Goal: Information Seeking & Learning: Compare options

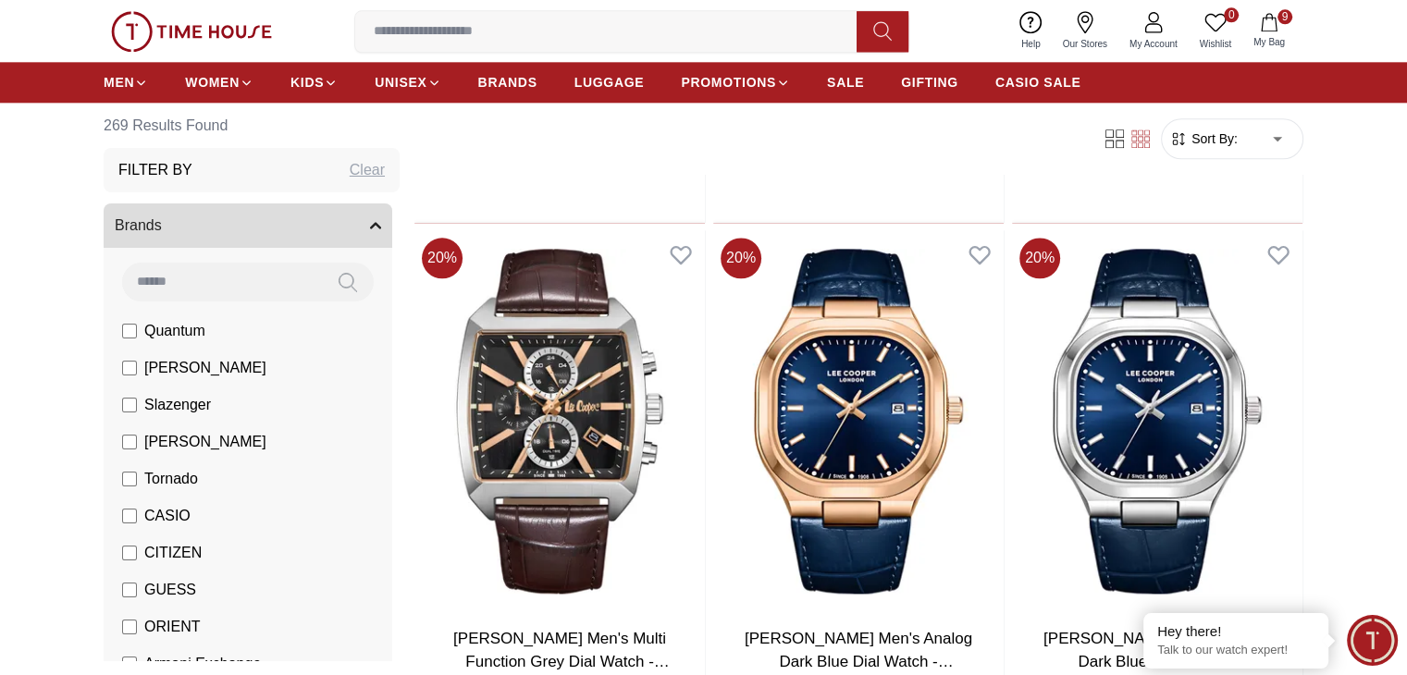
scroll to position [2237, 0]
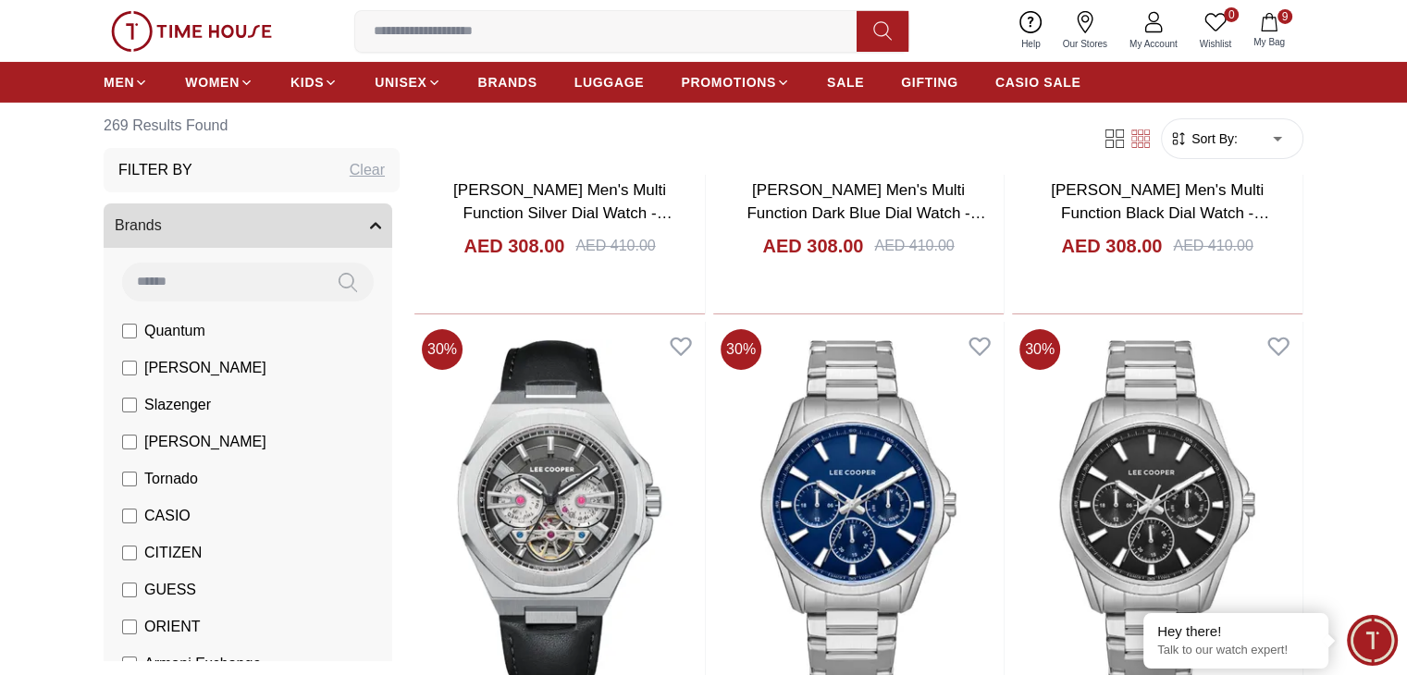
scroll to position [6467, 0]
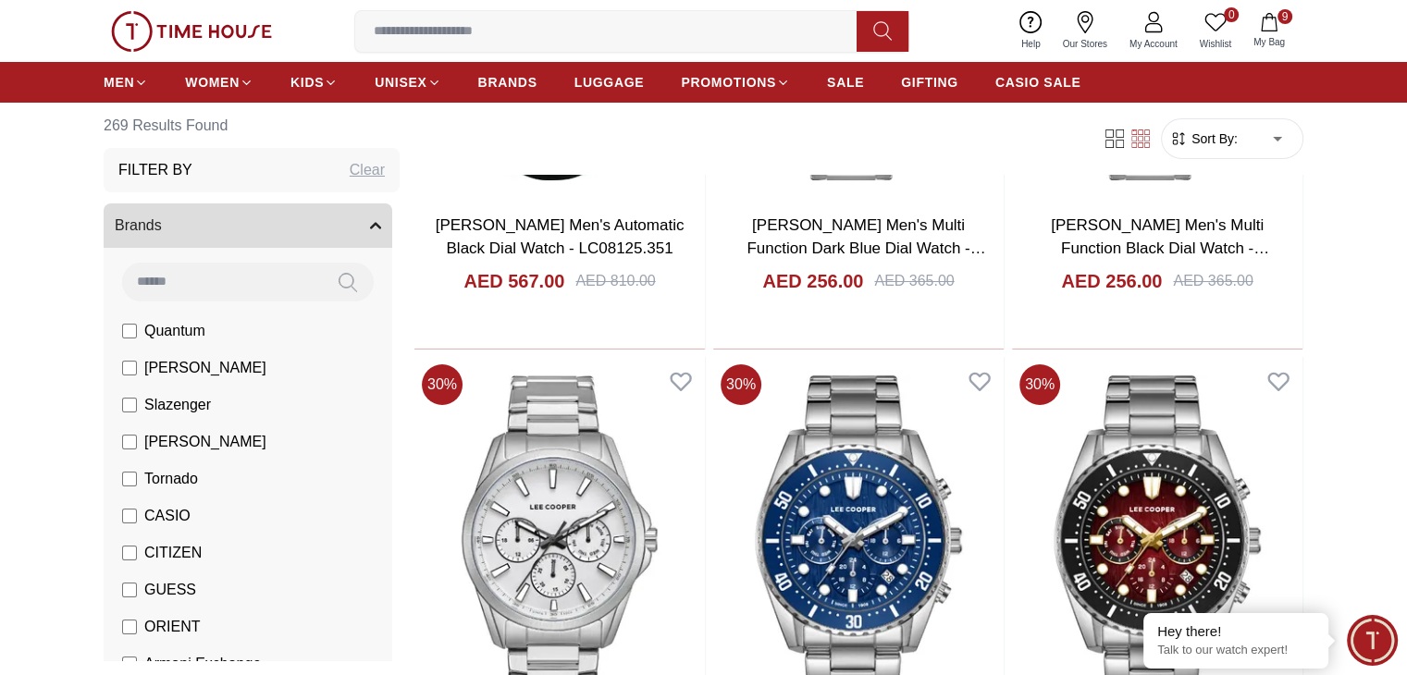
scroll to position [6977, 0]
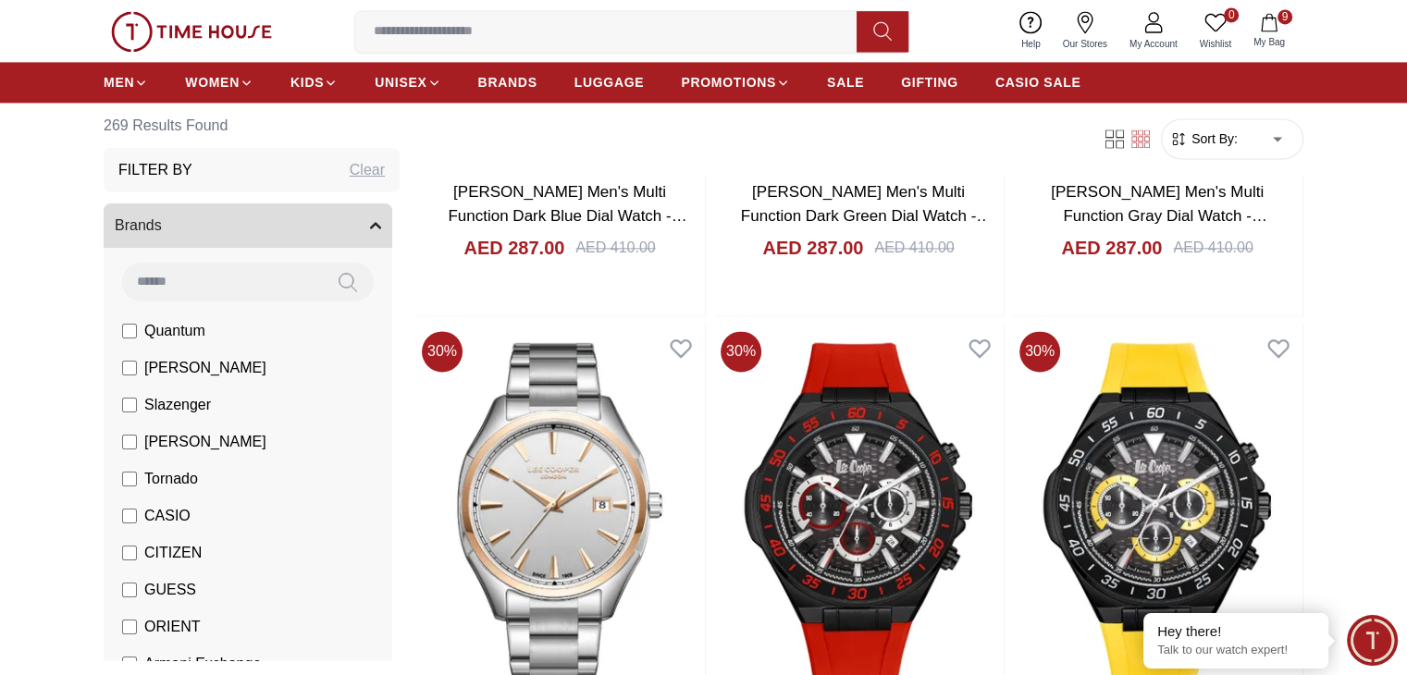
scroll to position [9714, 0]
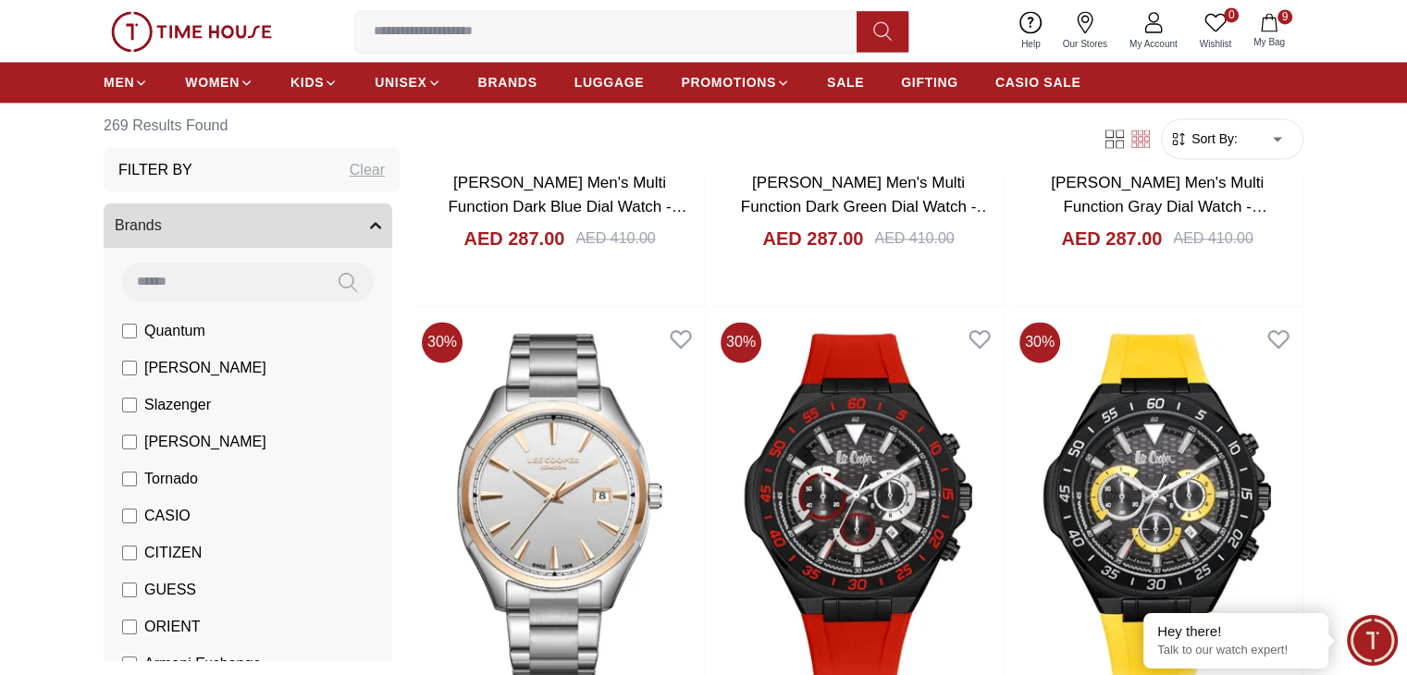
click at [139, 367] on label "[PERSON_NAME]" at bounding box center [194, 368] width 144 height 22
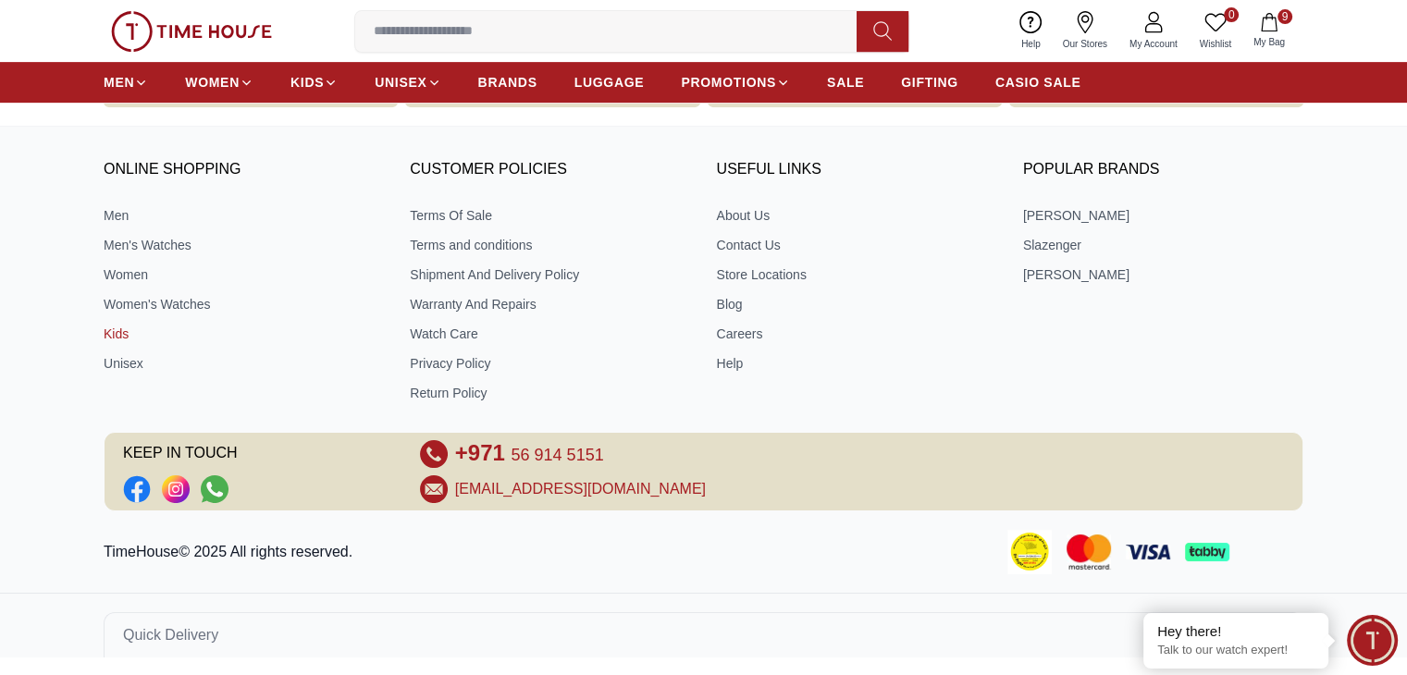
scroll to position [2716, 0]
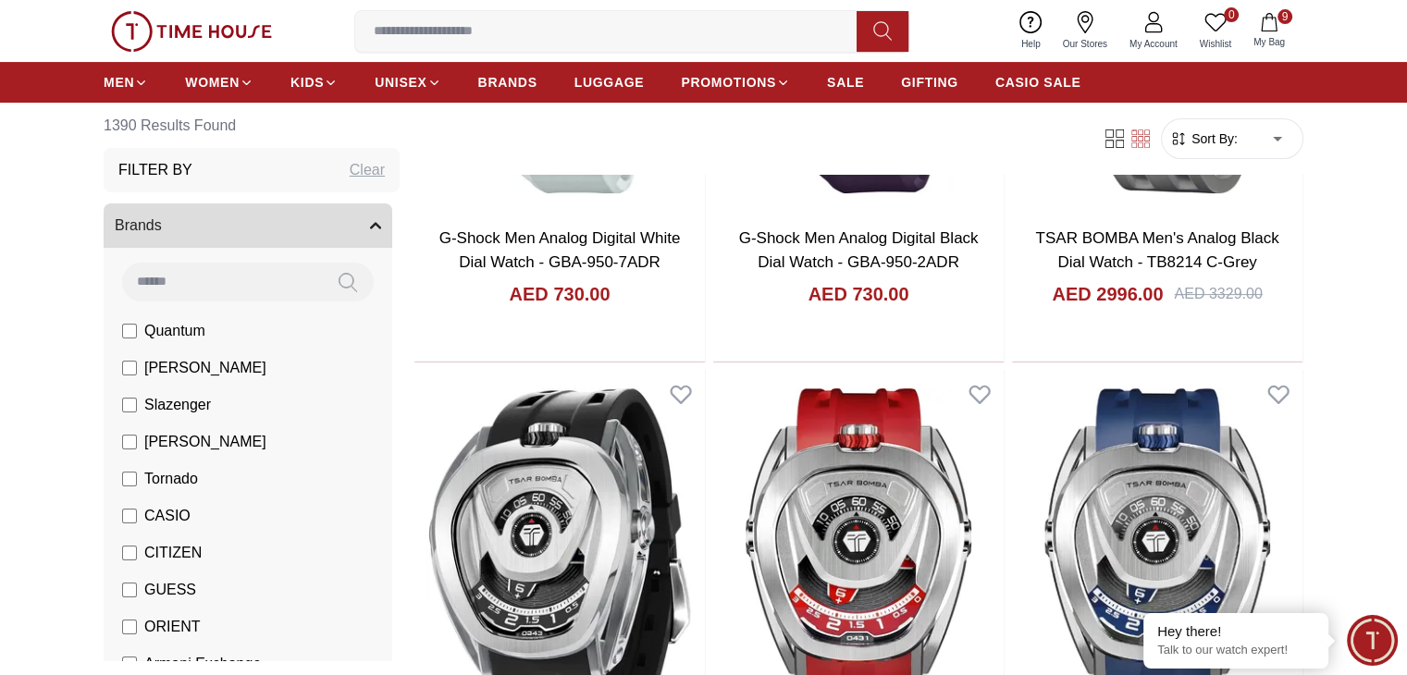
scroll to position [618, 0]
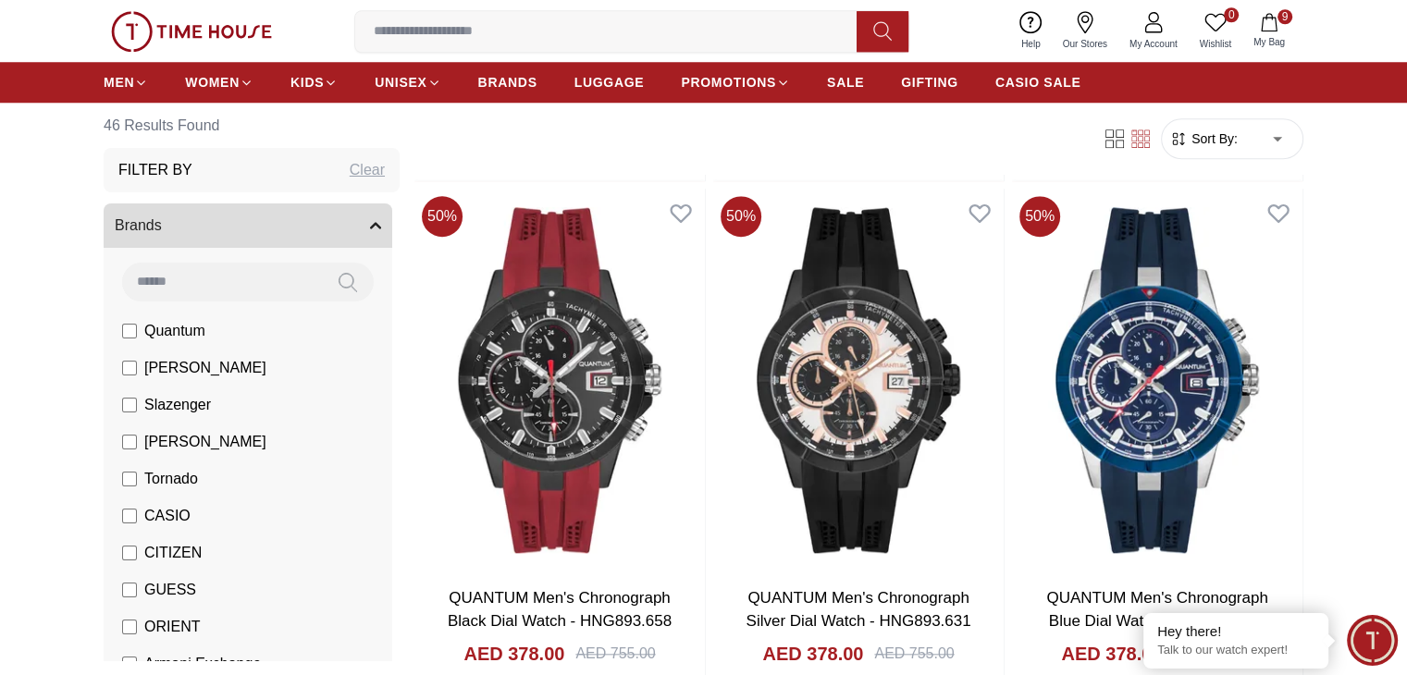
scroll to position [1736, 0]
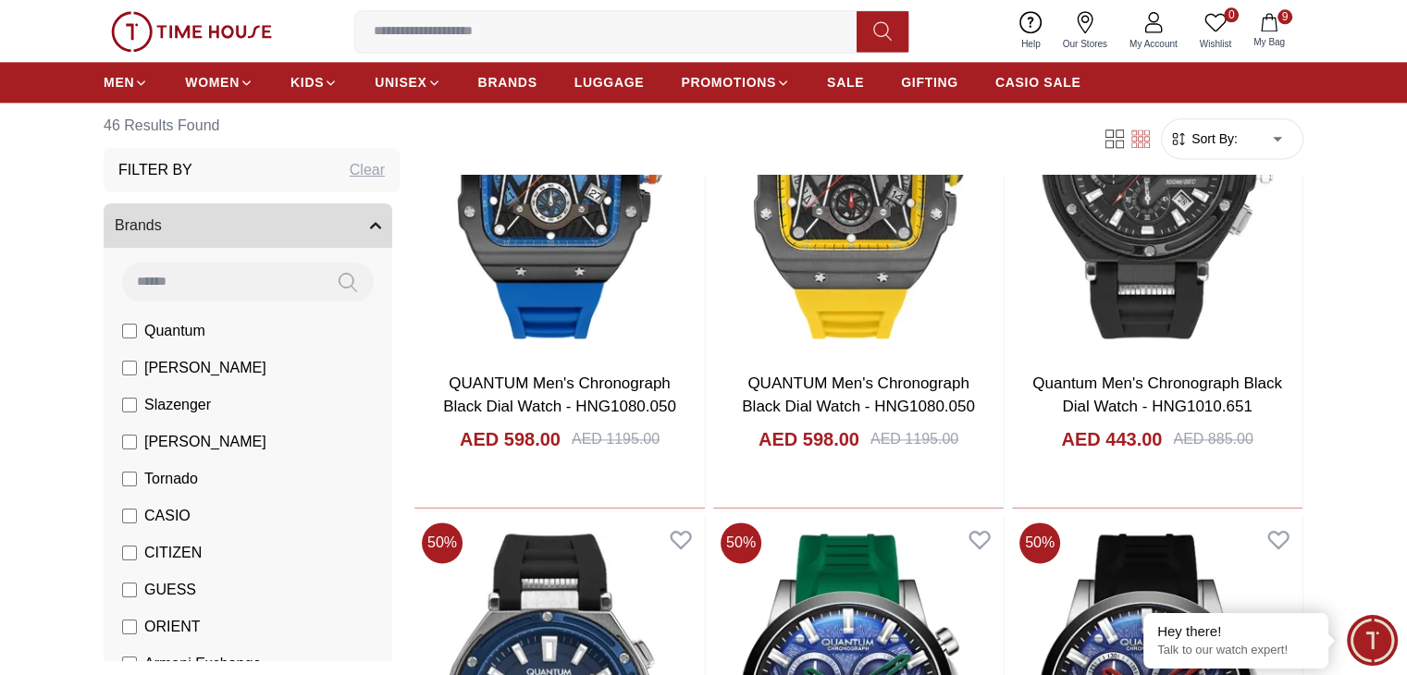
scroll to position [2492, 0]
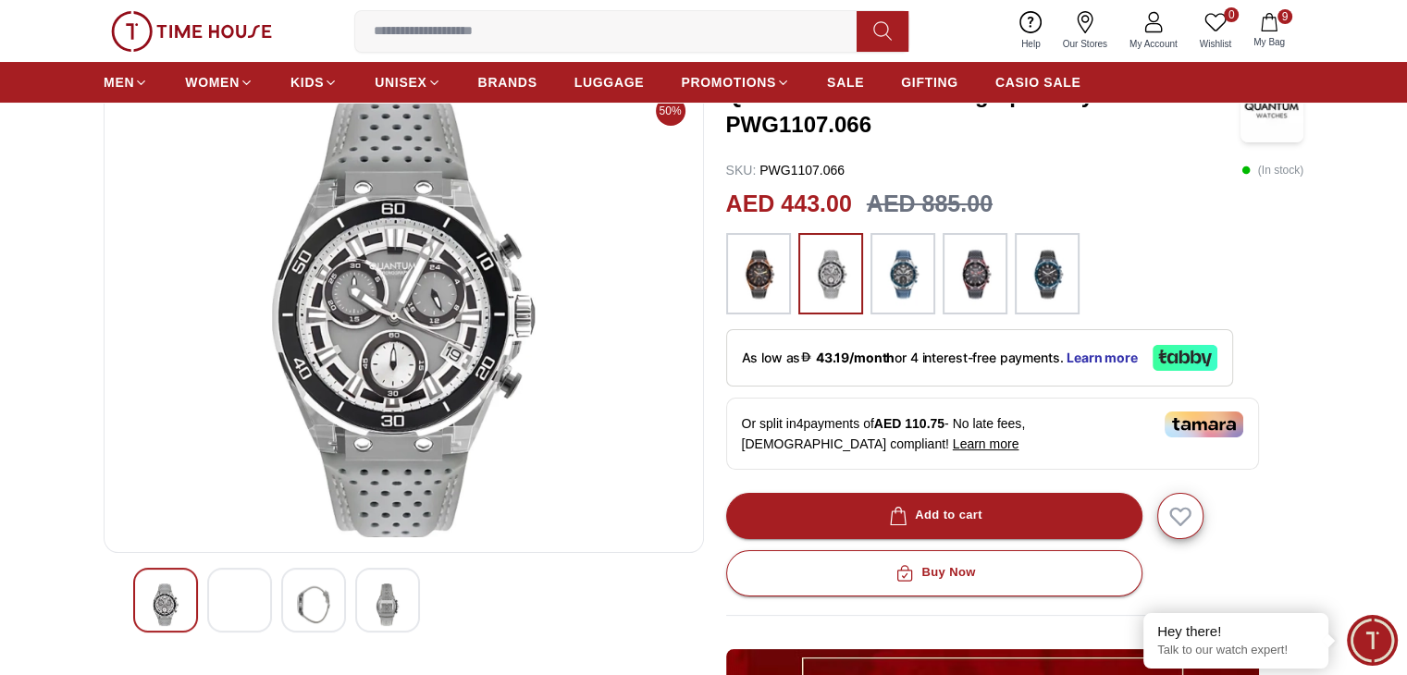
scroll to position [135, 0]
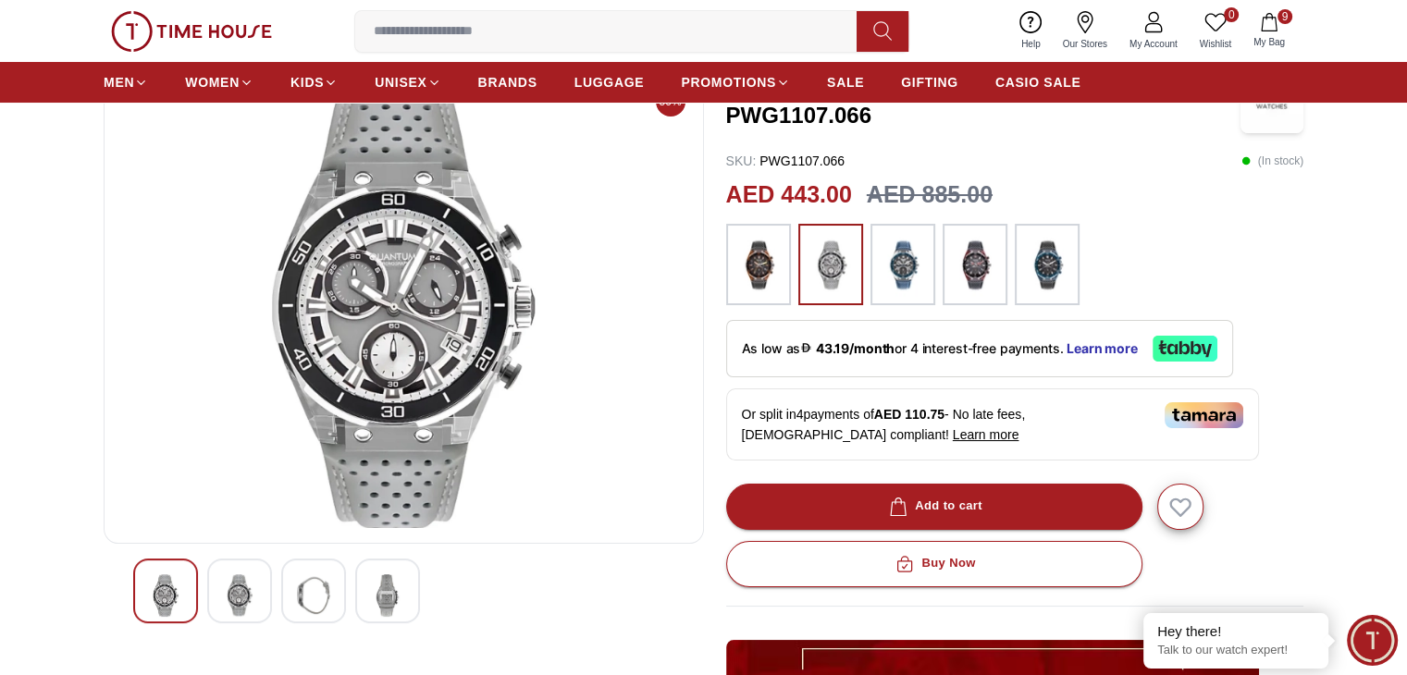
click at [218, 616] on div at bounding box center [239, 591] width 65 height 65
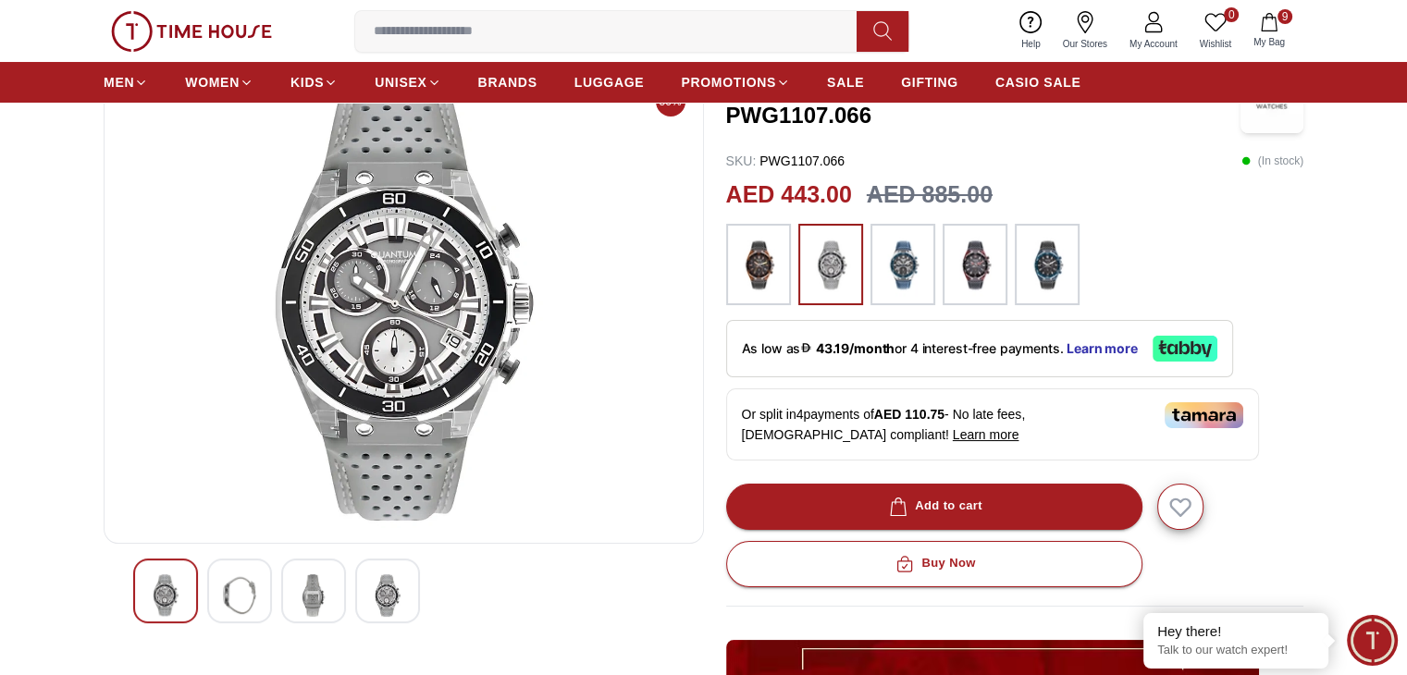
click at [261, 604] on div at bounding box center [239, 591] width 65 height 65
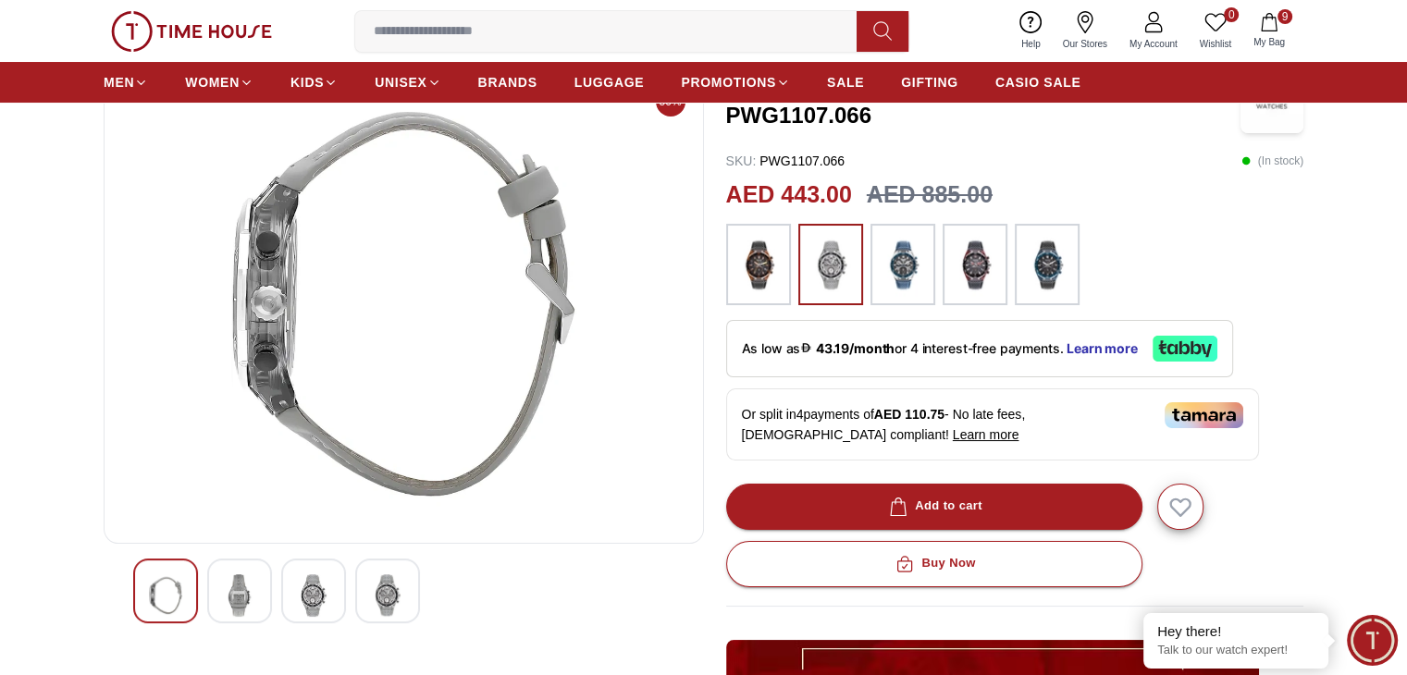
click at [326, 590] on img at bounding box center [313, 595] width 33 height 43
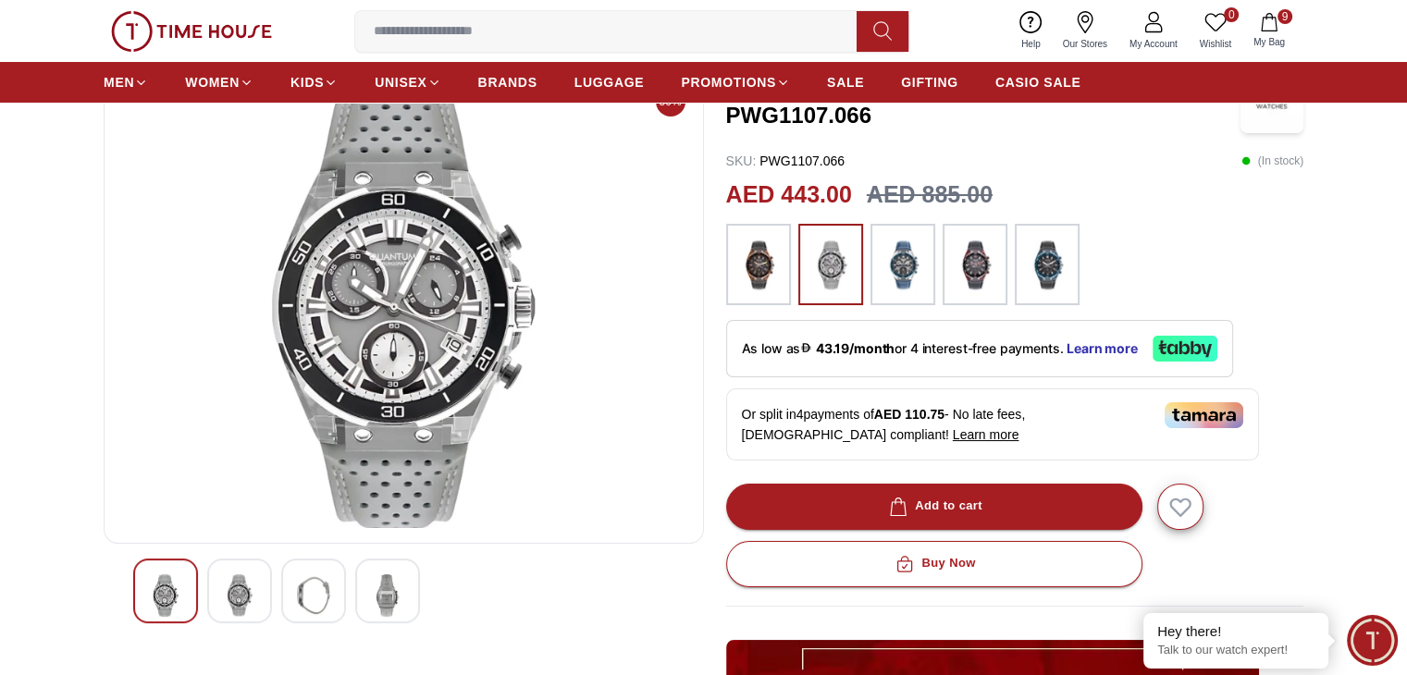
click at [326, 590] on img at bounding box center [313, 595] width 33 height 43
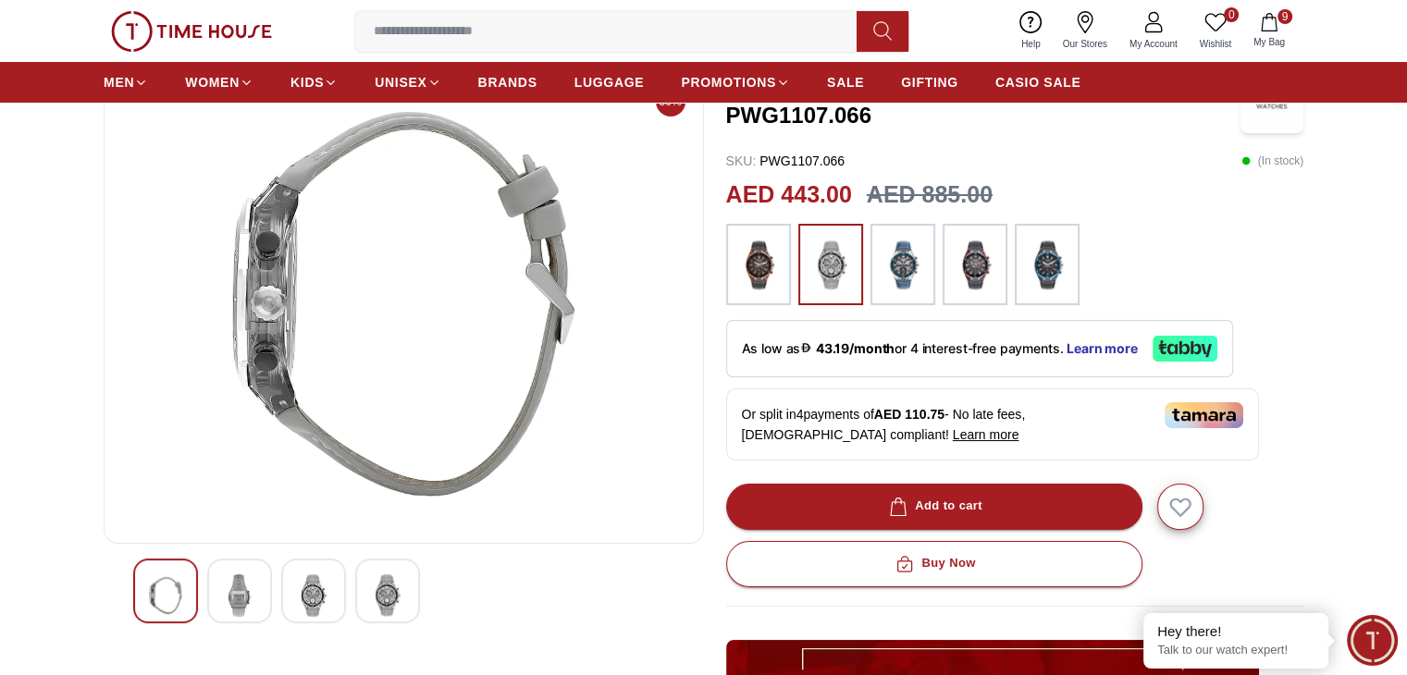
click at [254, 586] on img at bounding box center [239, 595] width 33 height 43
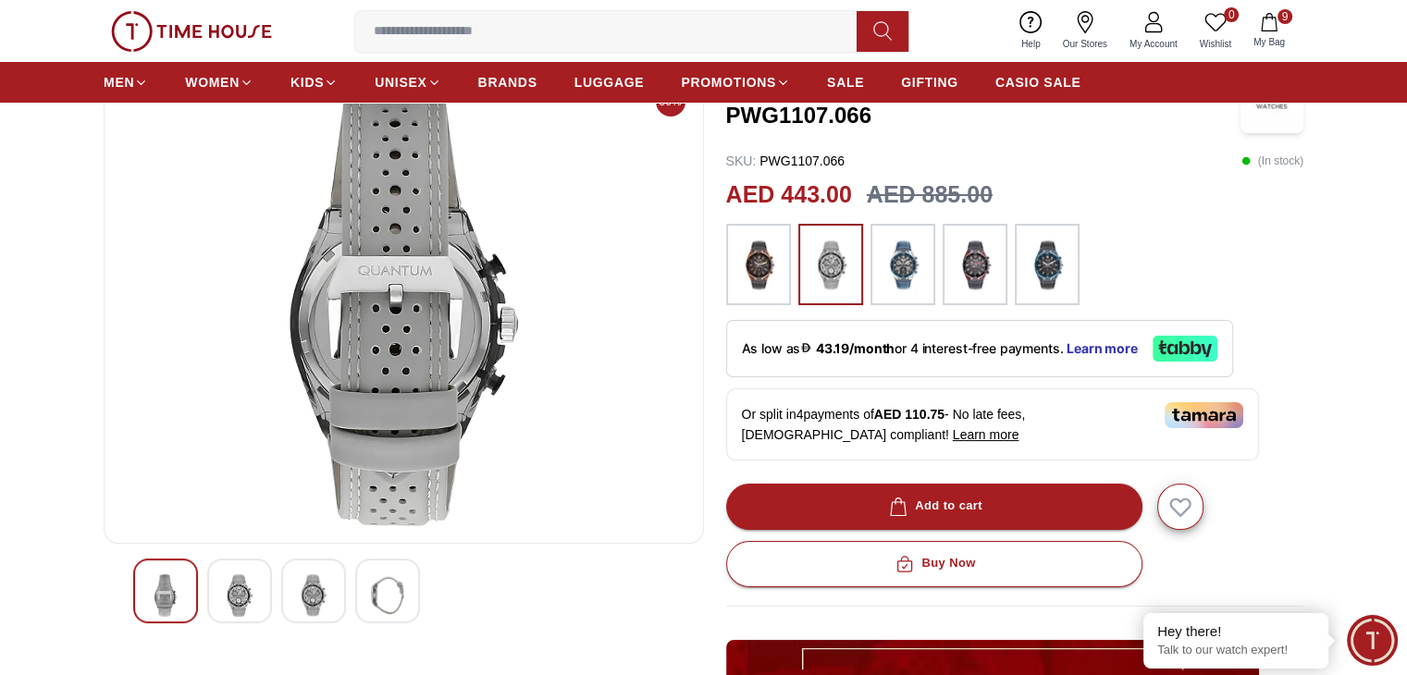
scroll to position [14, 0]
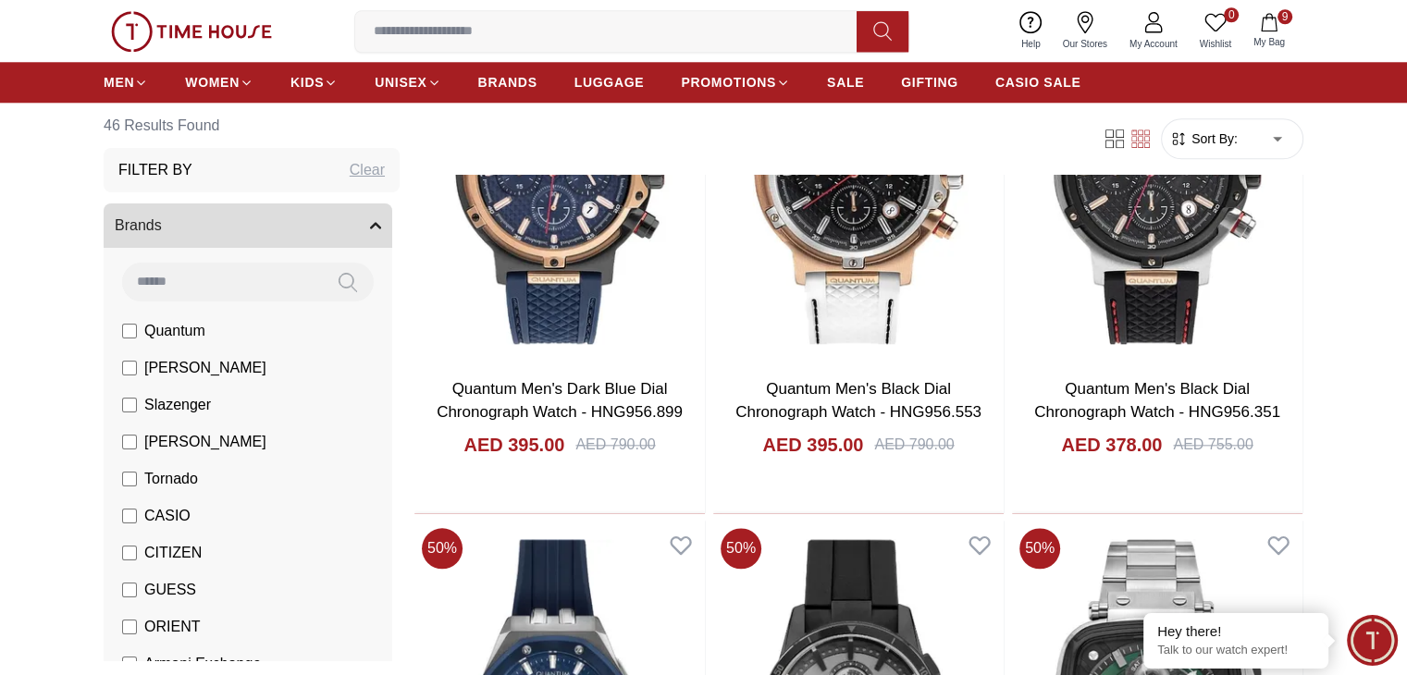
scroll to position [2715, 0]
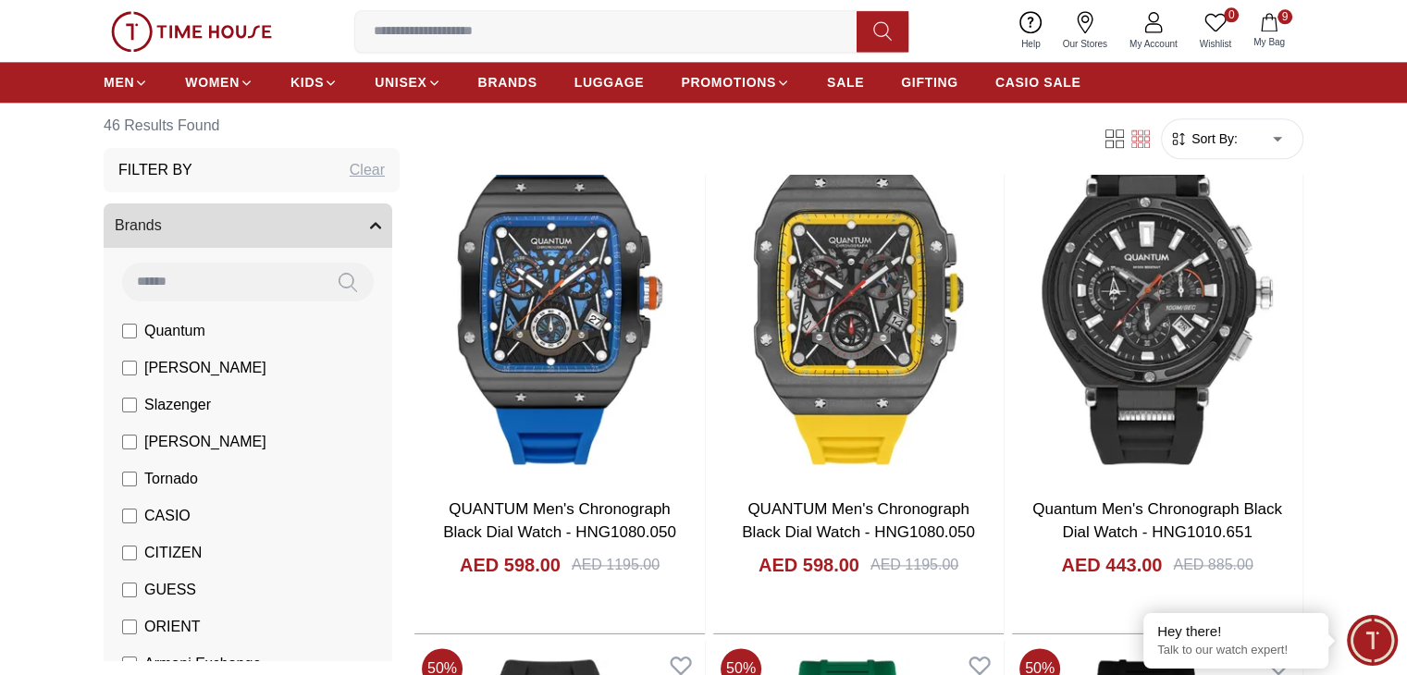
scroll to position [2357, 0]
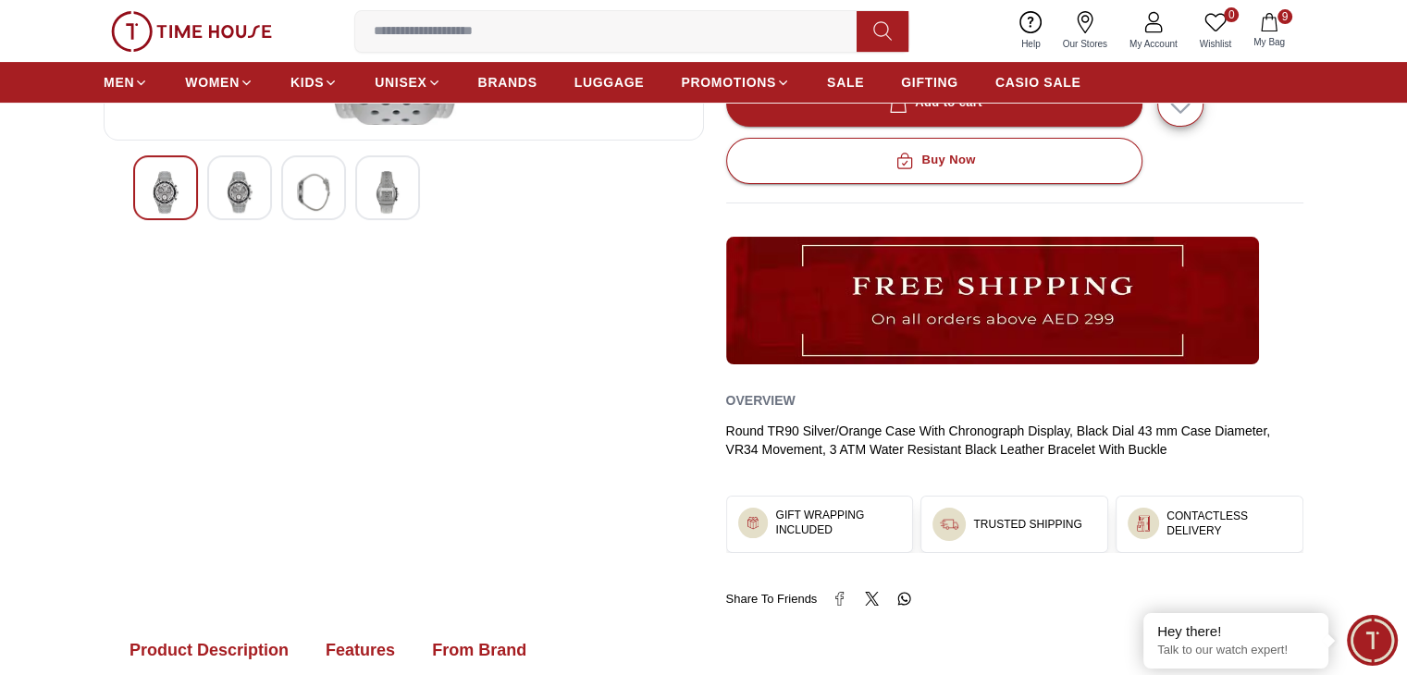
scroll to position [539, 0]
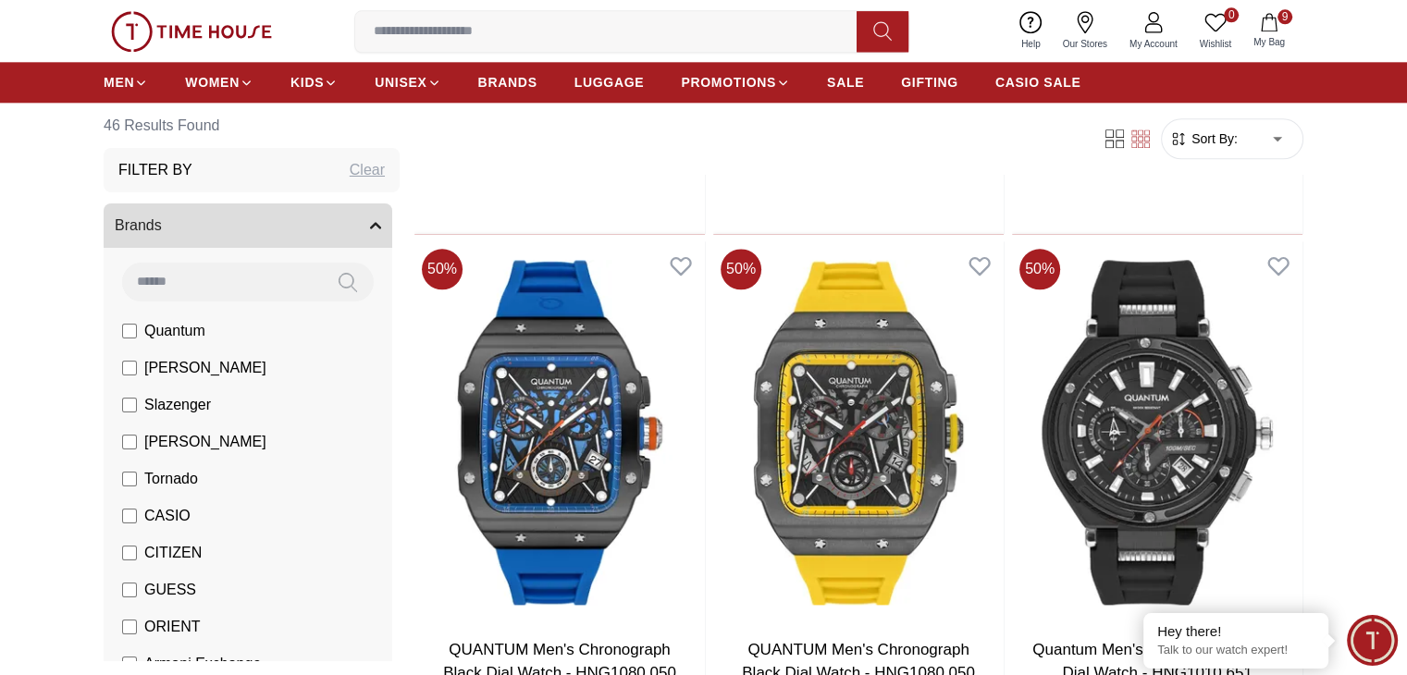
scroll to position [2225, 0]
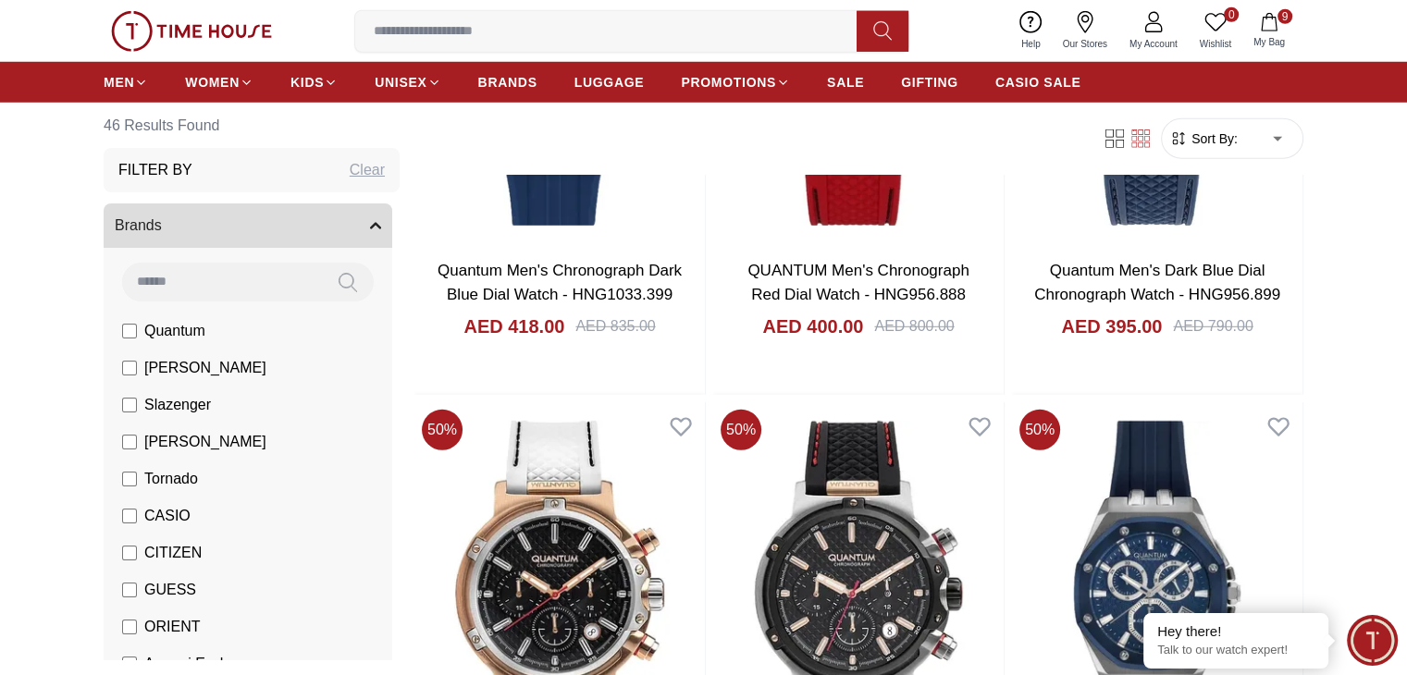
scroll to position [5302, 0]
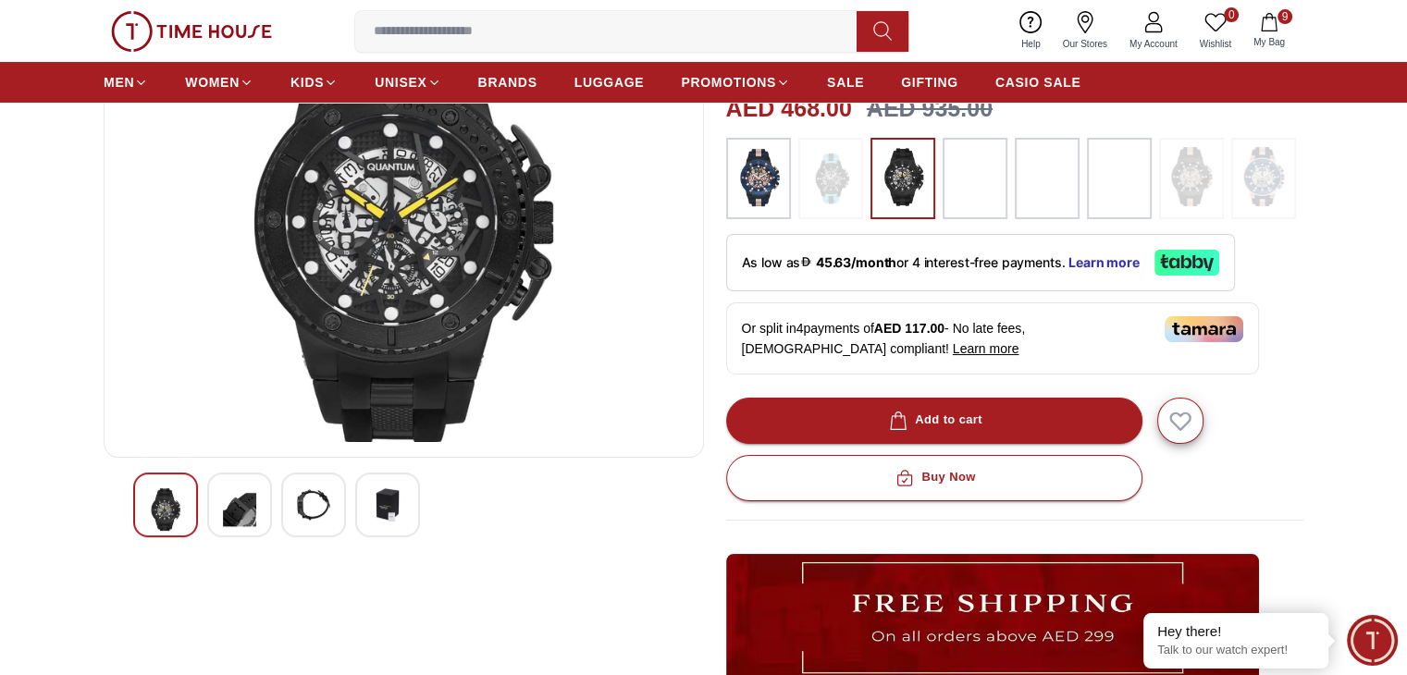
scroll to position [220, 0]
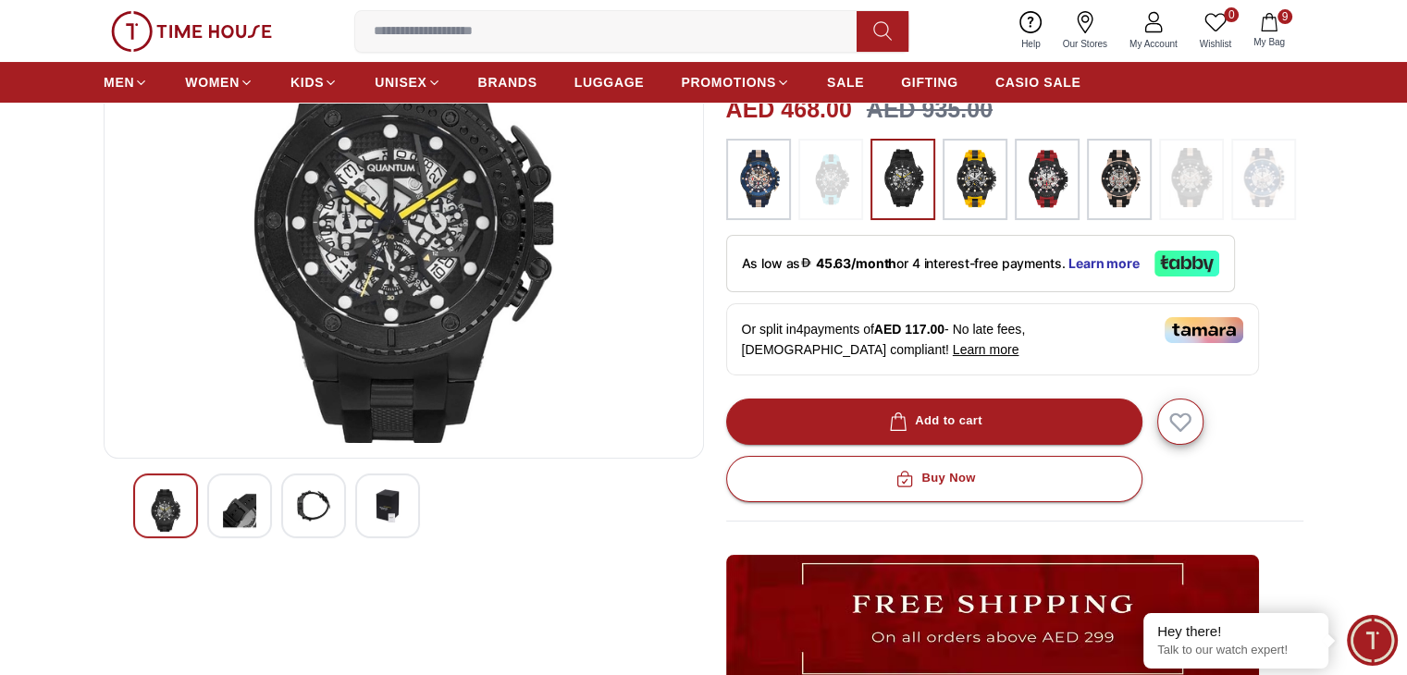
click at [265, 493] on div at bounding box center [239, 506] width 65 height 65
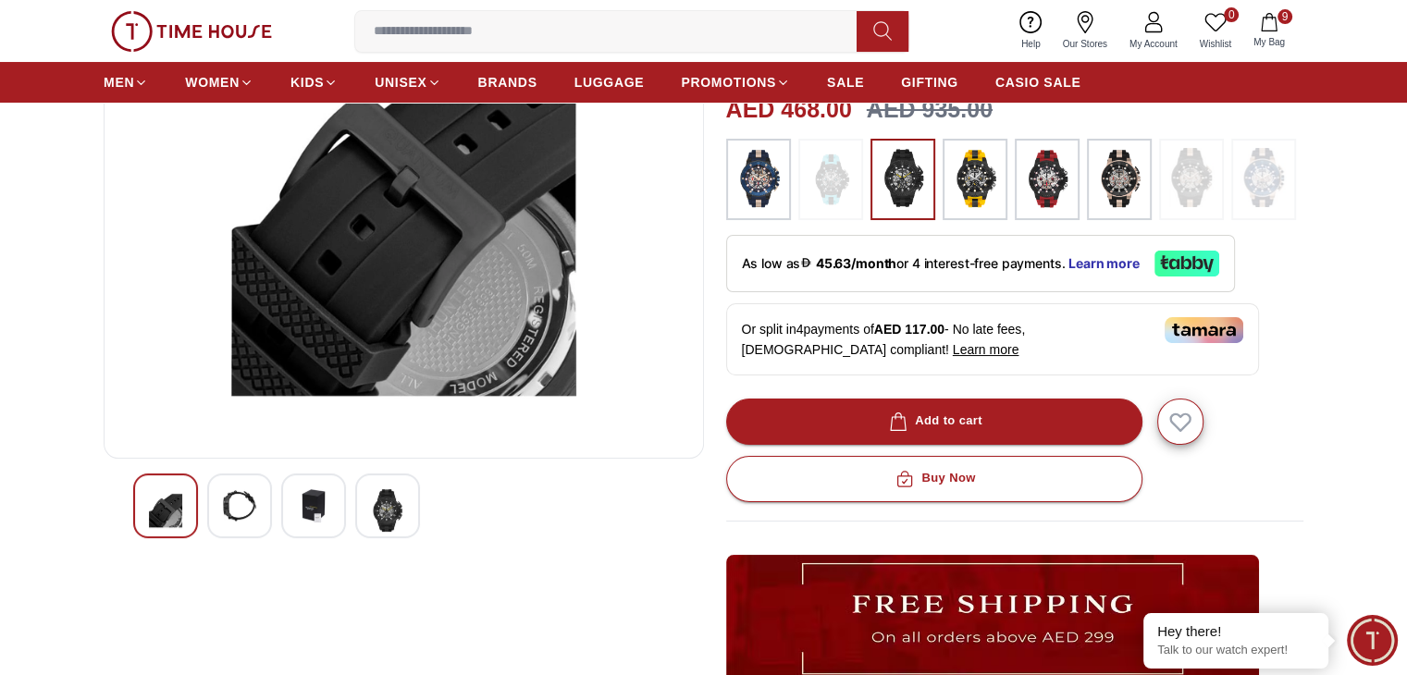
click at [228, 497] on img at bounding box center [239, 505] width 33 height 33
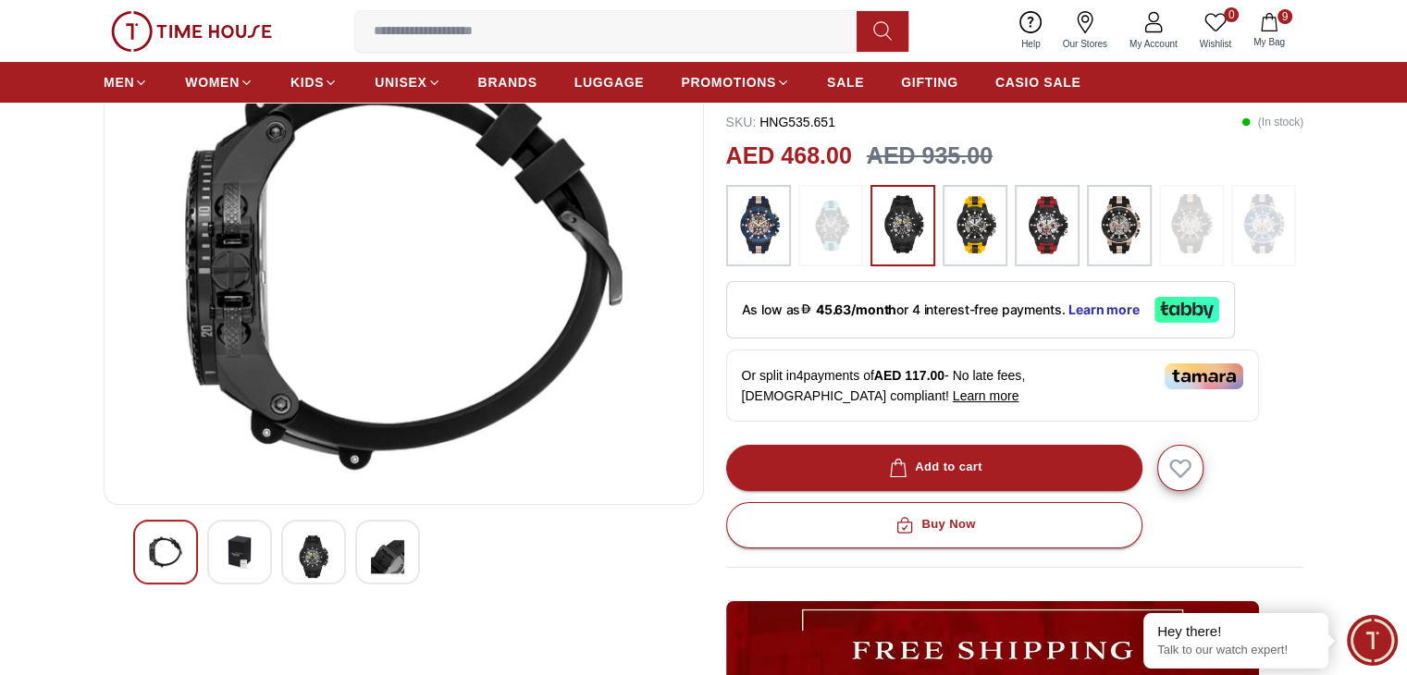
scroll to position [60, 0]
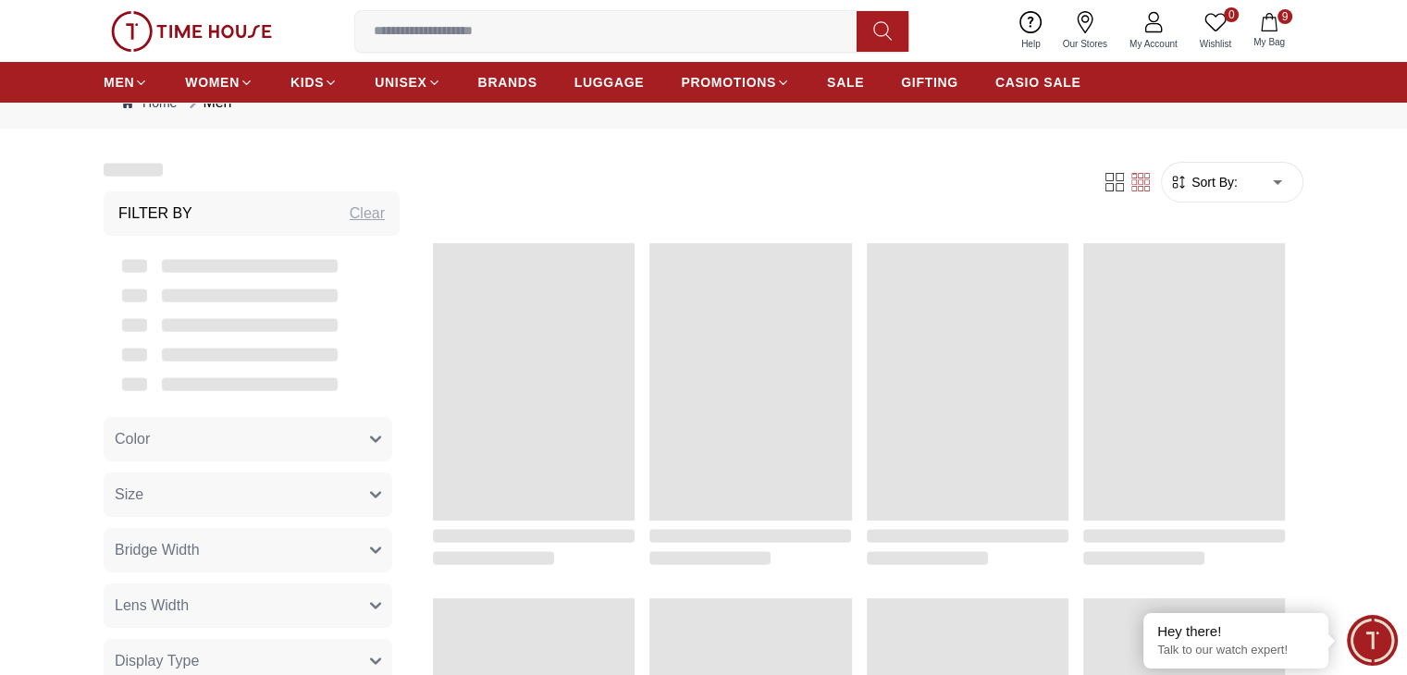
scroll to position [1944, 0]
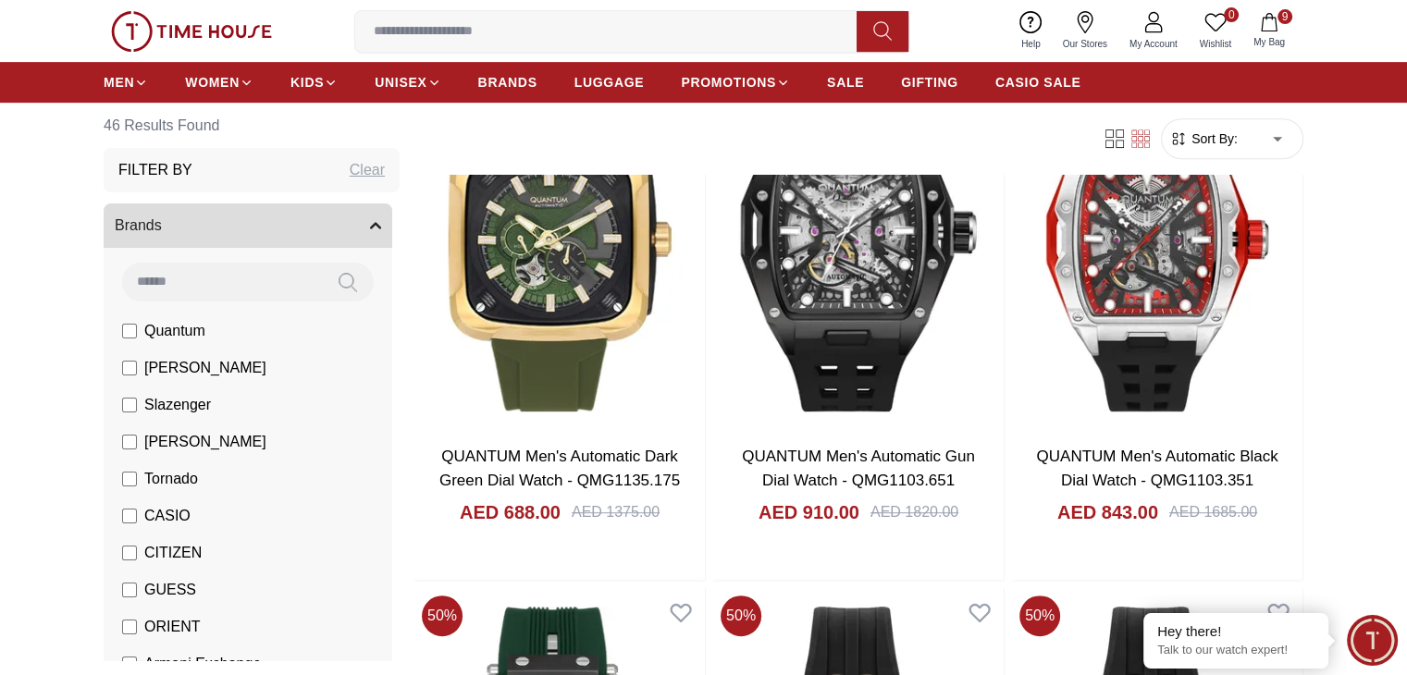
scroll to position [2715, 0]
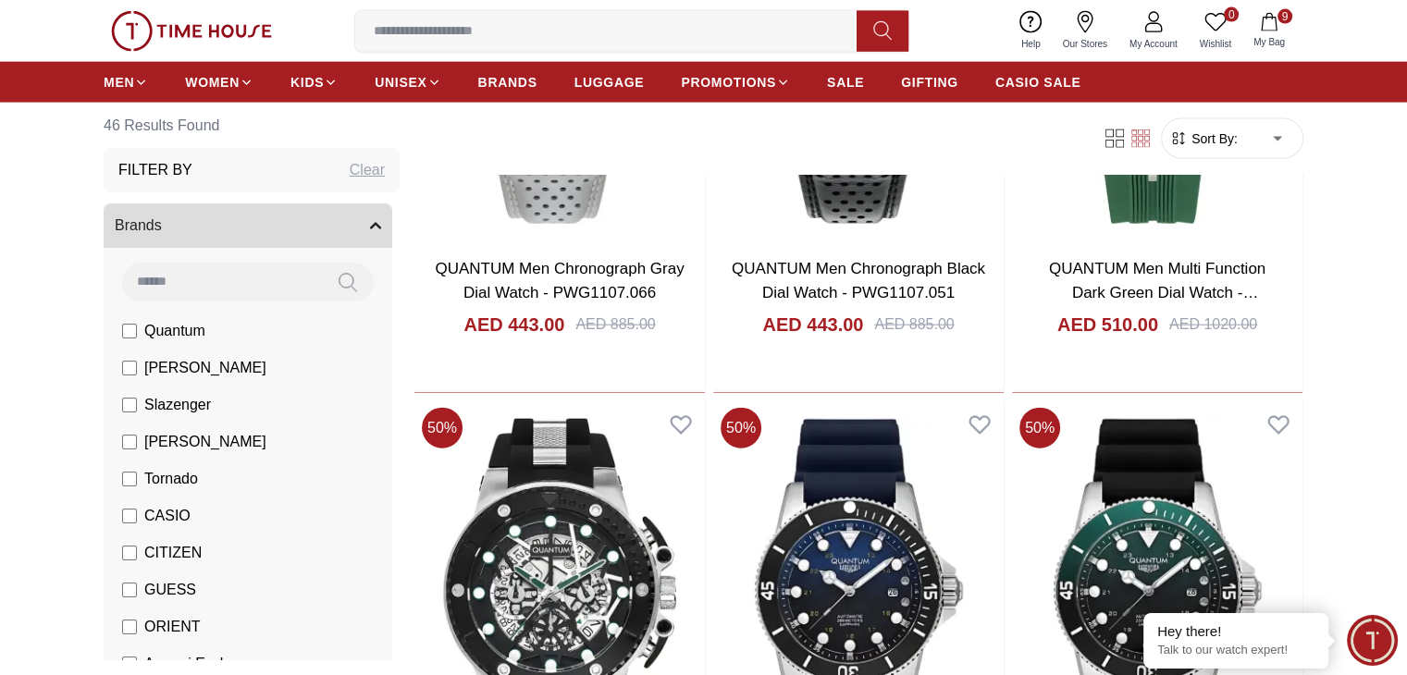
scroll to position [4225, 0]
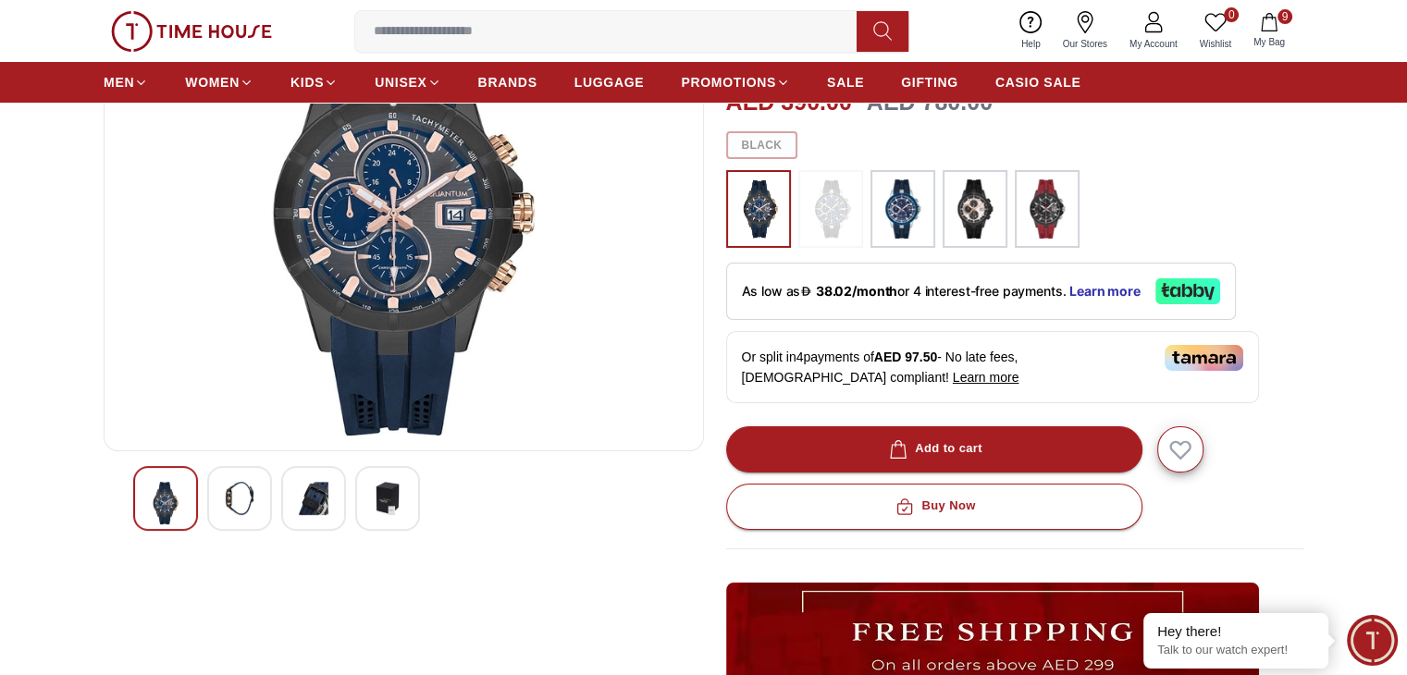
scroll to position [226, 0]
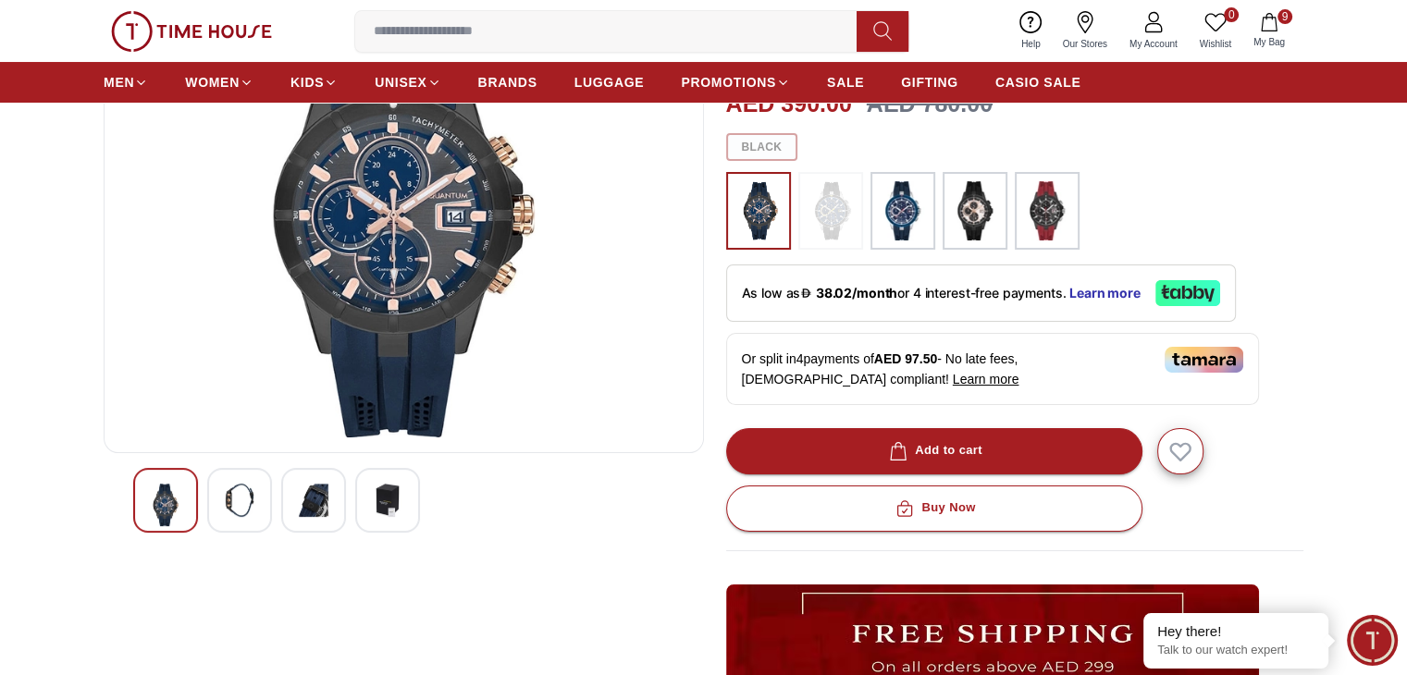
scroll to position [1944, 0]
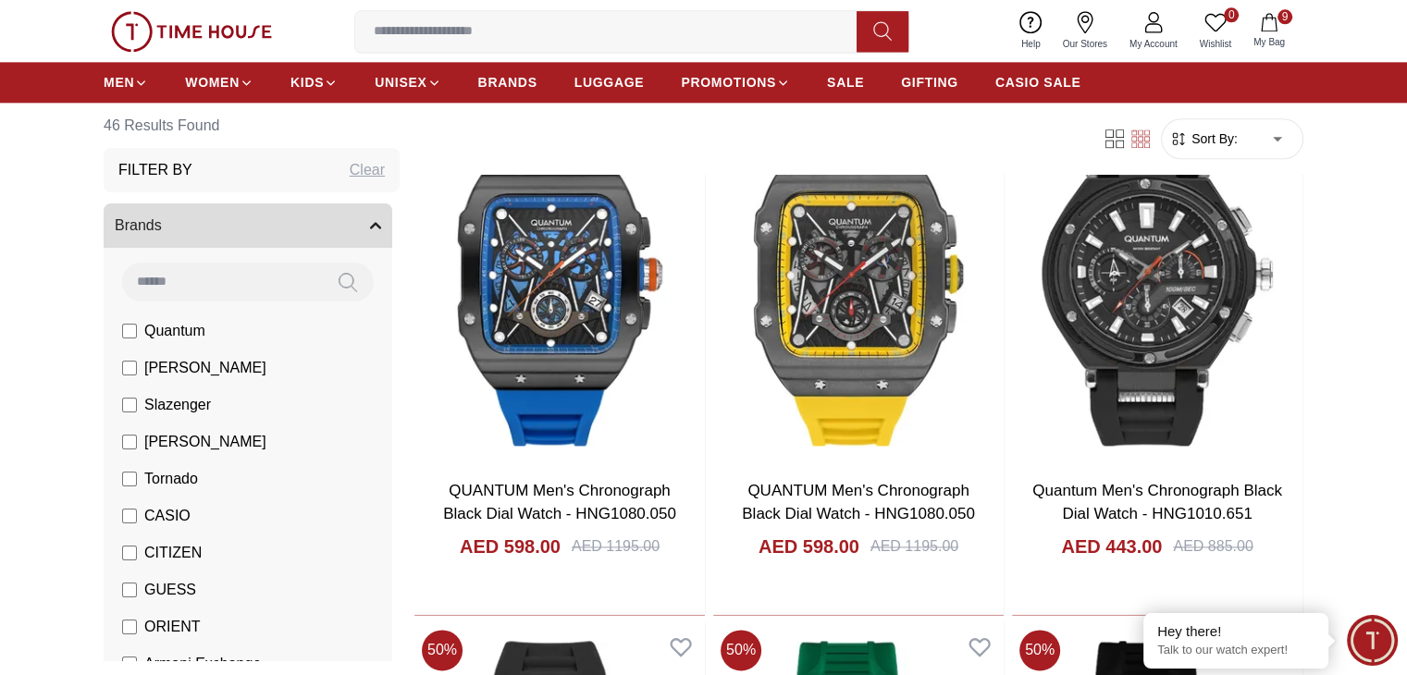
scroll to position [2381, 0]
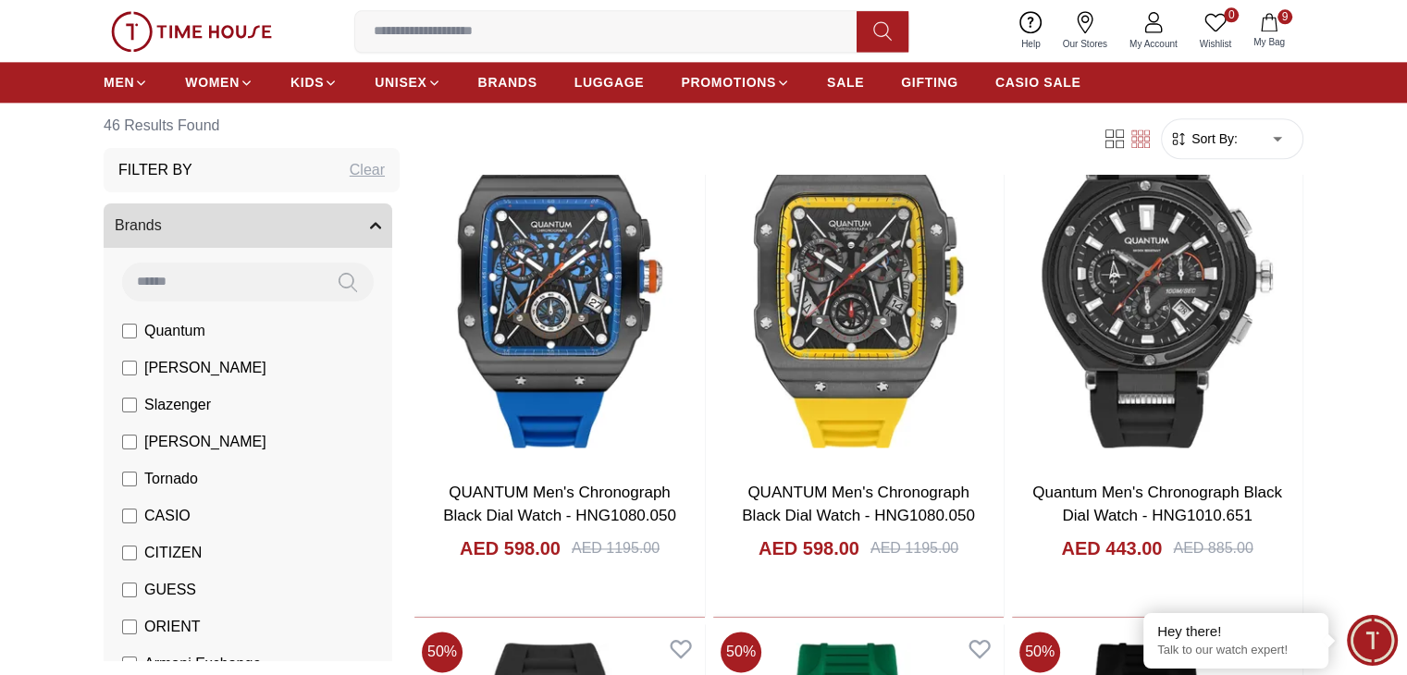
click at [138, 329] on label "Quantum" at bounding box center [163, 331] width 83 height 22
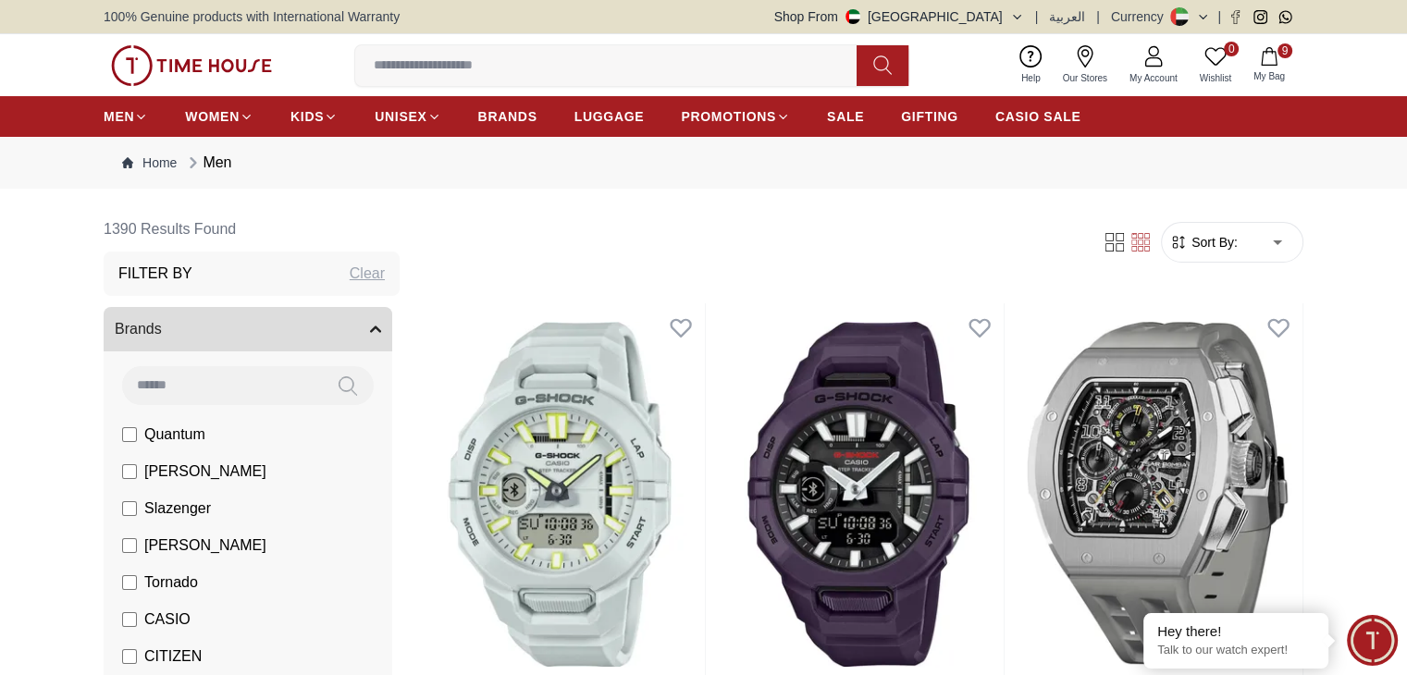
click at [121, 577] on li "Tornado" at bounding box center [251, 582] width 281 height 37
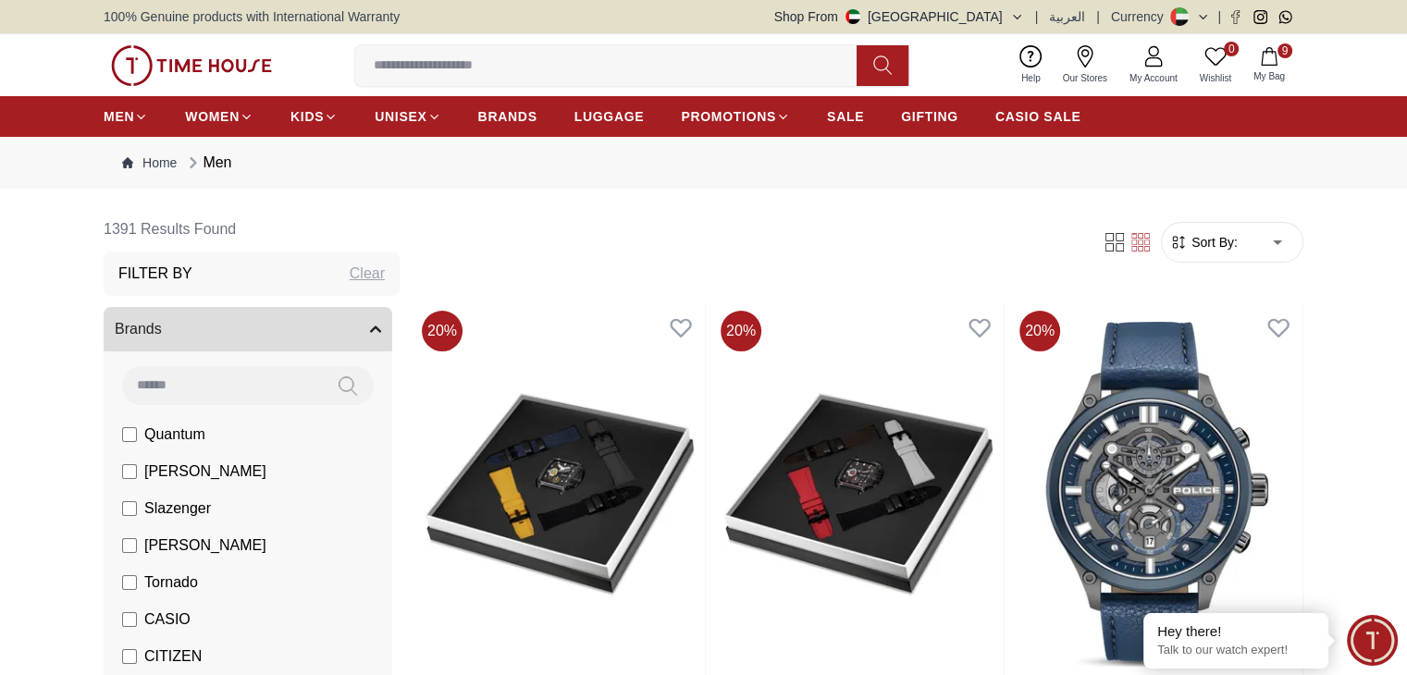
click at [129, 591] on label "Tornado" at bounding box center [160, 583] width 76 height 22
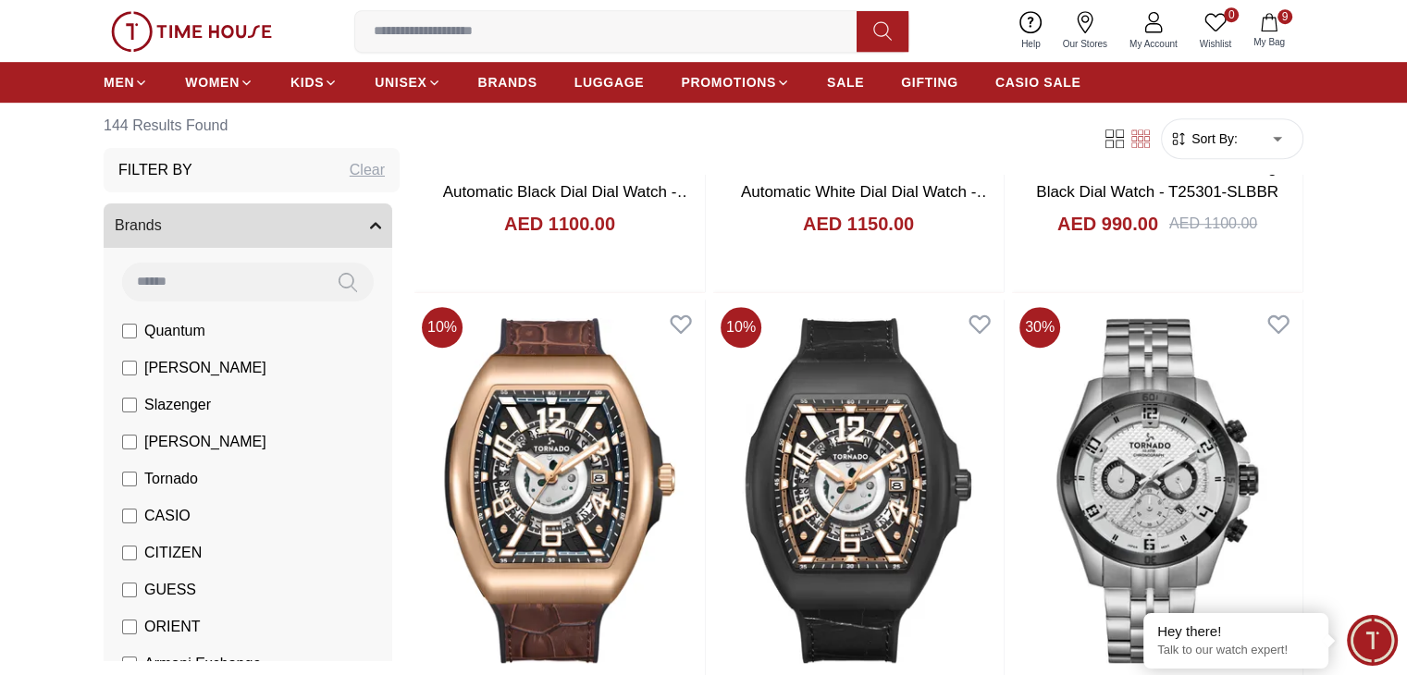
scroll to position [1086, 0]
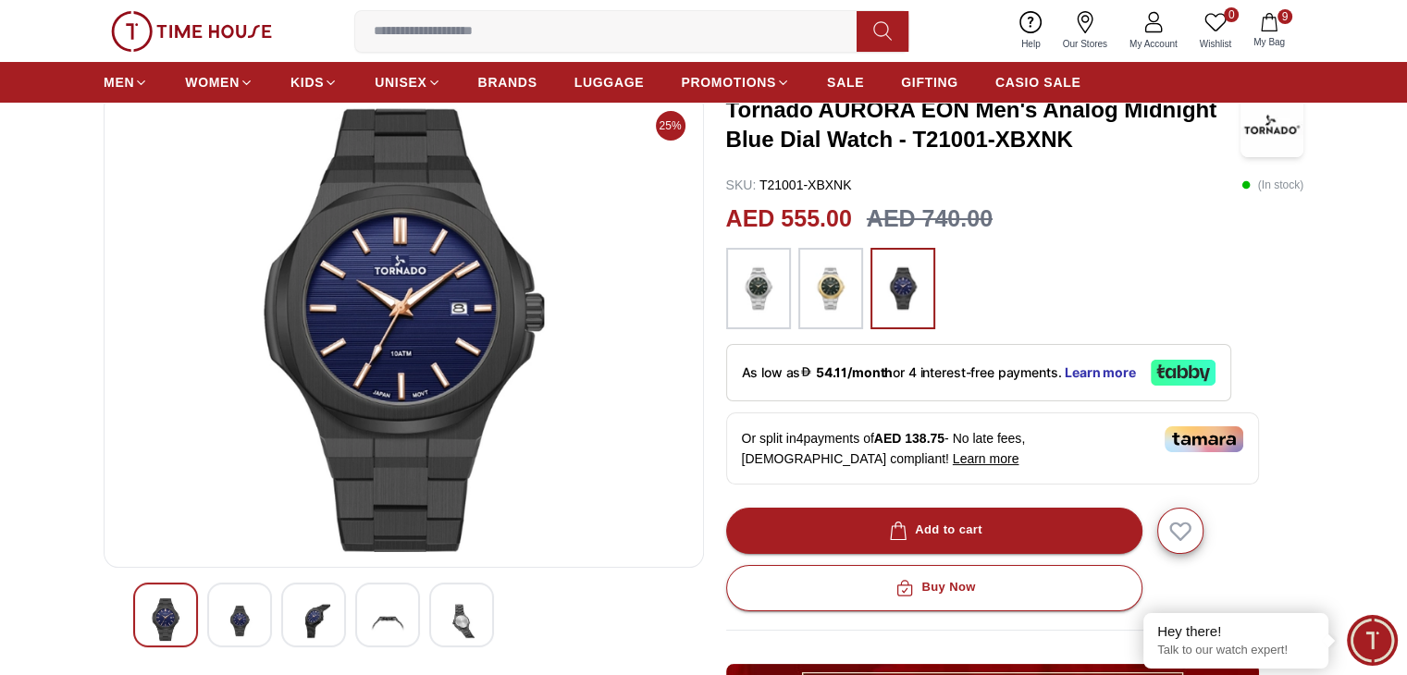
scroll to position [154, 0]
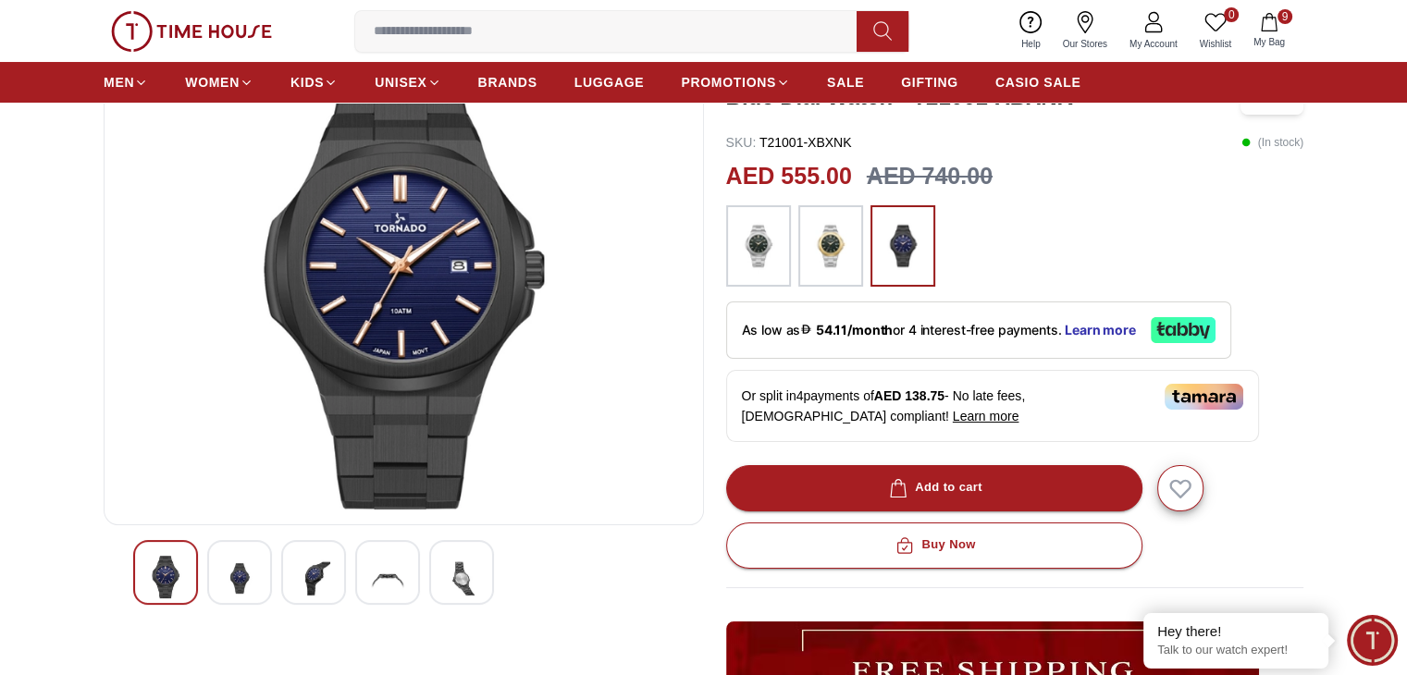
click at [828, 265] on img at bounding box center [830, 246] width 46 height 63
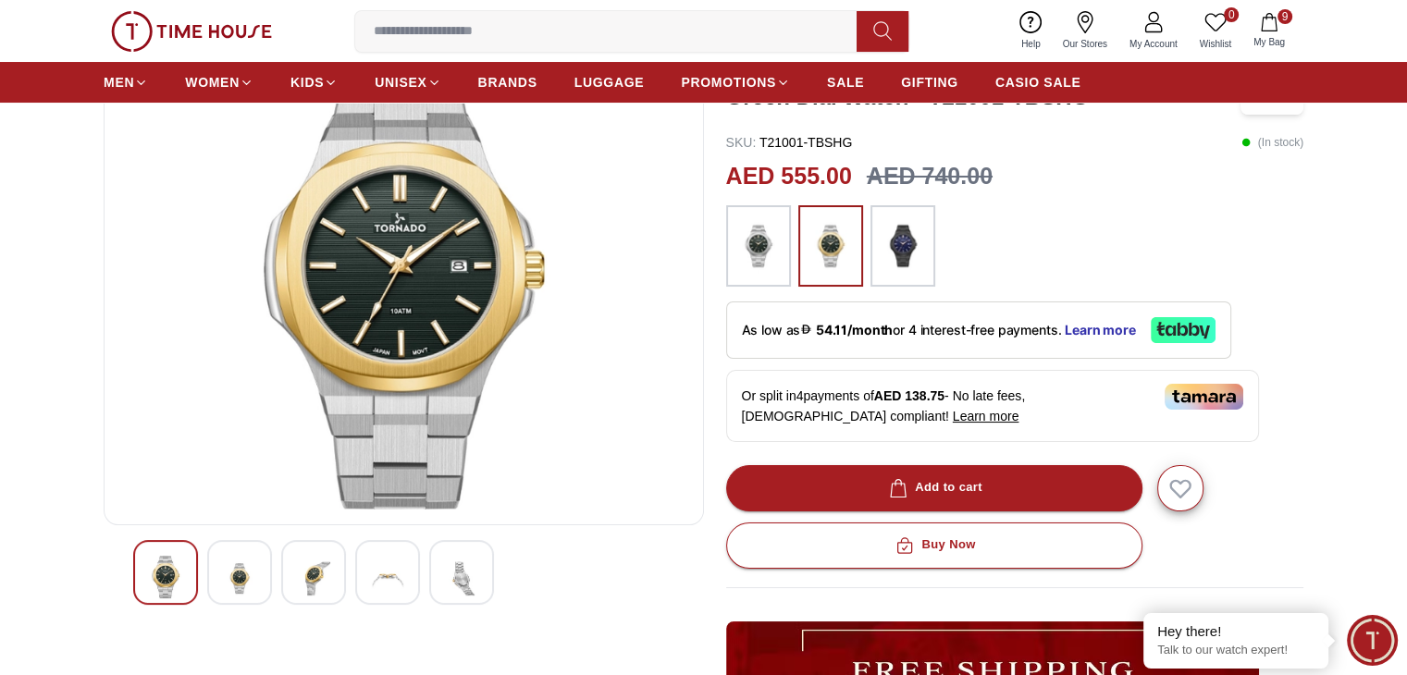
click at [773, 257] on img at bounding box center [758, 246] width 46 height 63
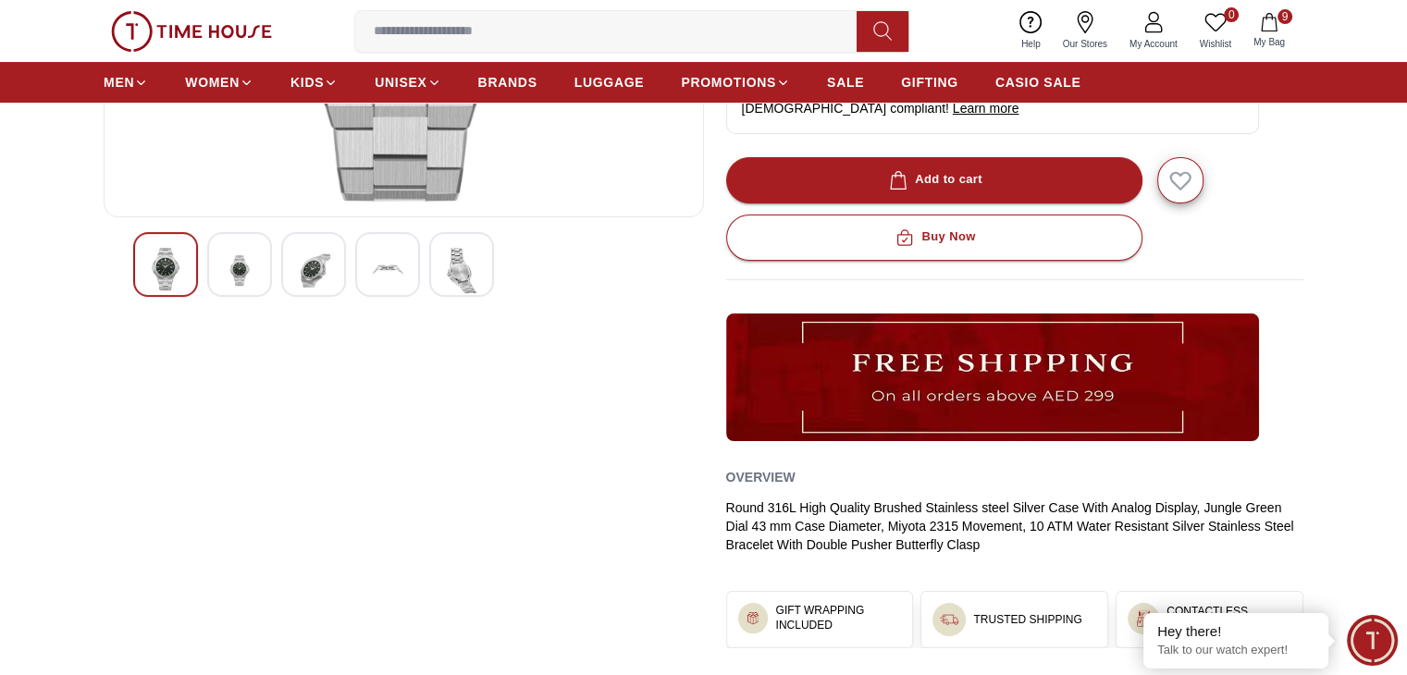
scroll to position [455, 0]
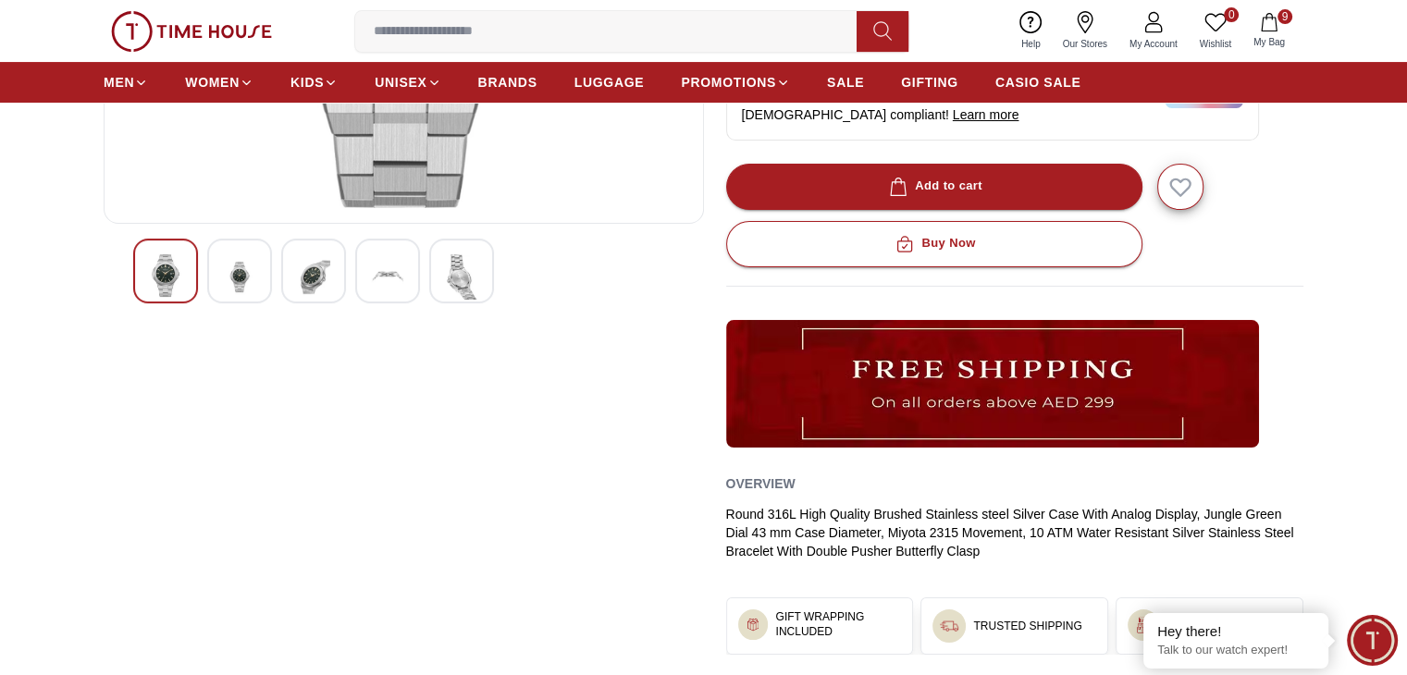
click at [411, 277] on div at bounding box center [387, 271] width 65 height 65
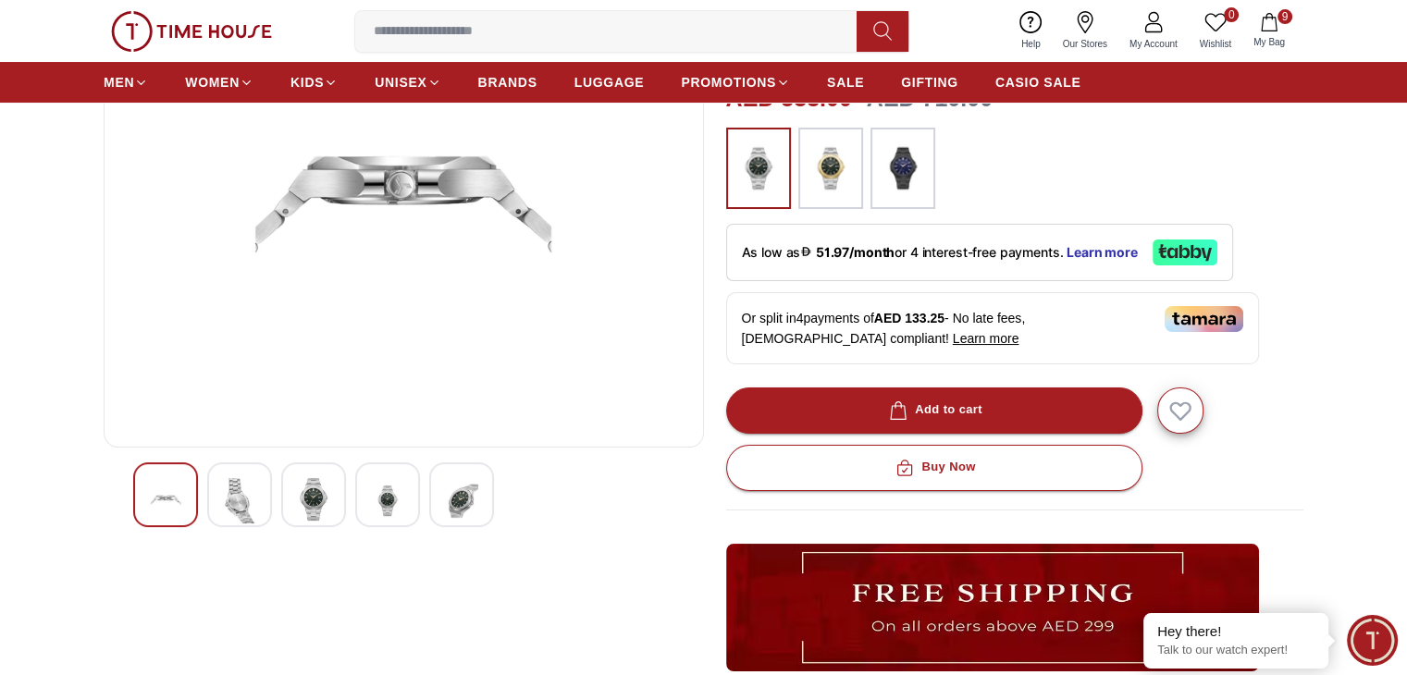
scroll to position [228, 0]
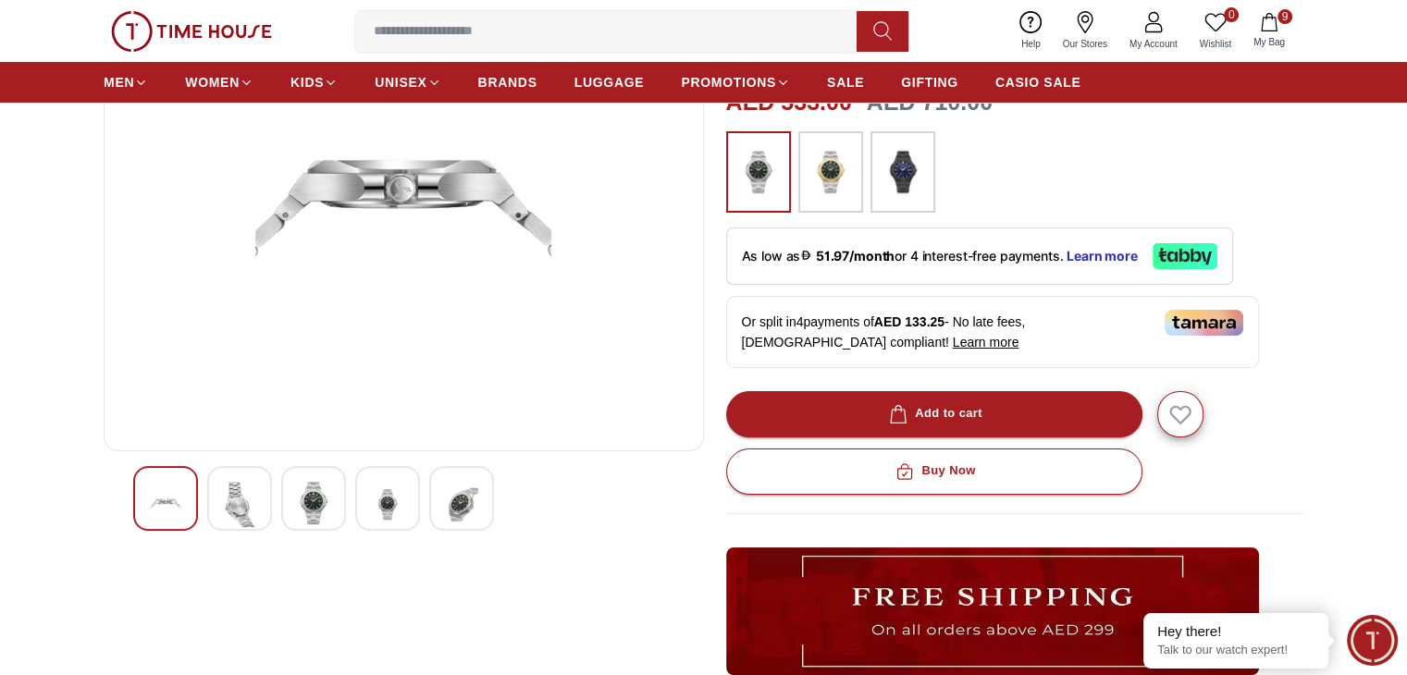
click at [268, 494] on div at bounding box center [239, 498] width 65 height 65
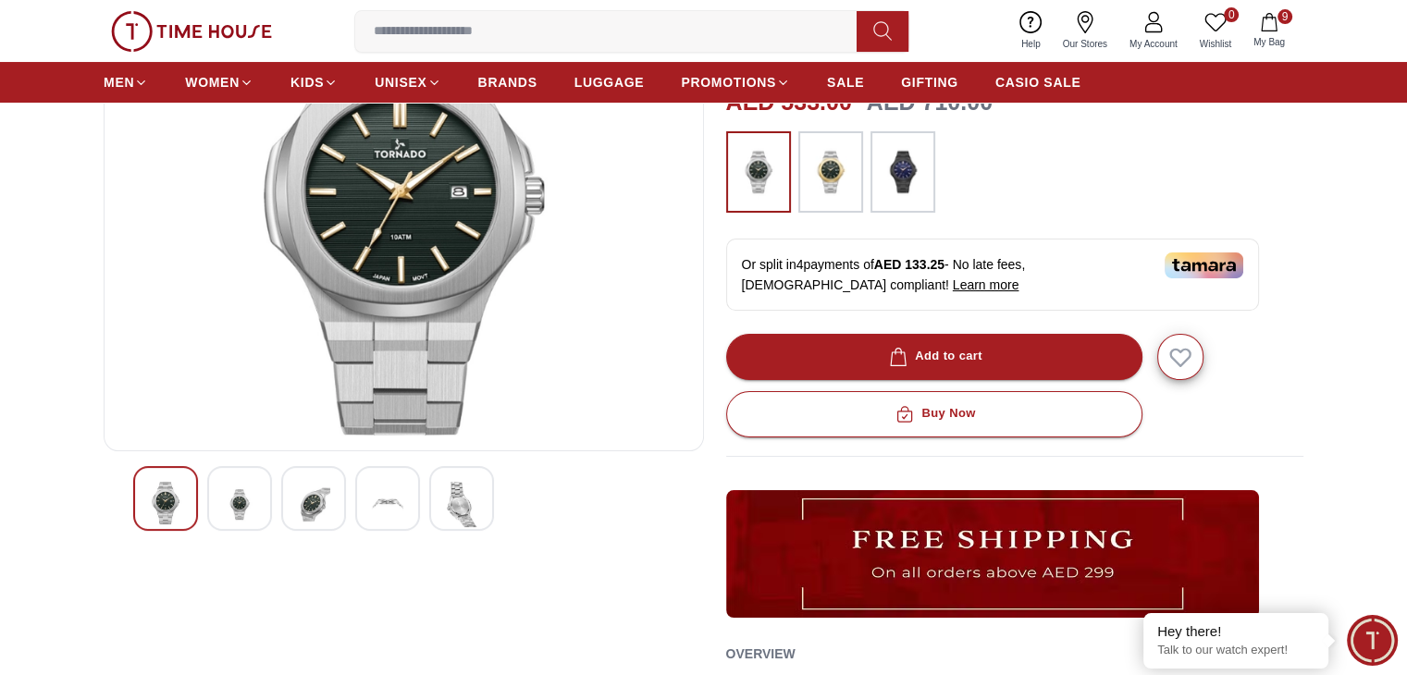
scroll to position [154, 0]
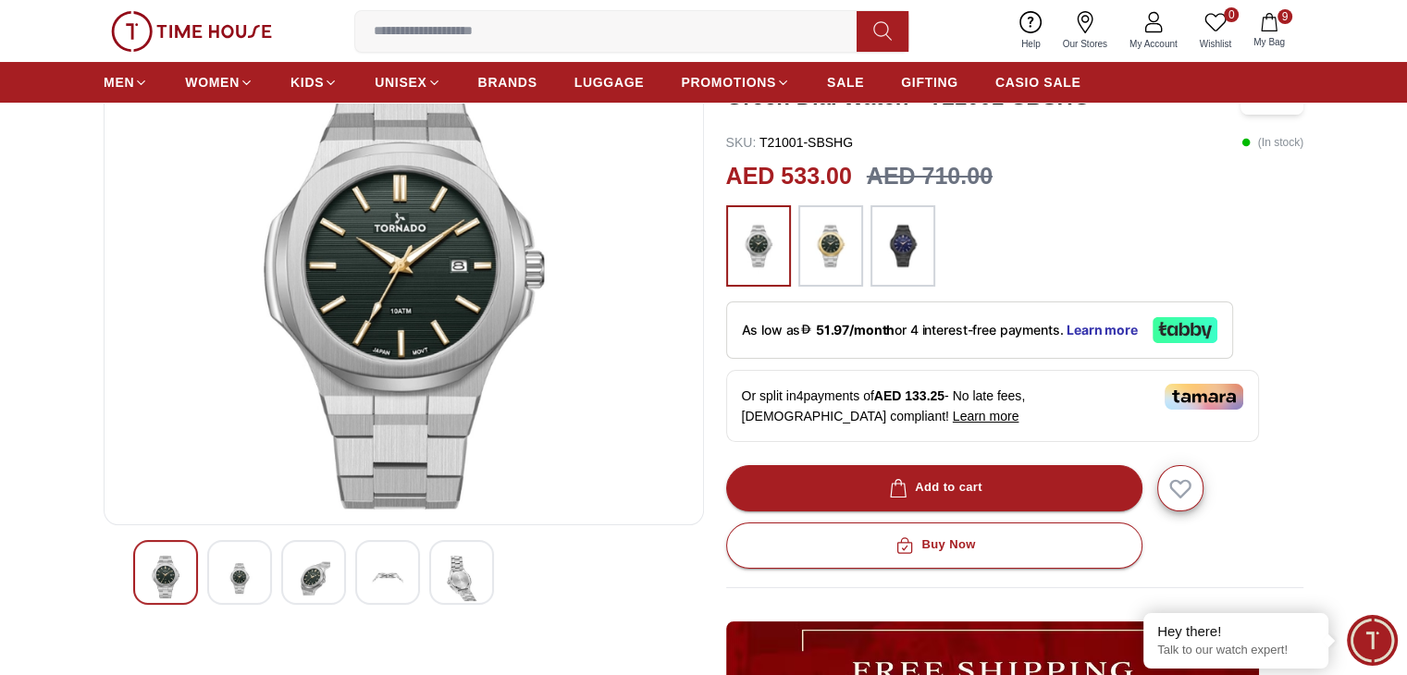
scroll to position [1086, 0]
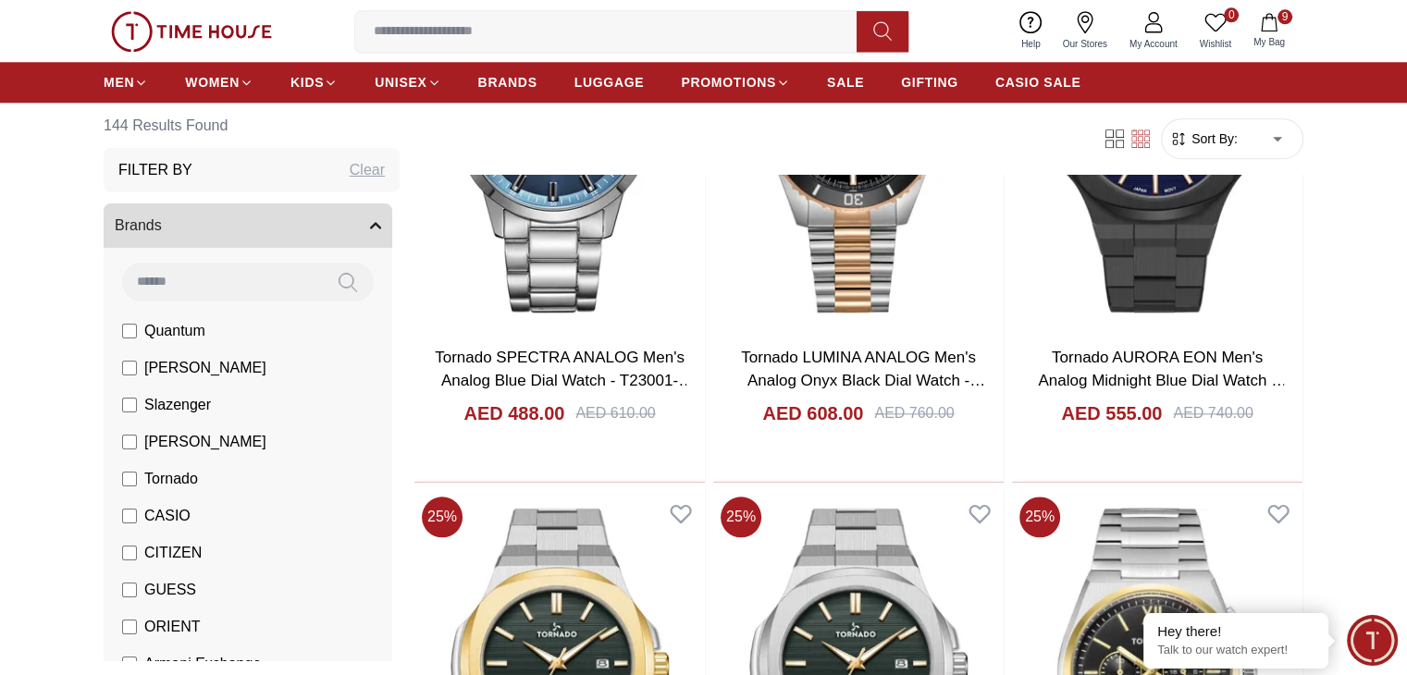
scroll to position [1976, 0]
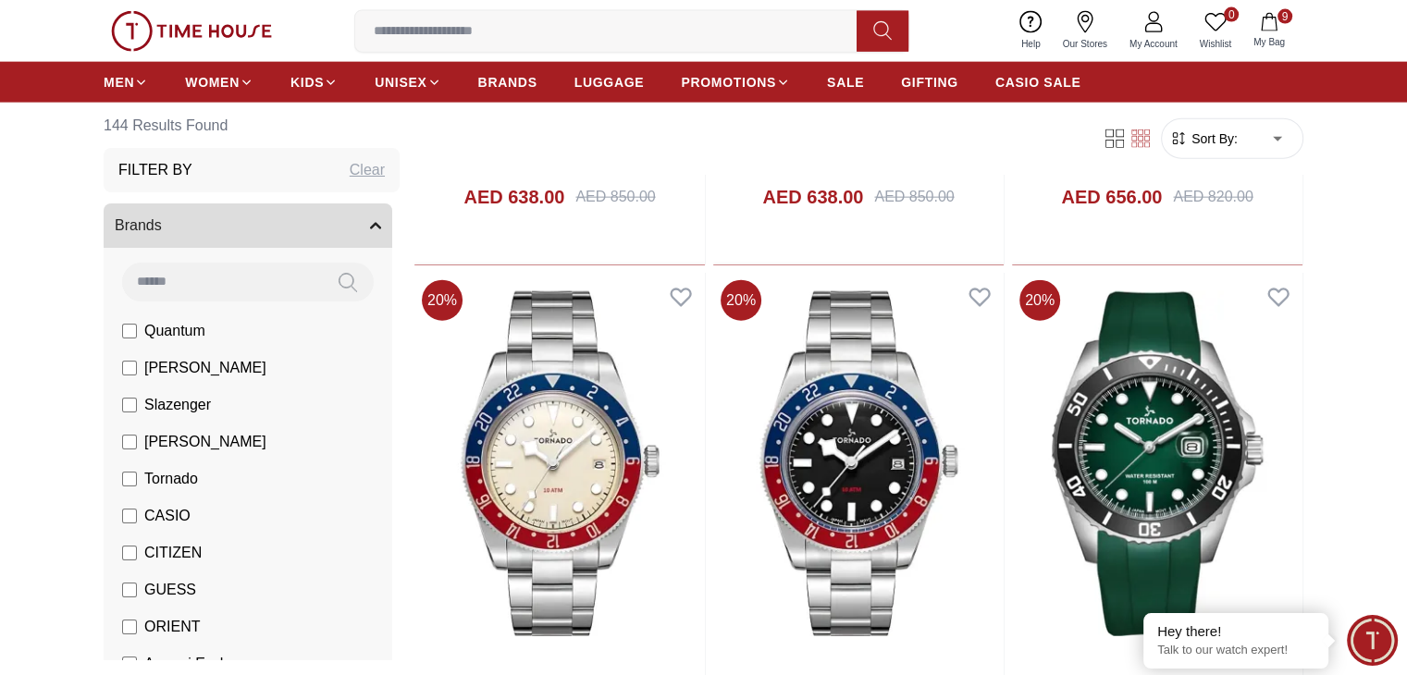
scroll to position [4354, 0]
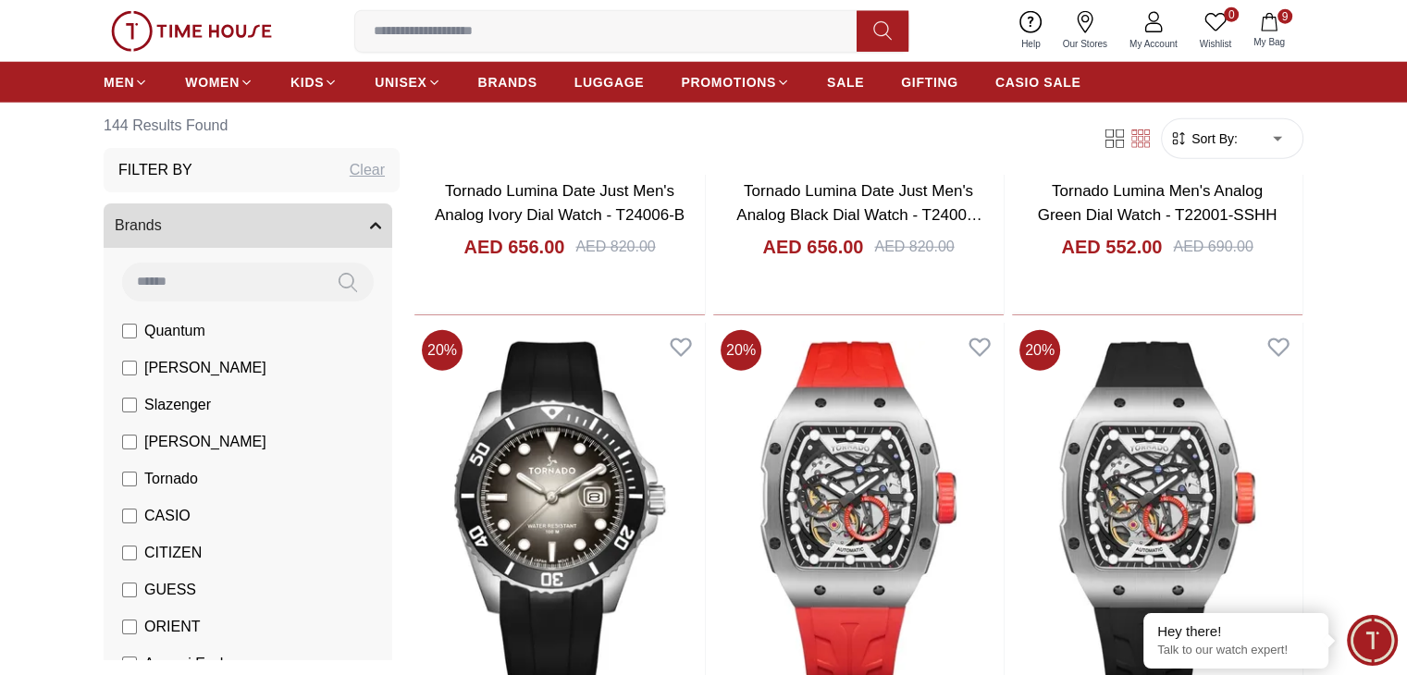
scroll to position [4846, 0]
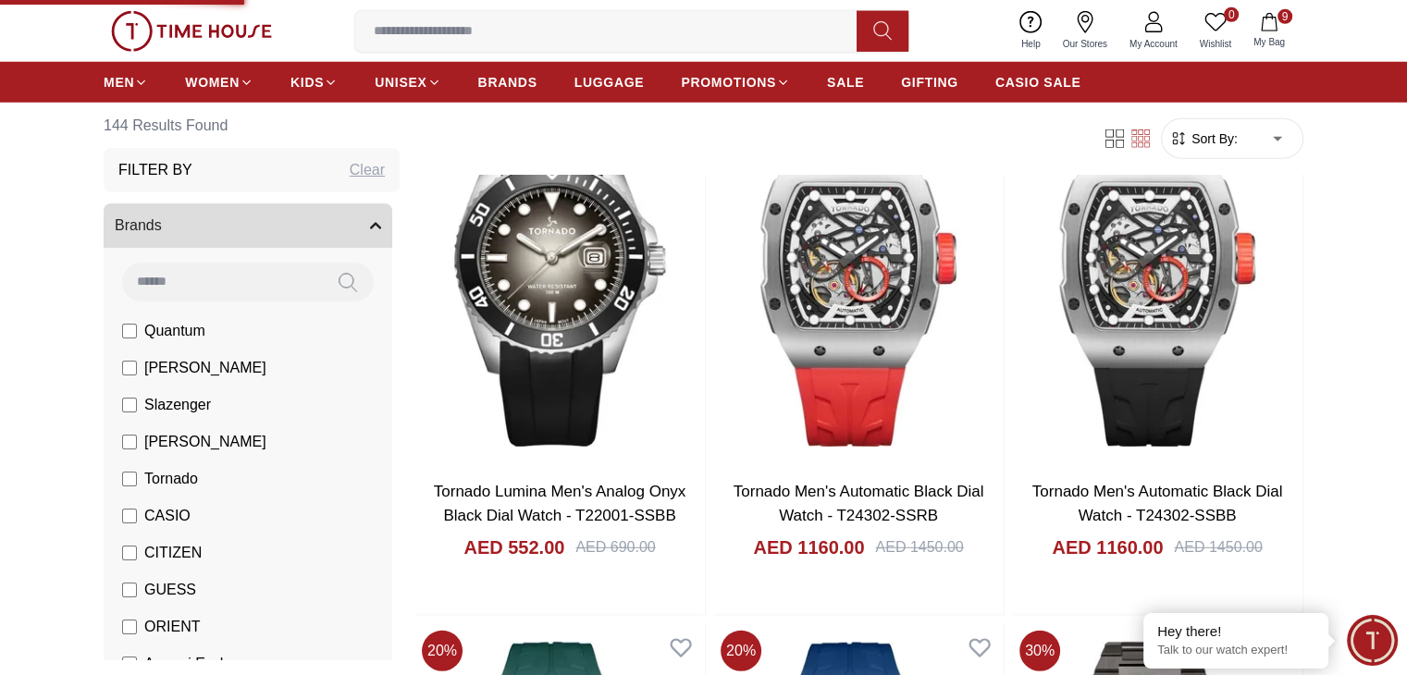
scroll to position [5120, 0]
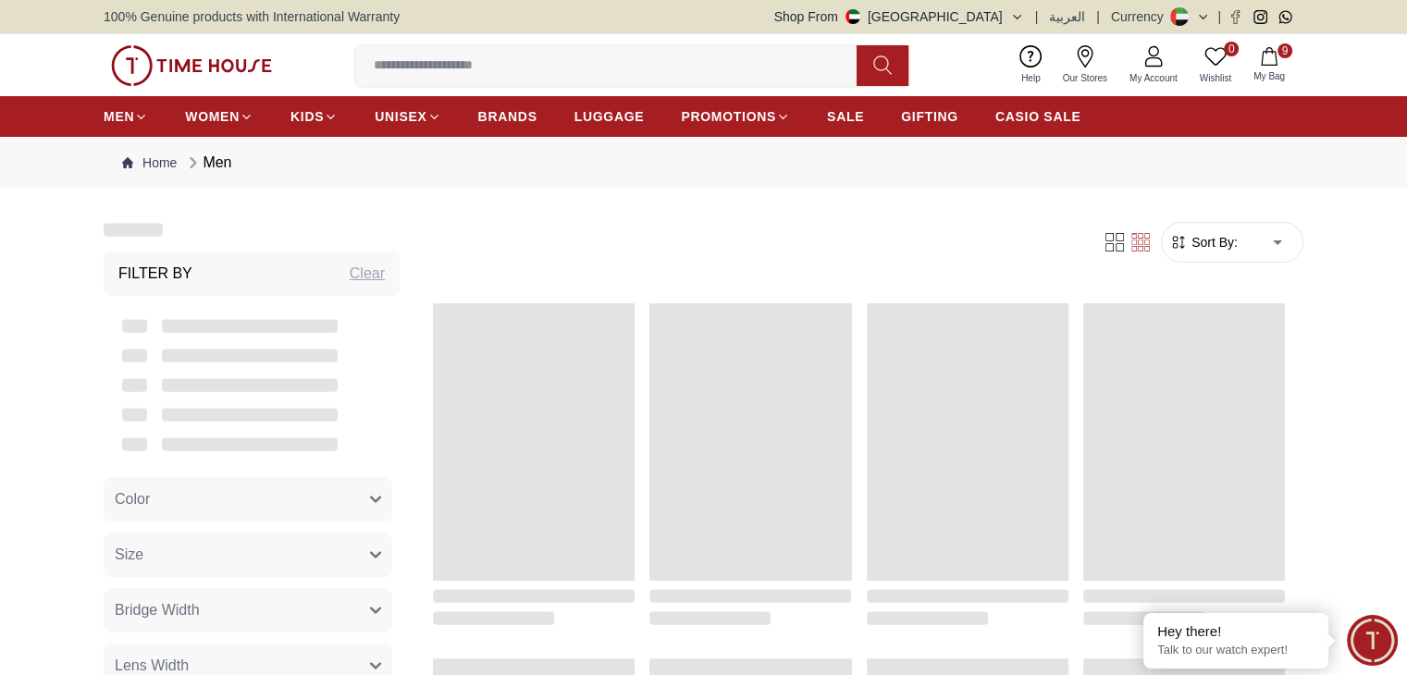
scroll to position [1944, 0]
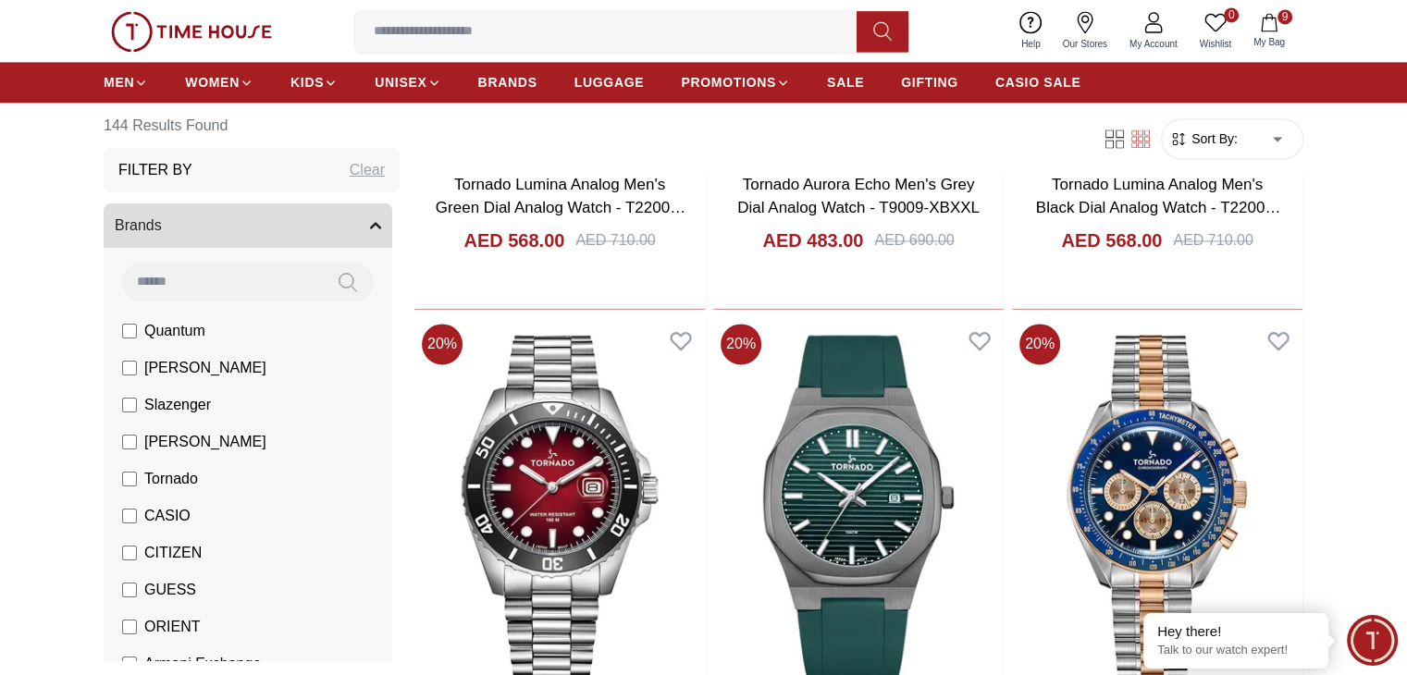
scroll to position [2715, 0]
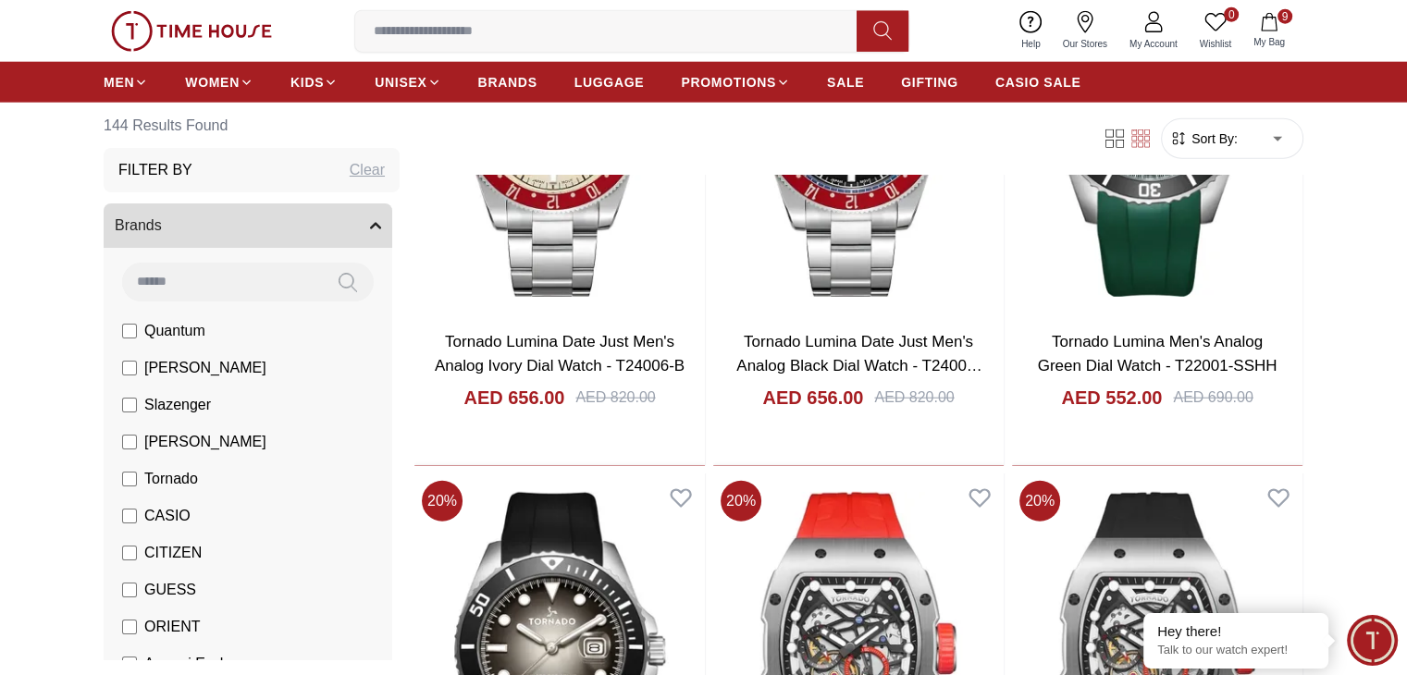
scroll to position [4693, 0]
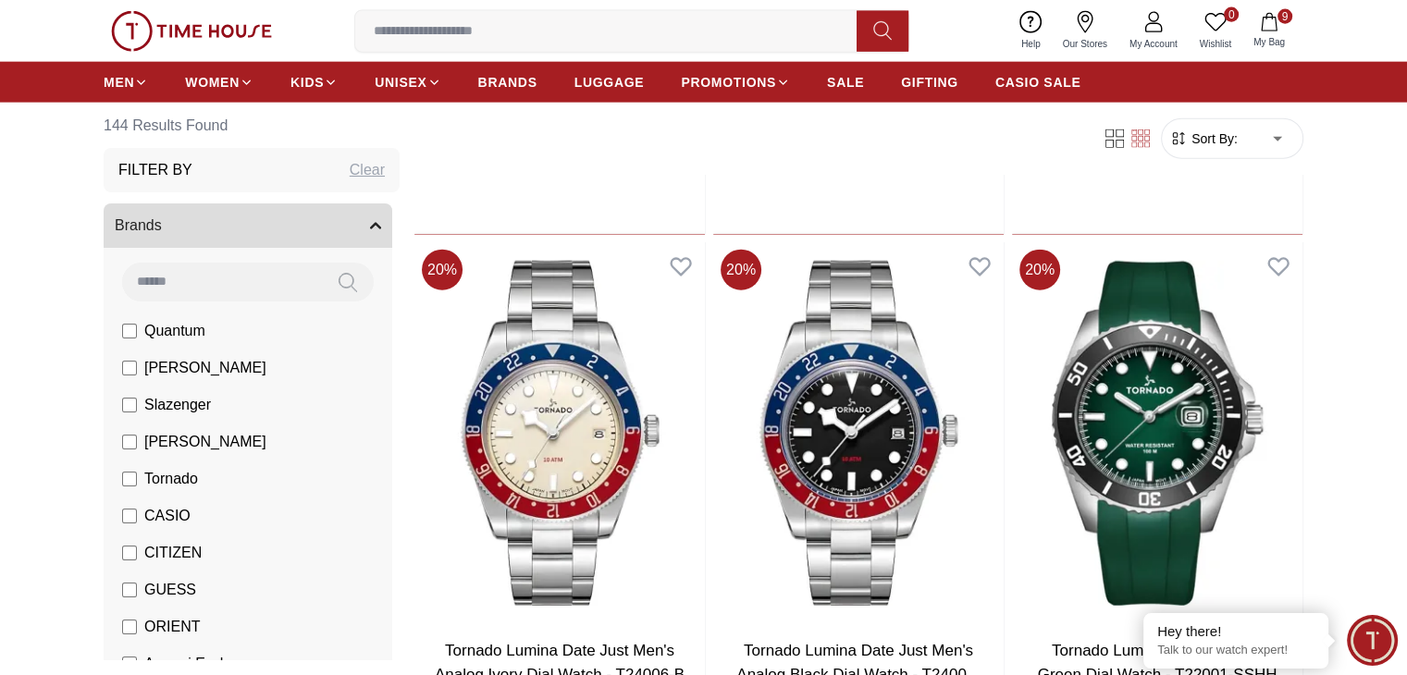
scroll to position [4382, 0]
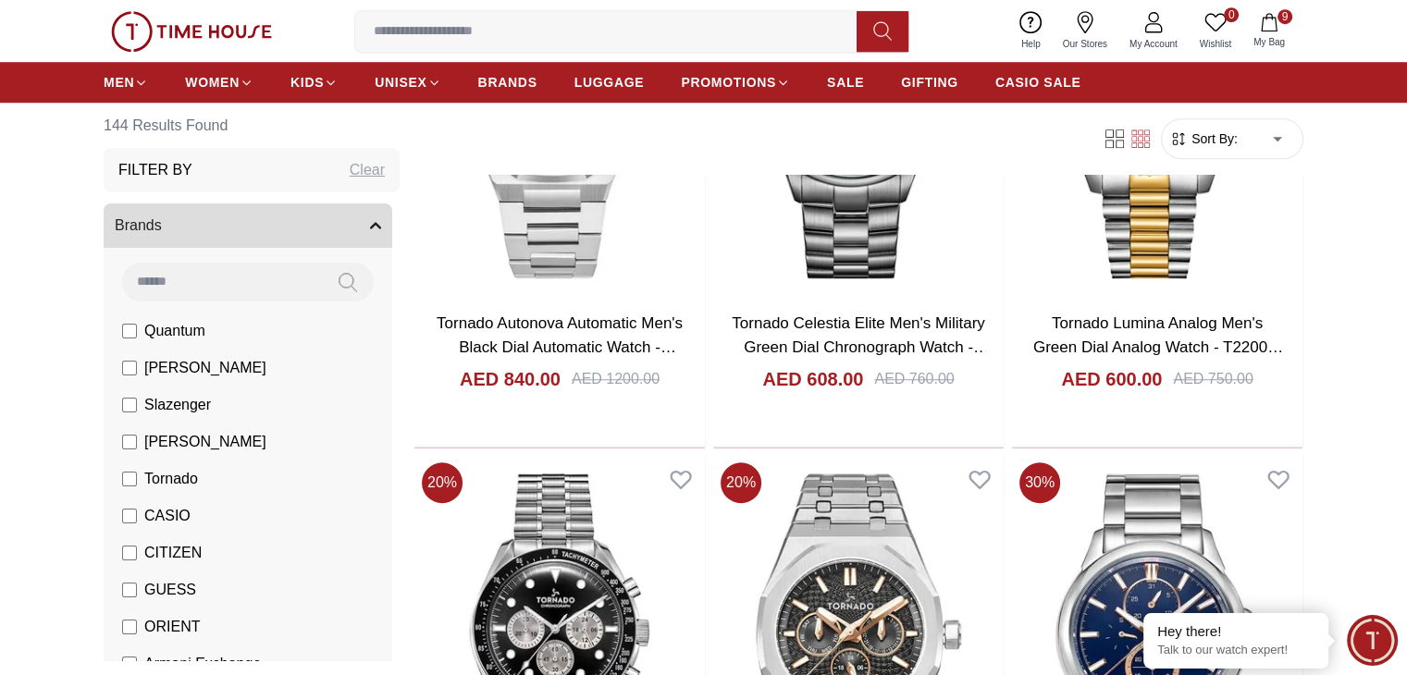
scroll to position [8494, 0]
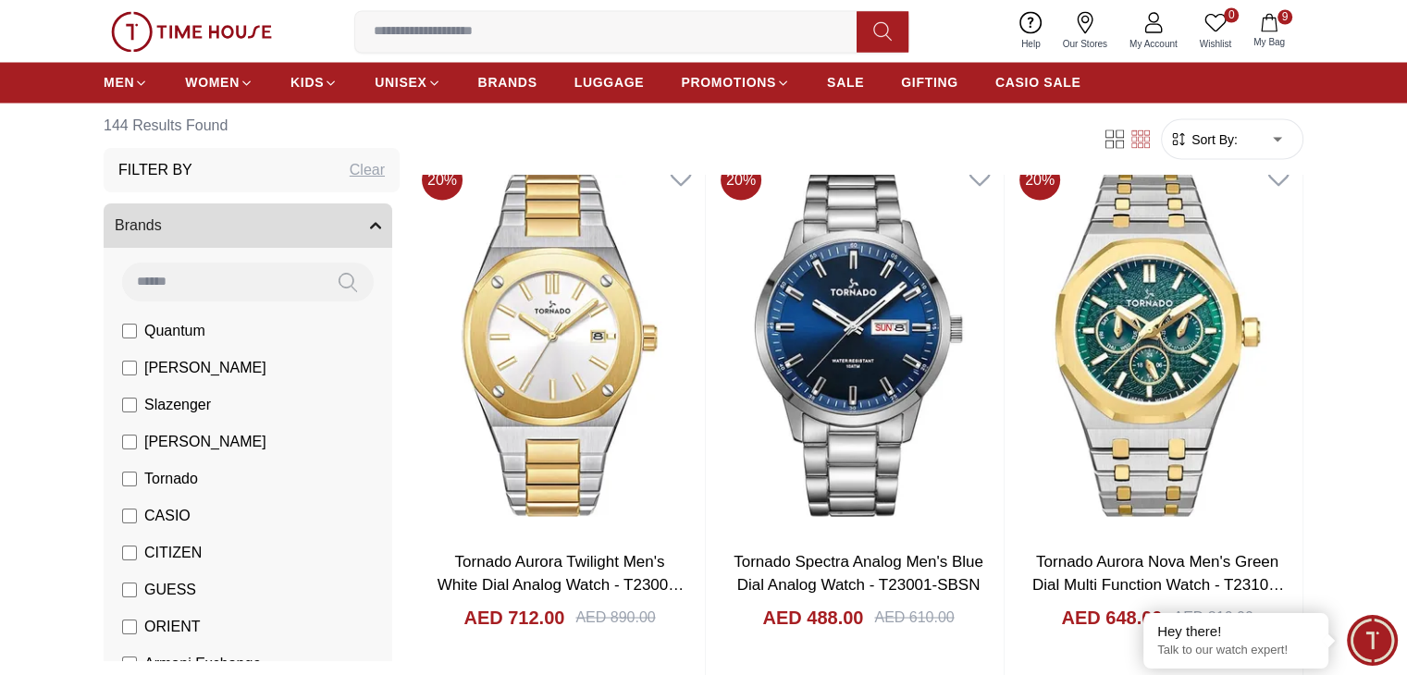
scroll to position [10418, 0]
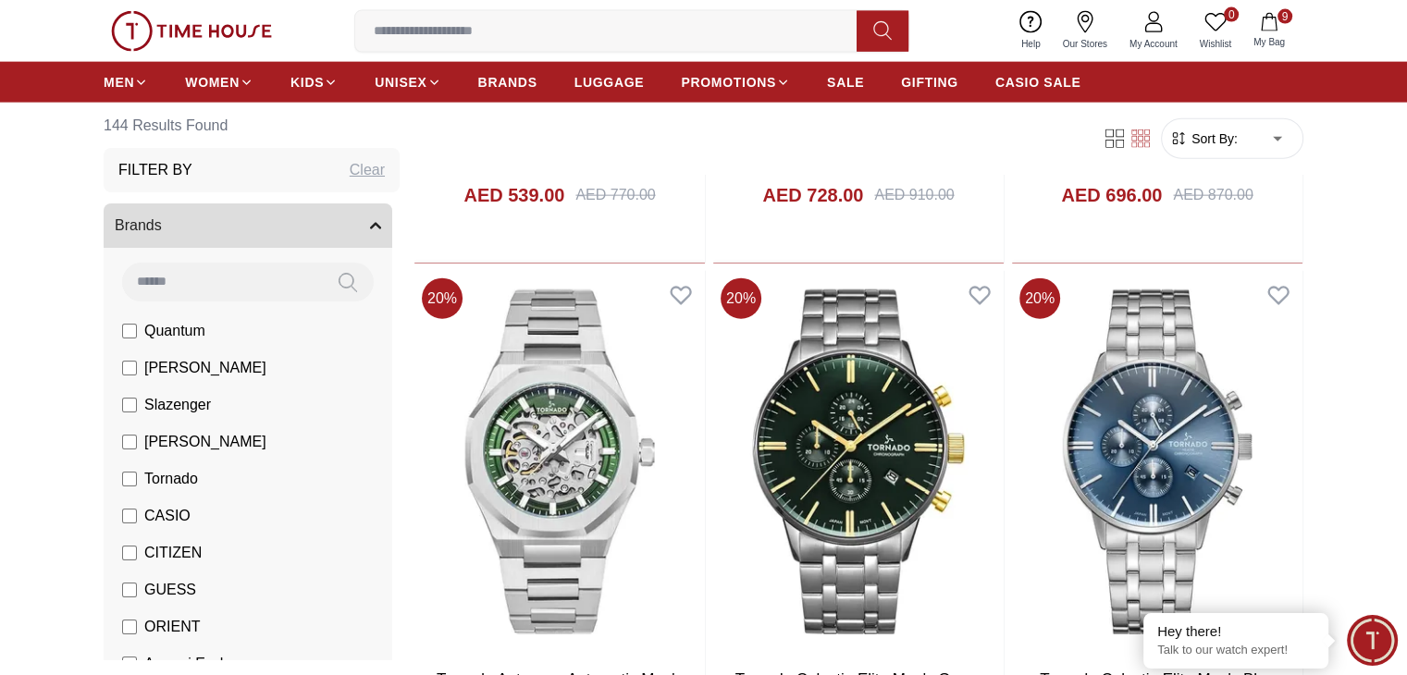
scroll to position [11378, 0]
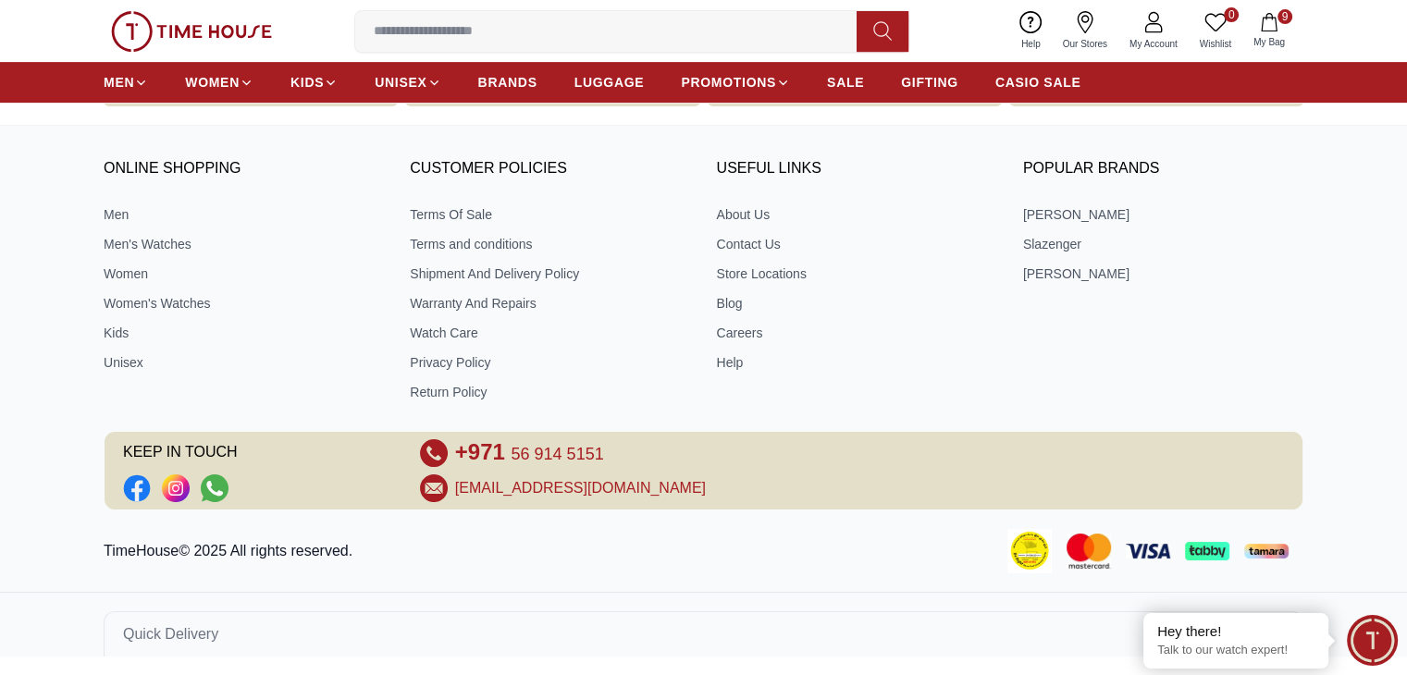
scroll to position [795, 0]
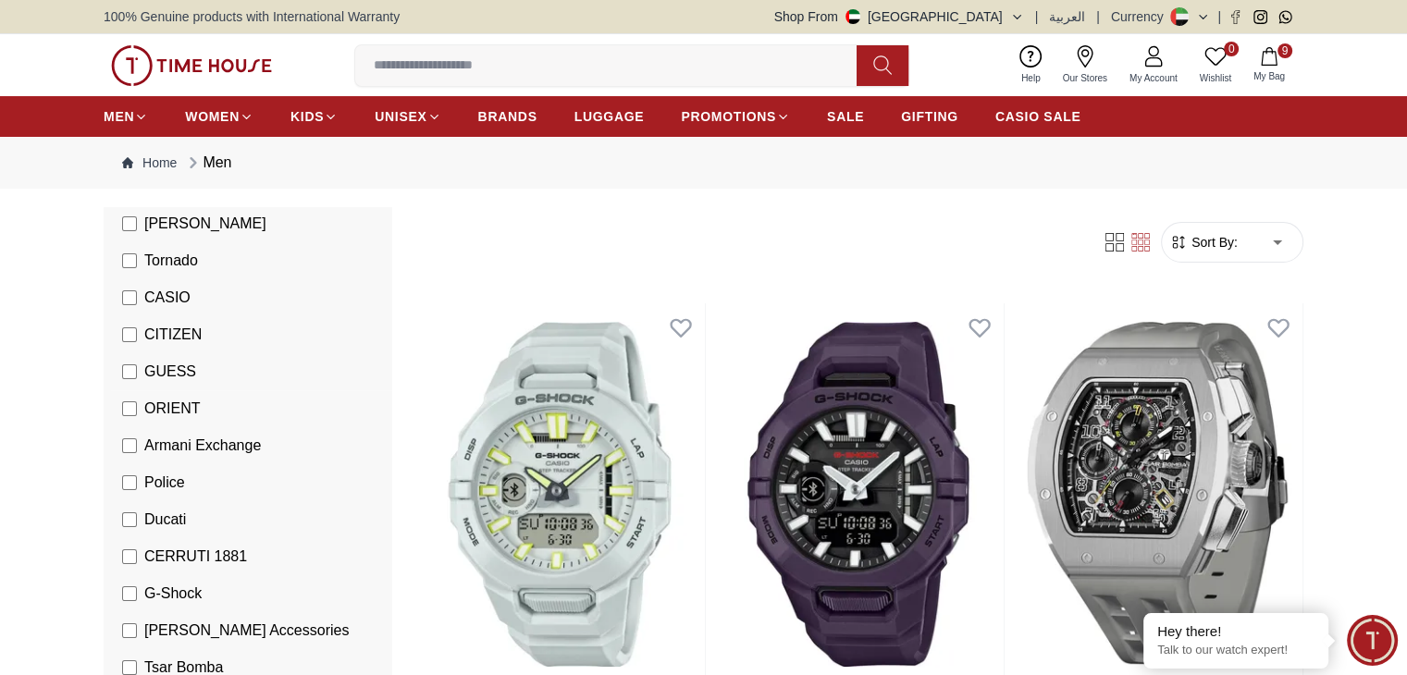
scroll to position [406, 0]
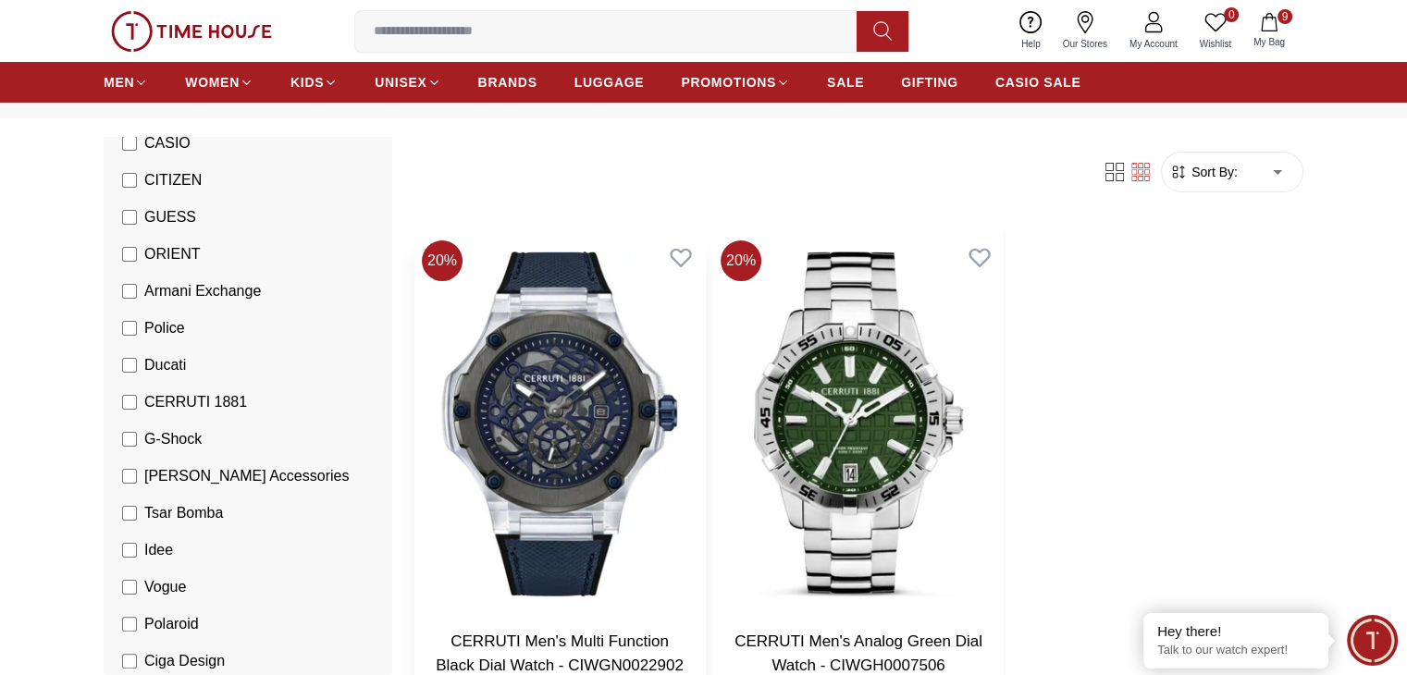
scroll to position [69, 0]
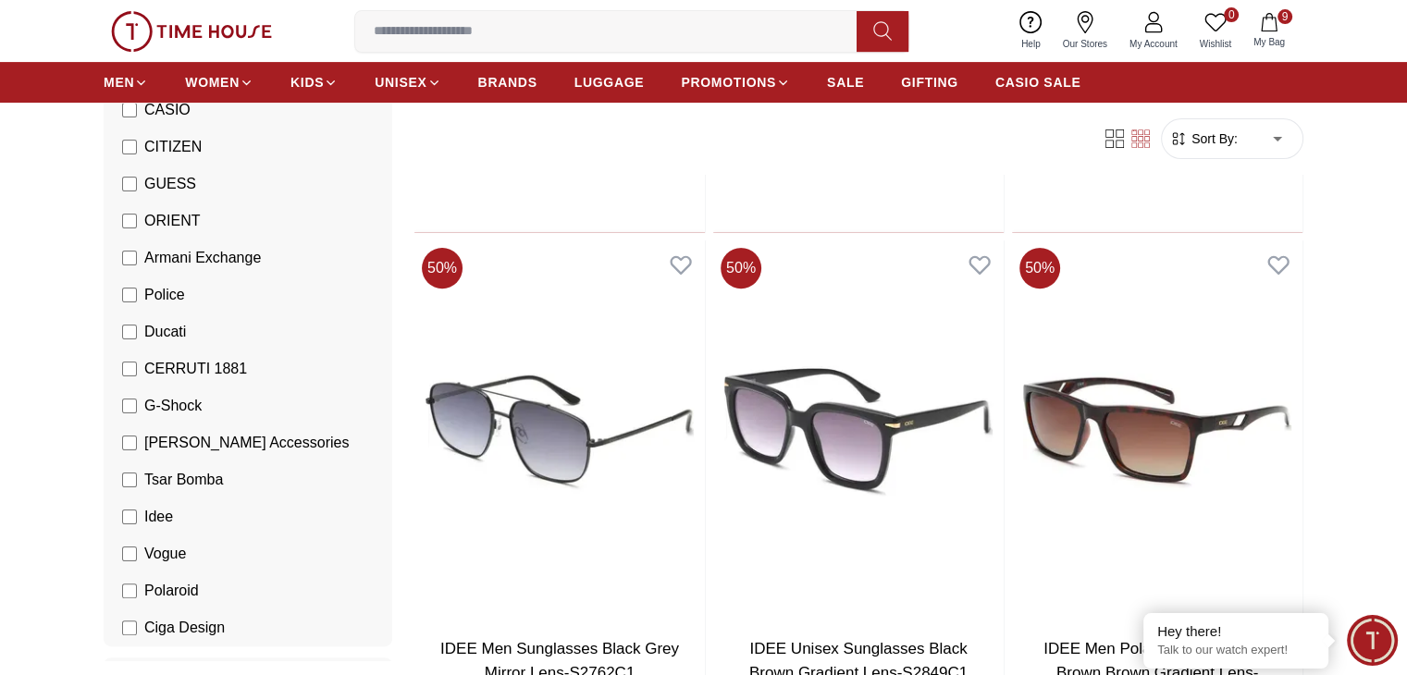
scroll to position [596, 0]
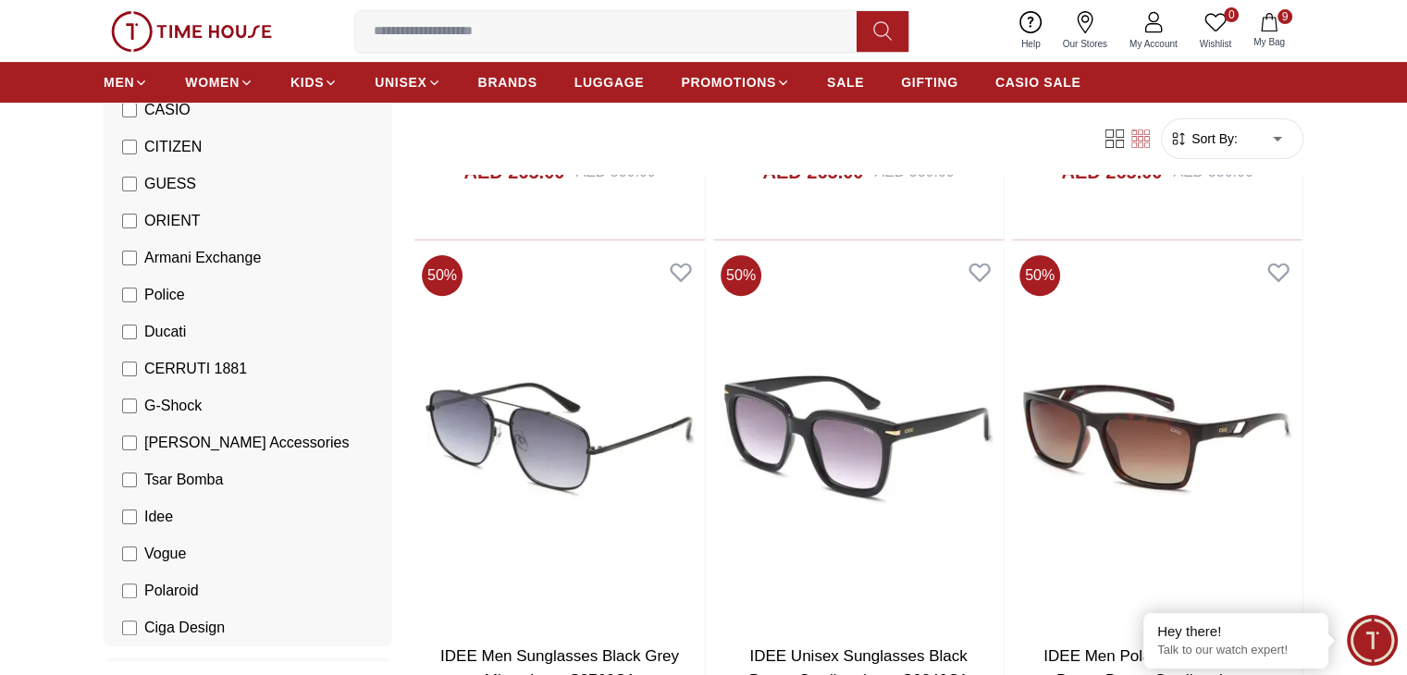
click at [126, 506] on label "Idee" at bounding box center [147, 517] width 51 height 22
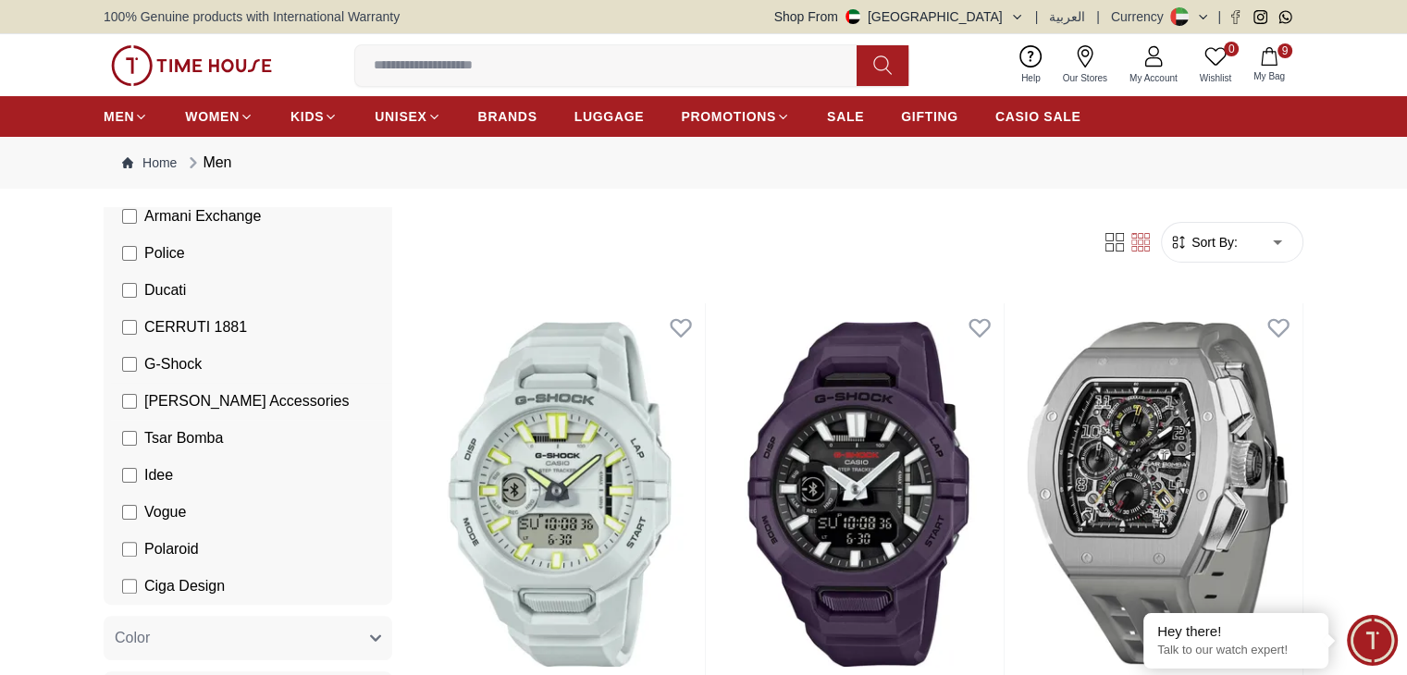
scroll to position [553, 0]
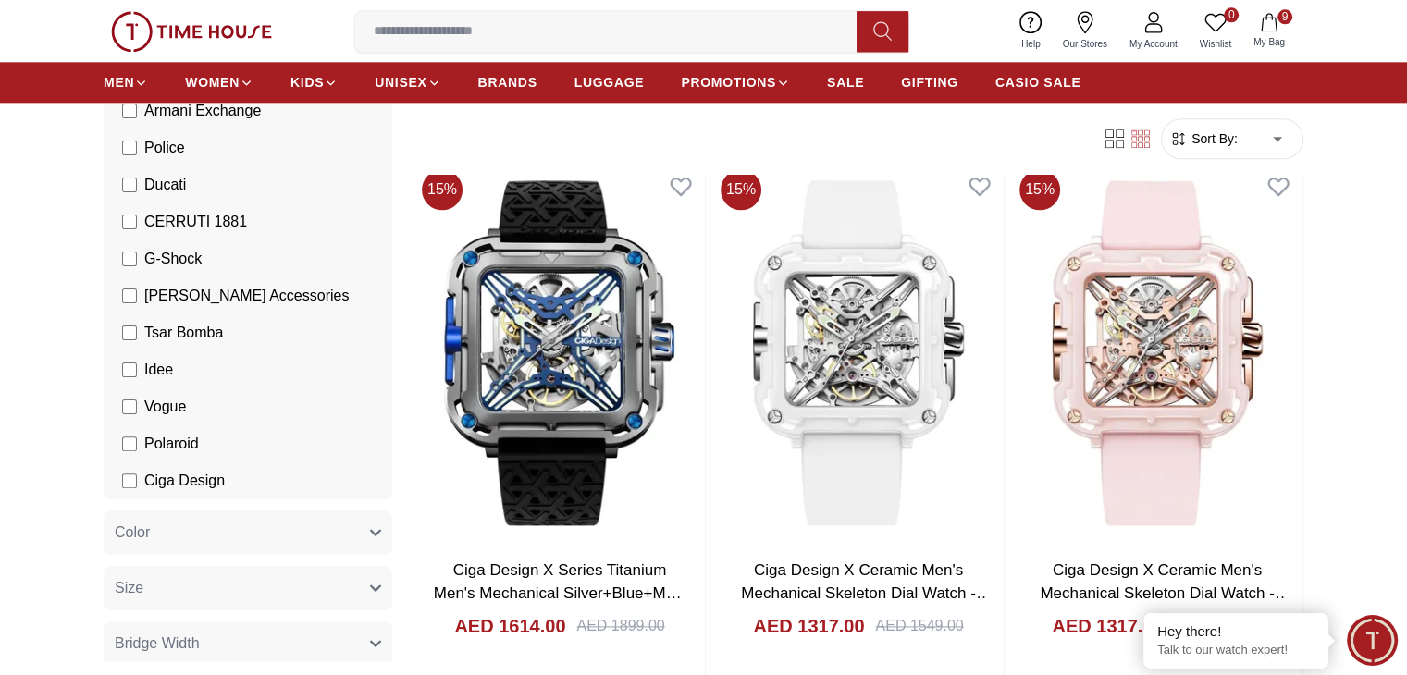
scroll to position [2304, 0]
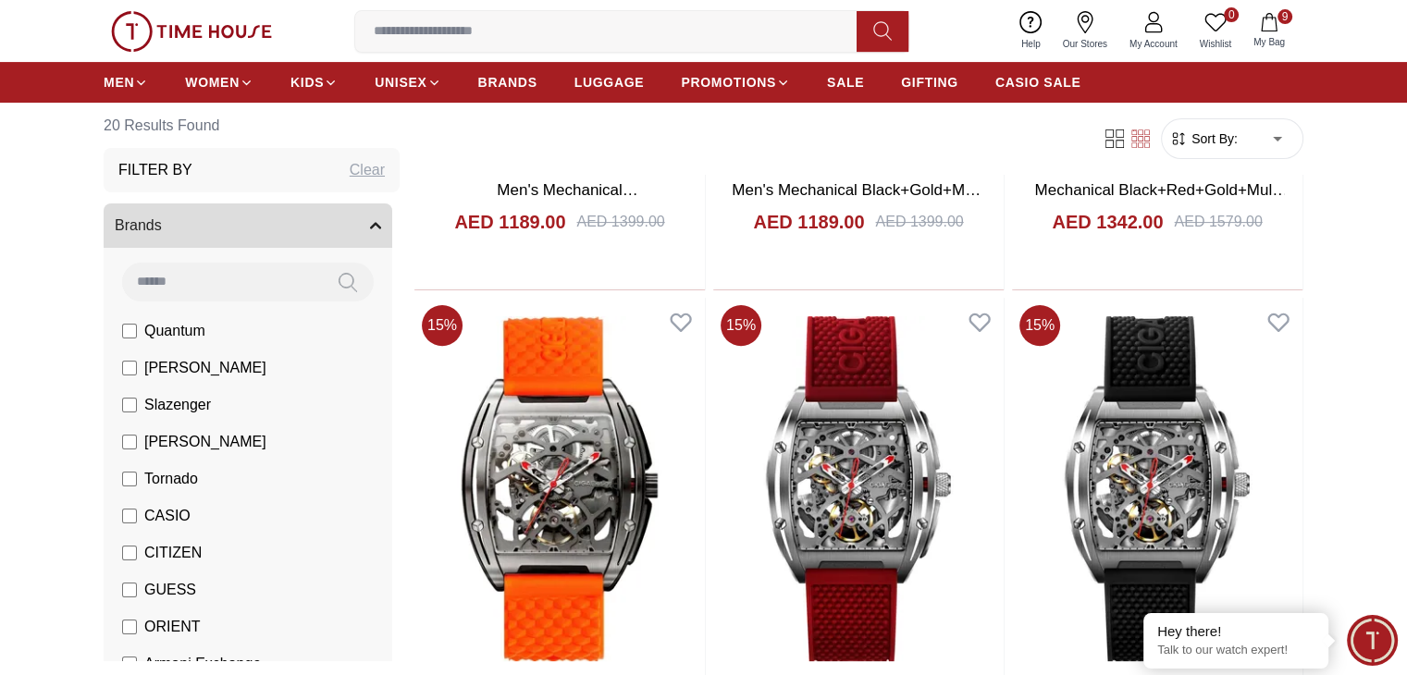
scroll to position [544, 0]
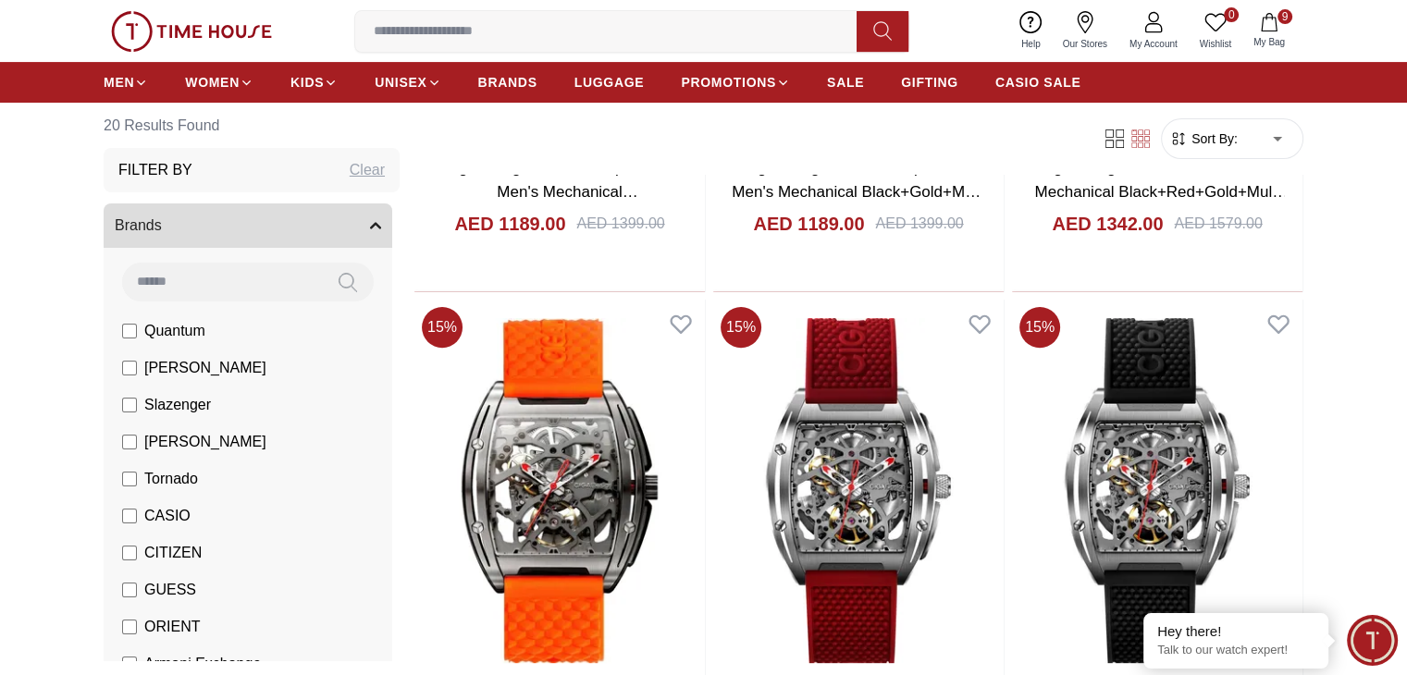
click at [130, 340] on label "Quantum" at bounding box center [163, 331] width 83 height 22
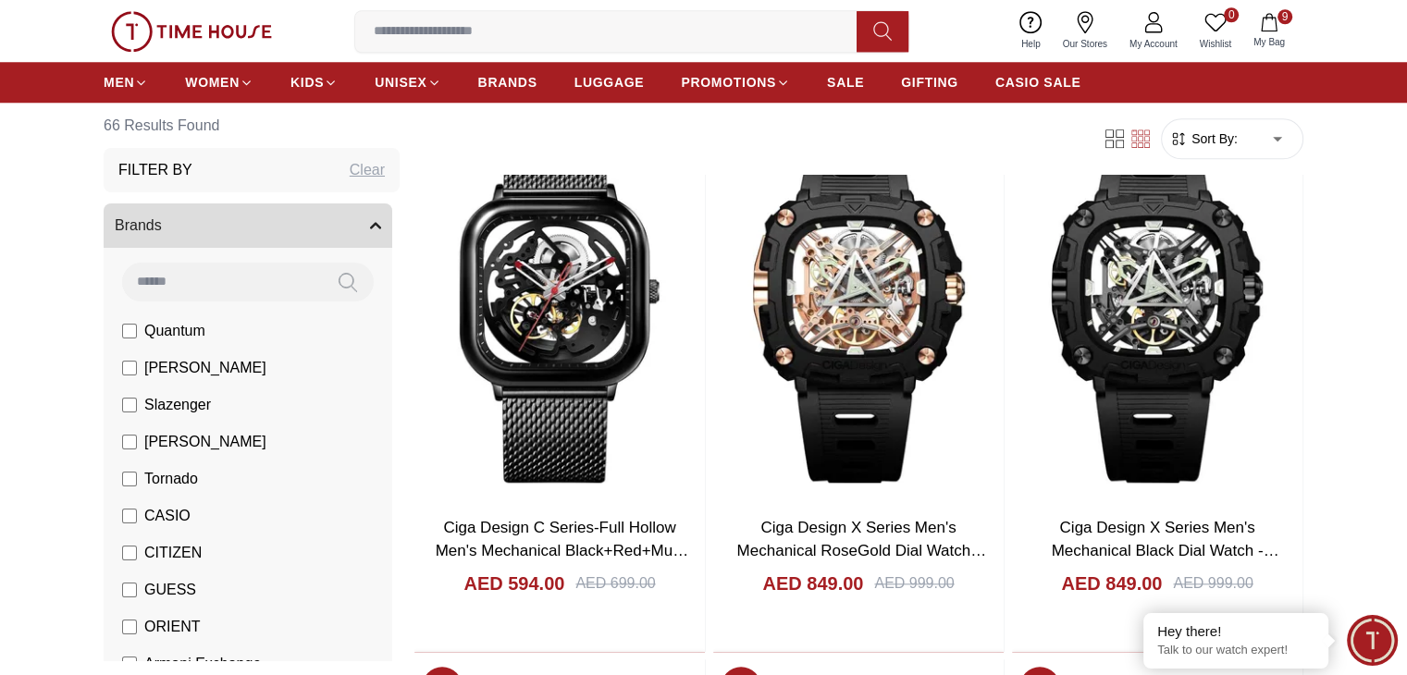
scroll to position [1804, 0]
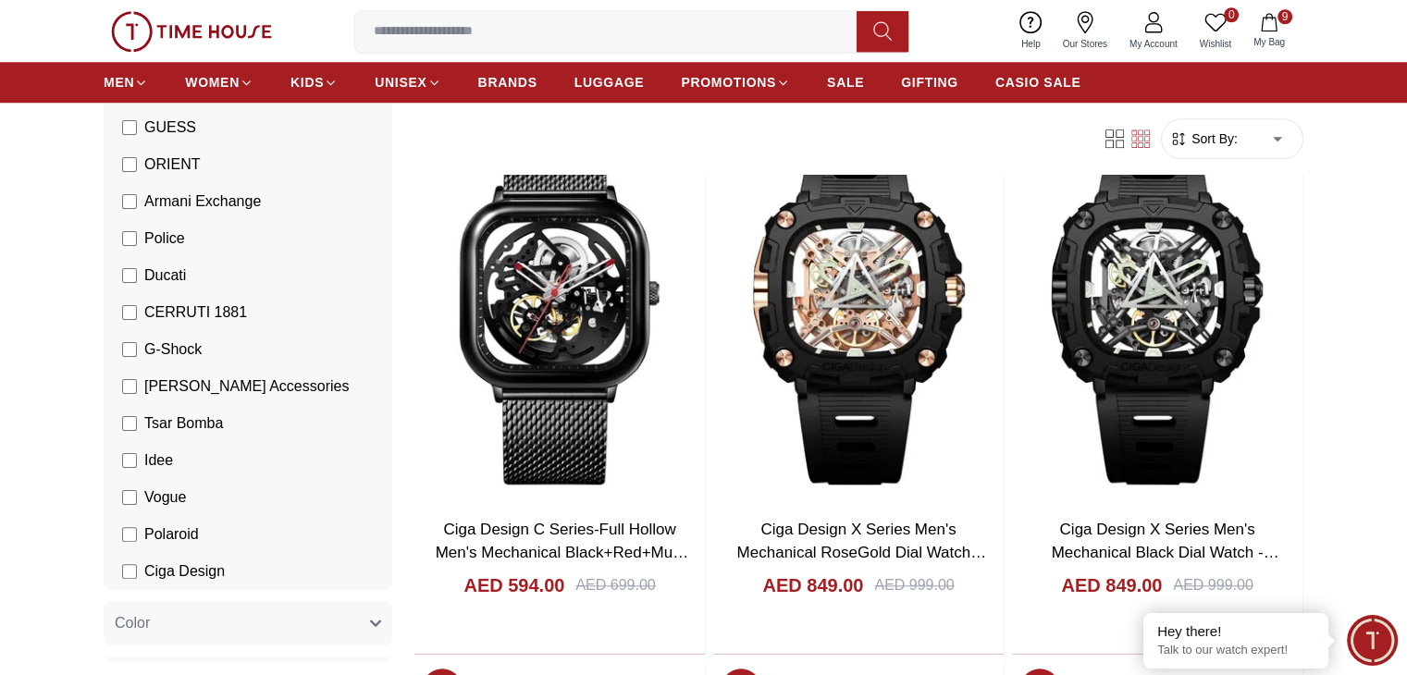
scroll to position [462, 0]
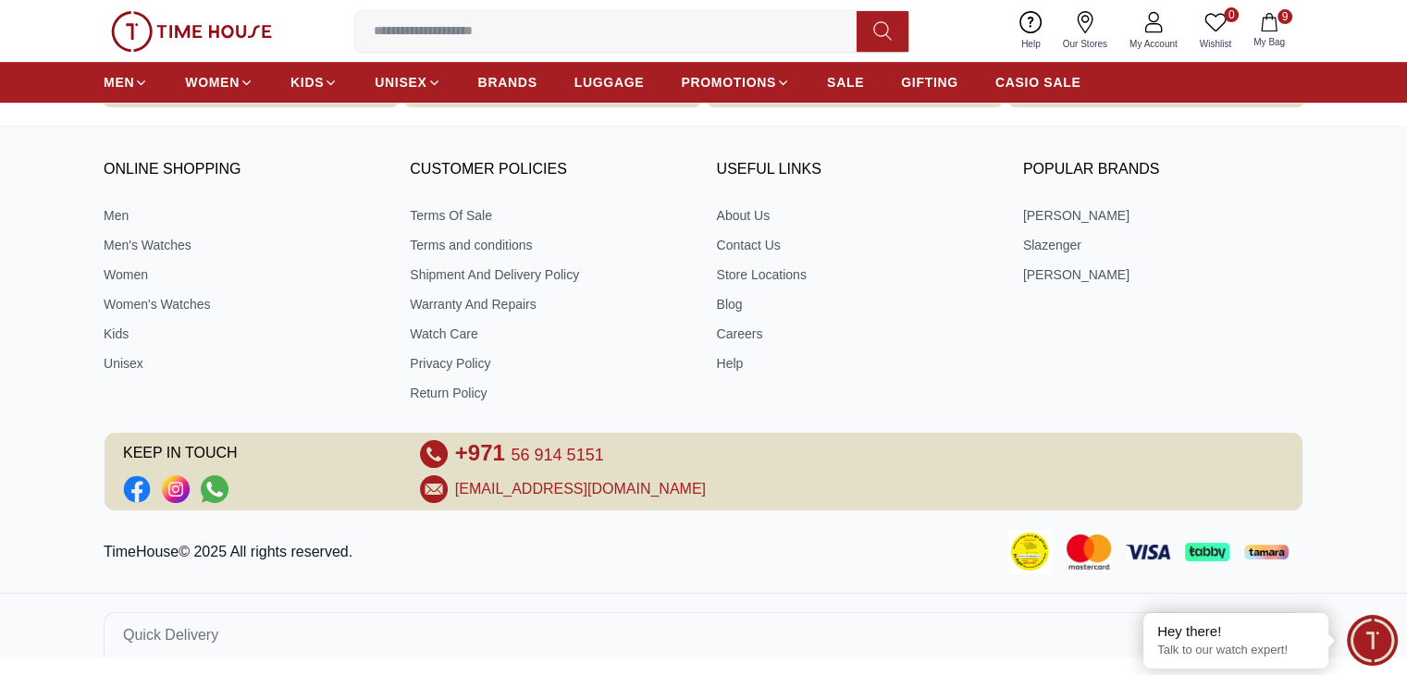
scroll to position [1804, 0]
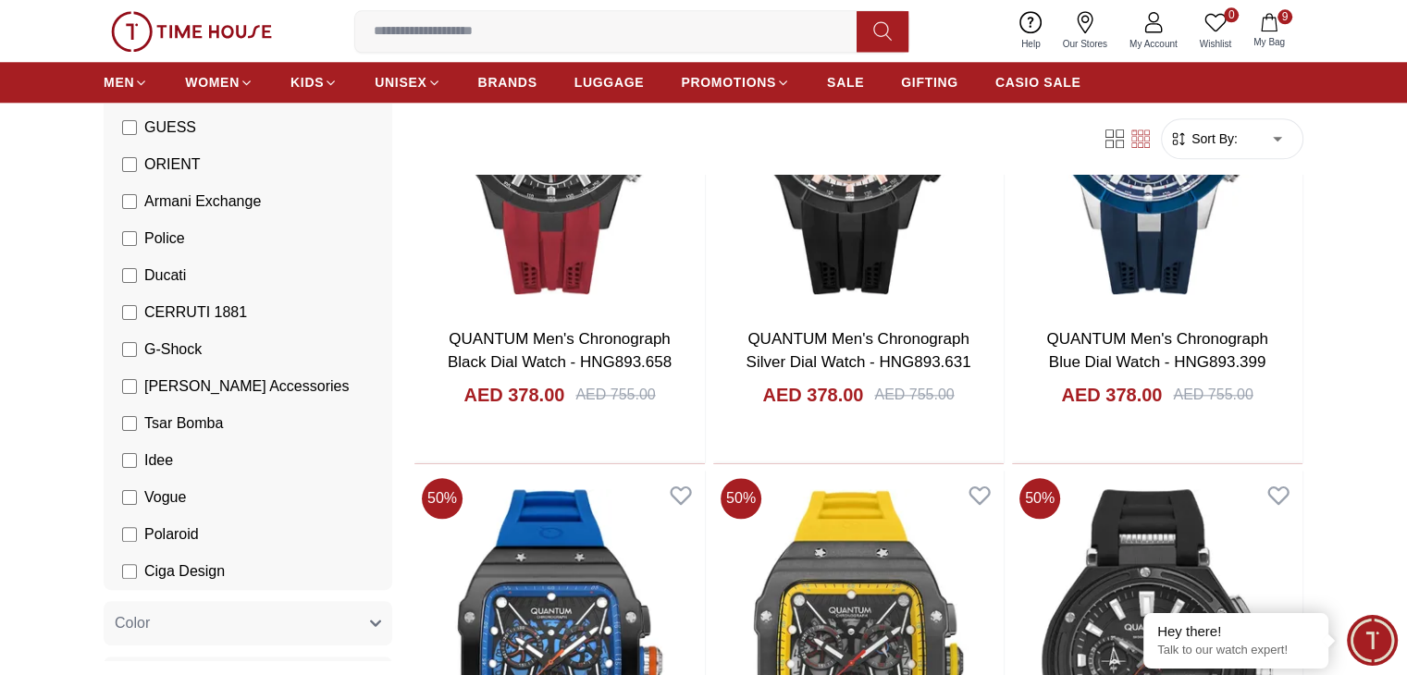
scroll to position [1996, 0]
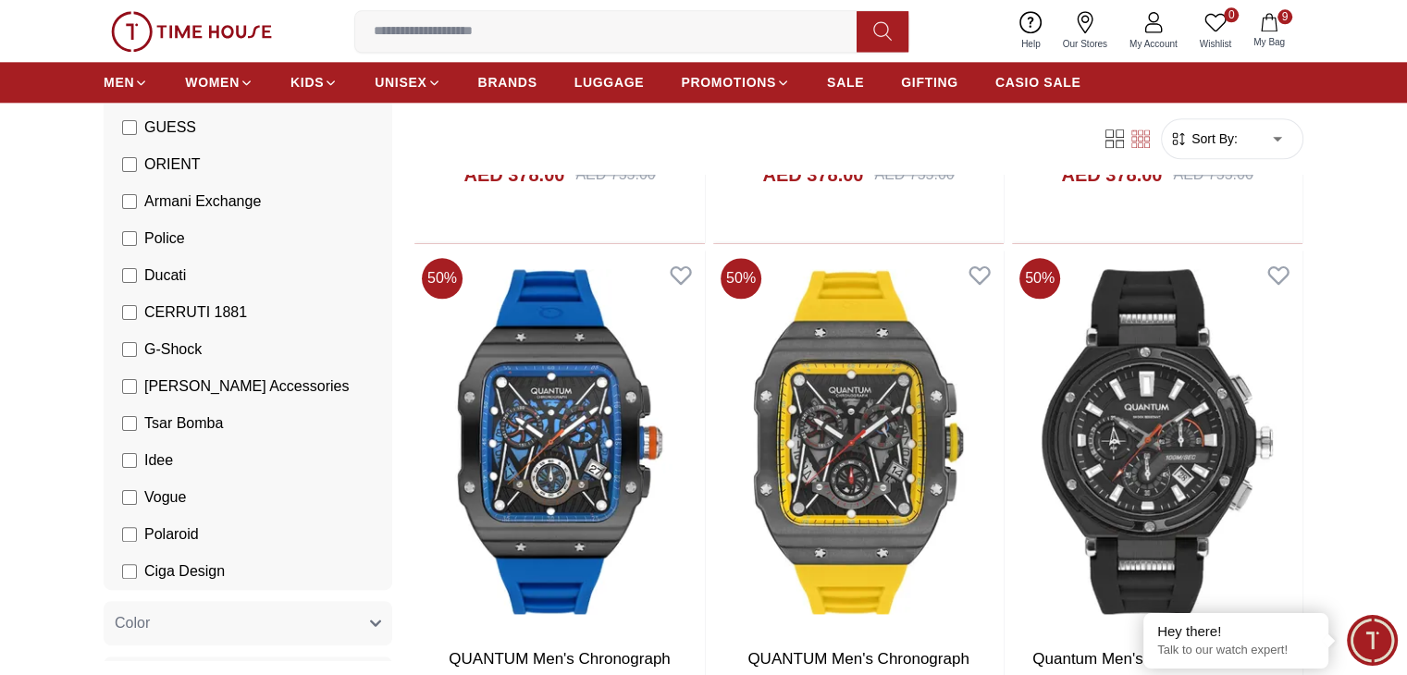
scroll to position [2316, 0]
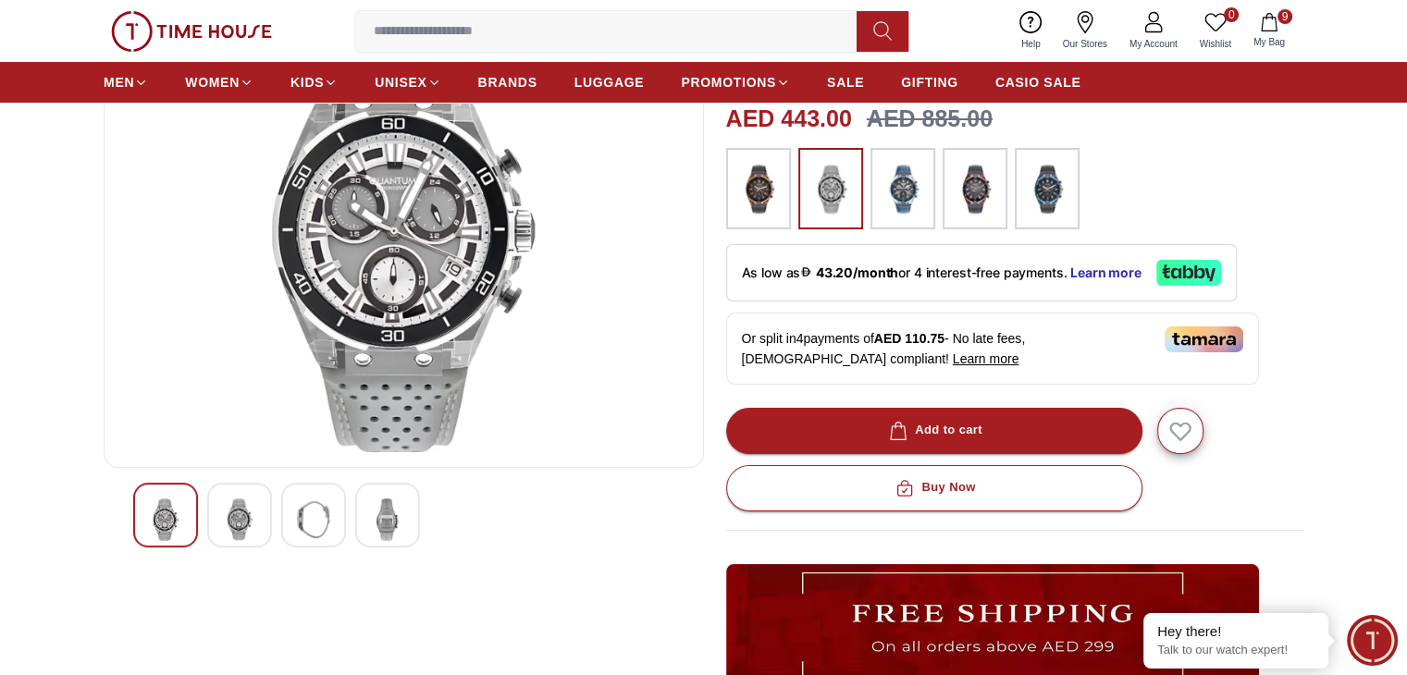
scroll to position [205, 0]
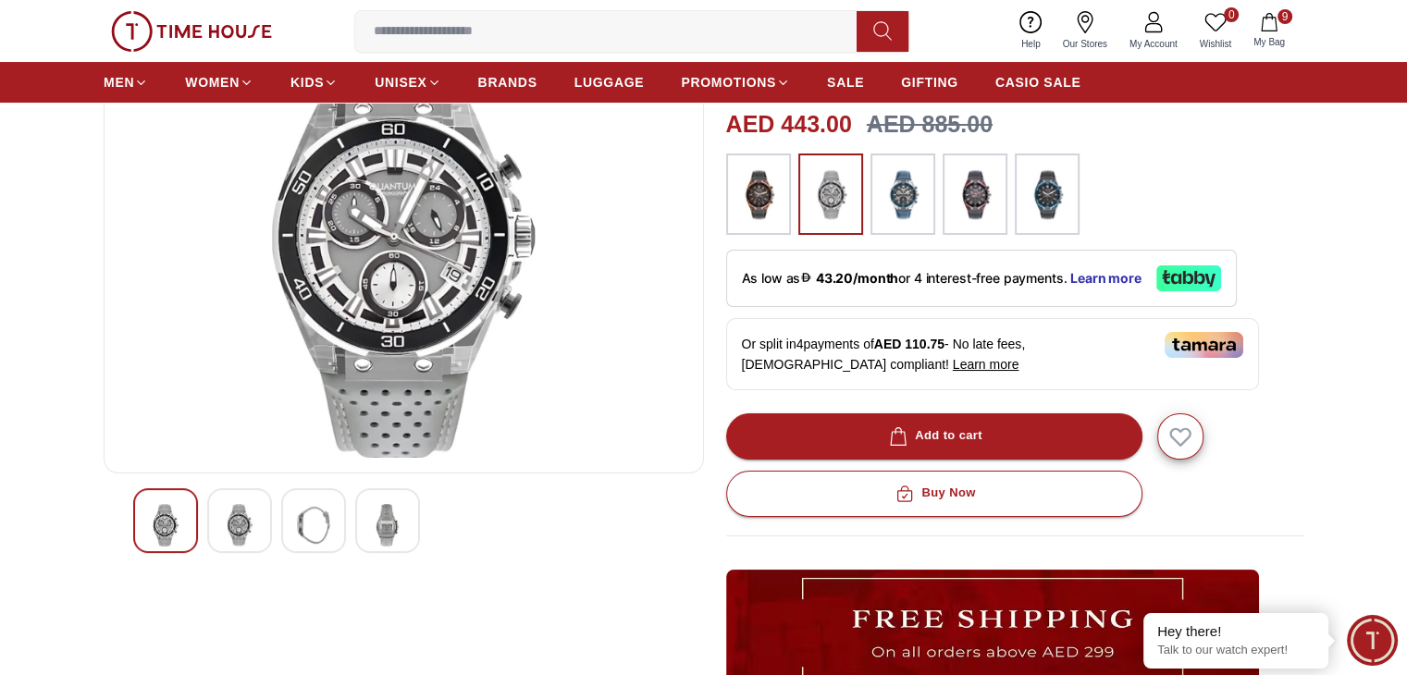
scroll to position [1944, 0]
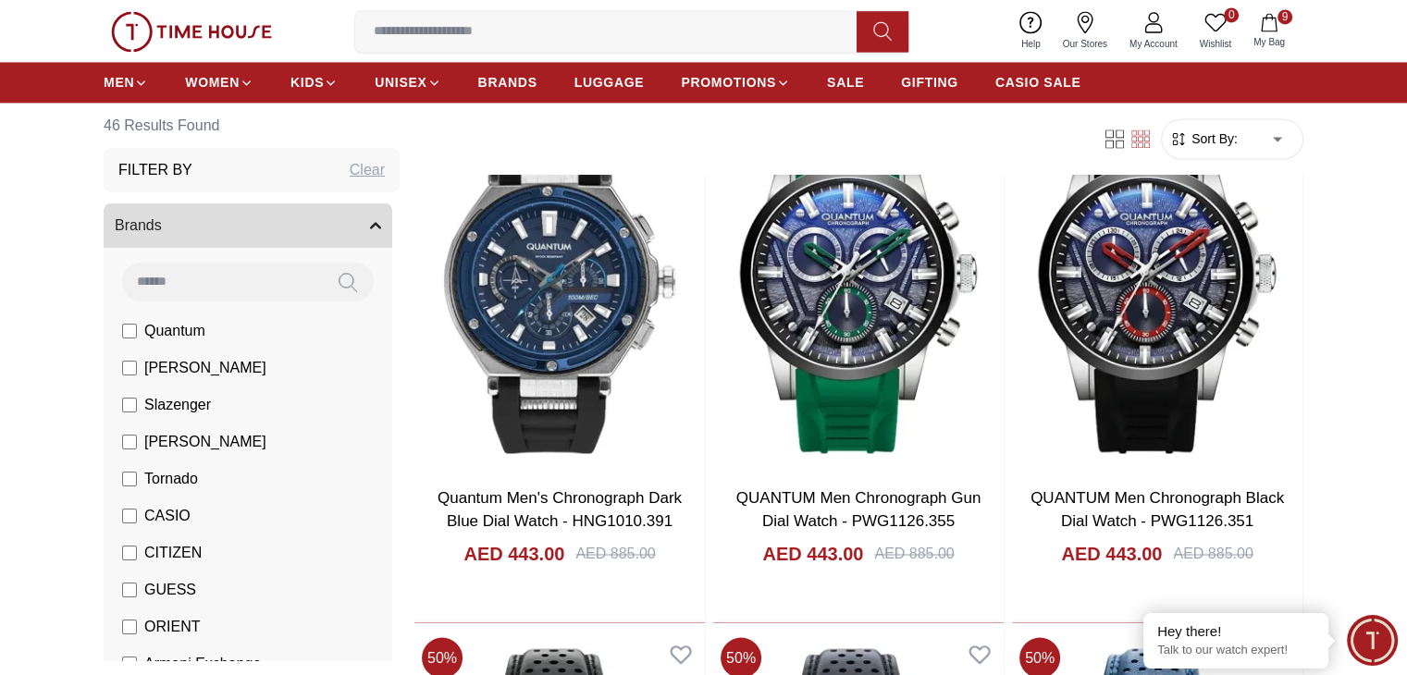
scroll to position [2927, 0]
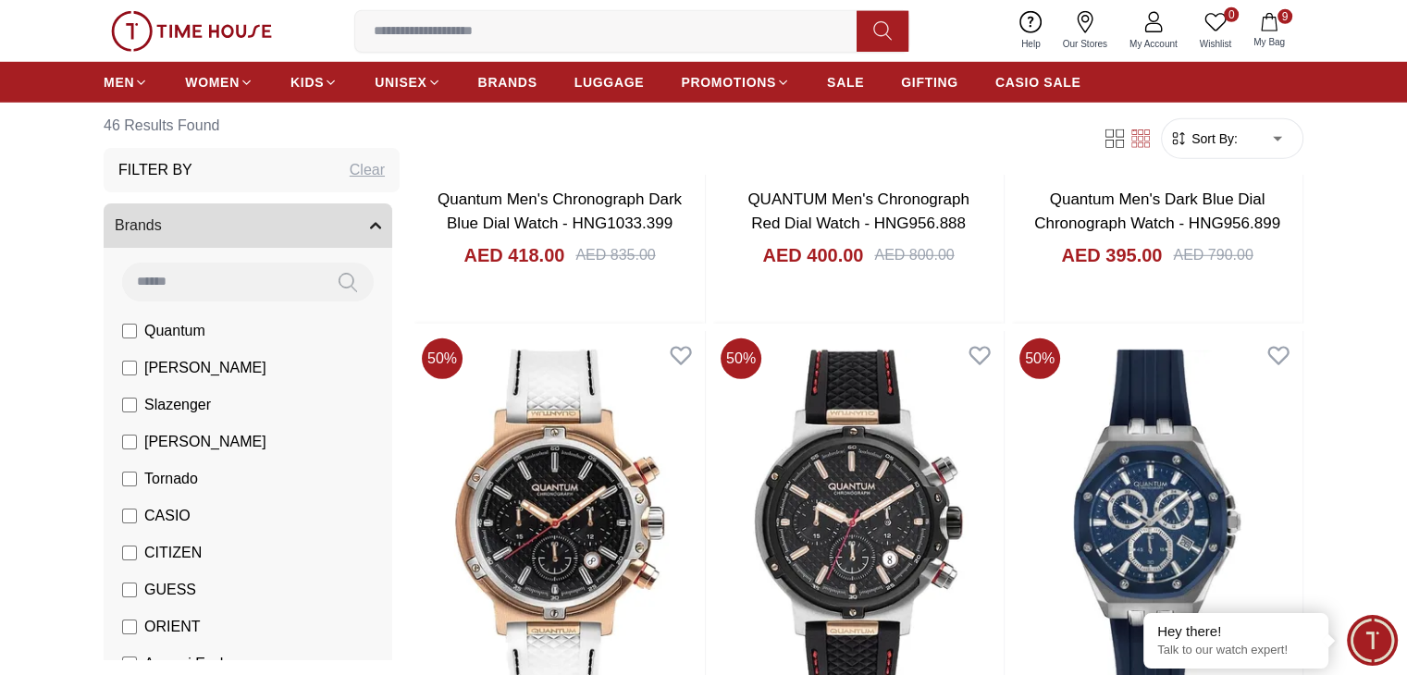
click at [203, 320] on span "Quantum" at bounding box center [174, 331] width 61 height 22
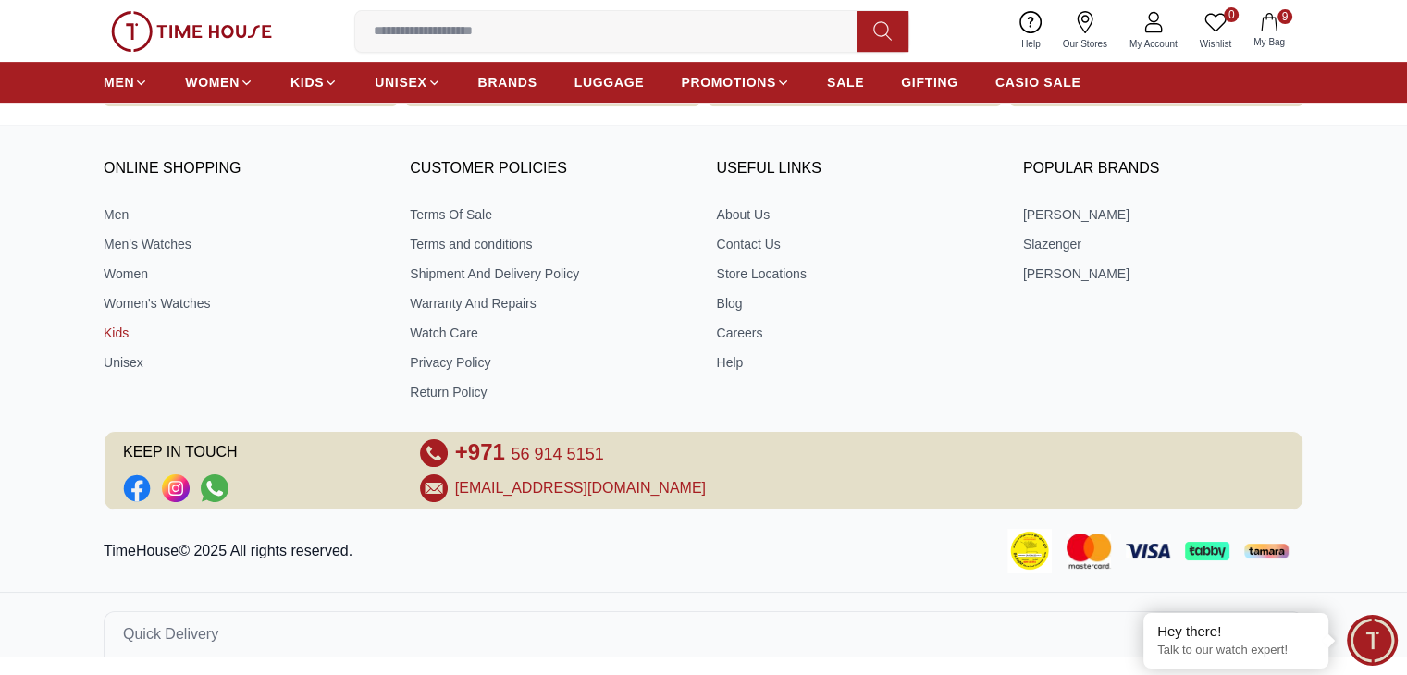
scroll to position [795, 0]
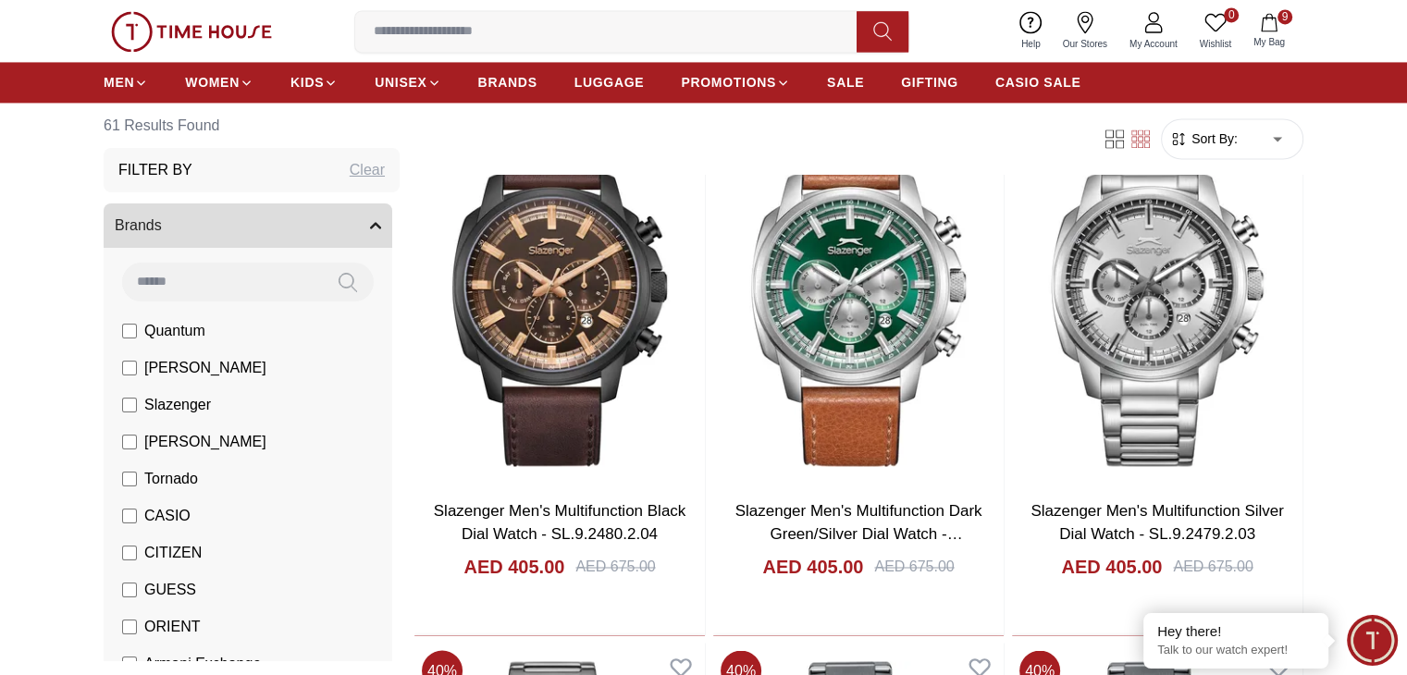
scroll to position [2907, 0]
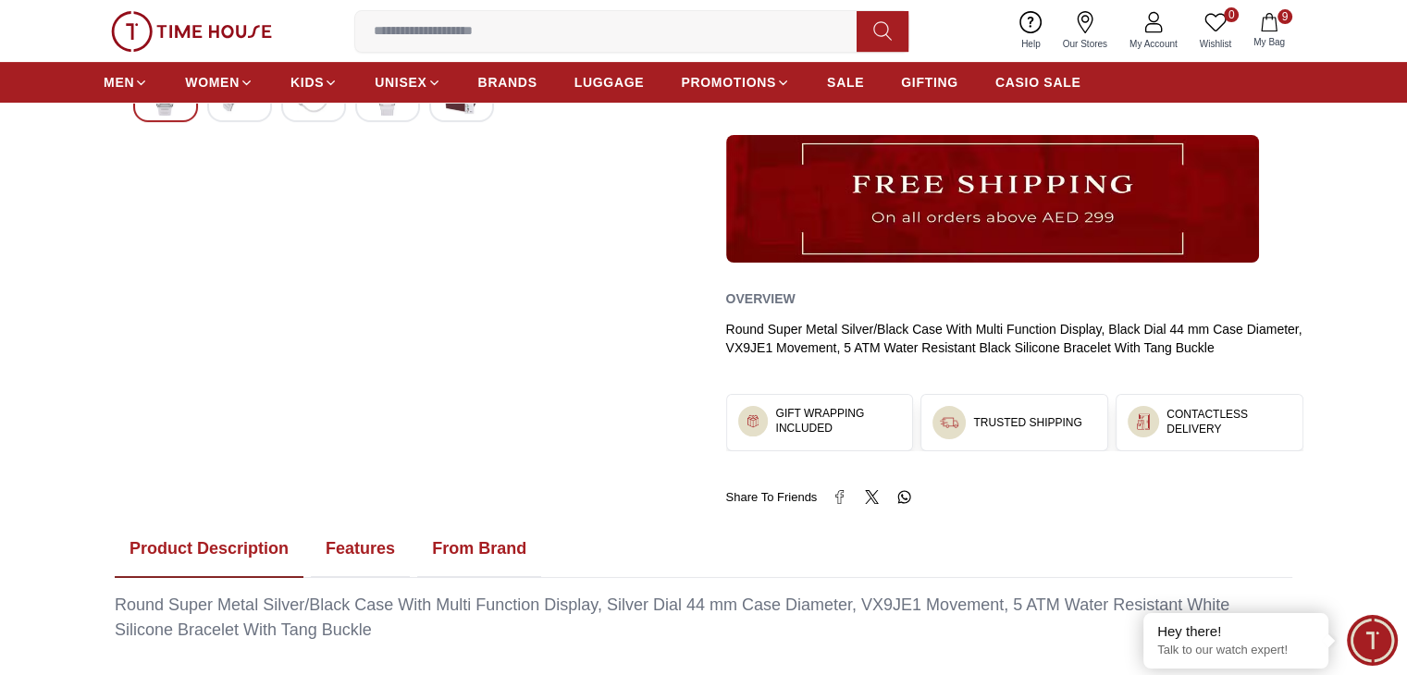
scroll to position [638, 0]
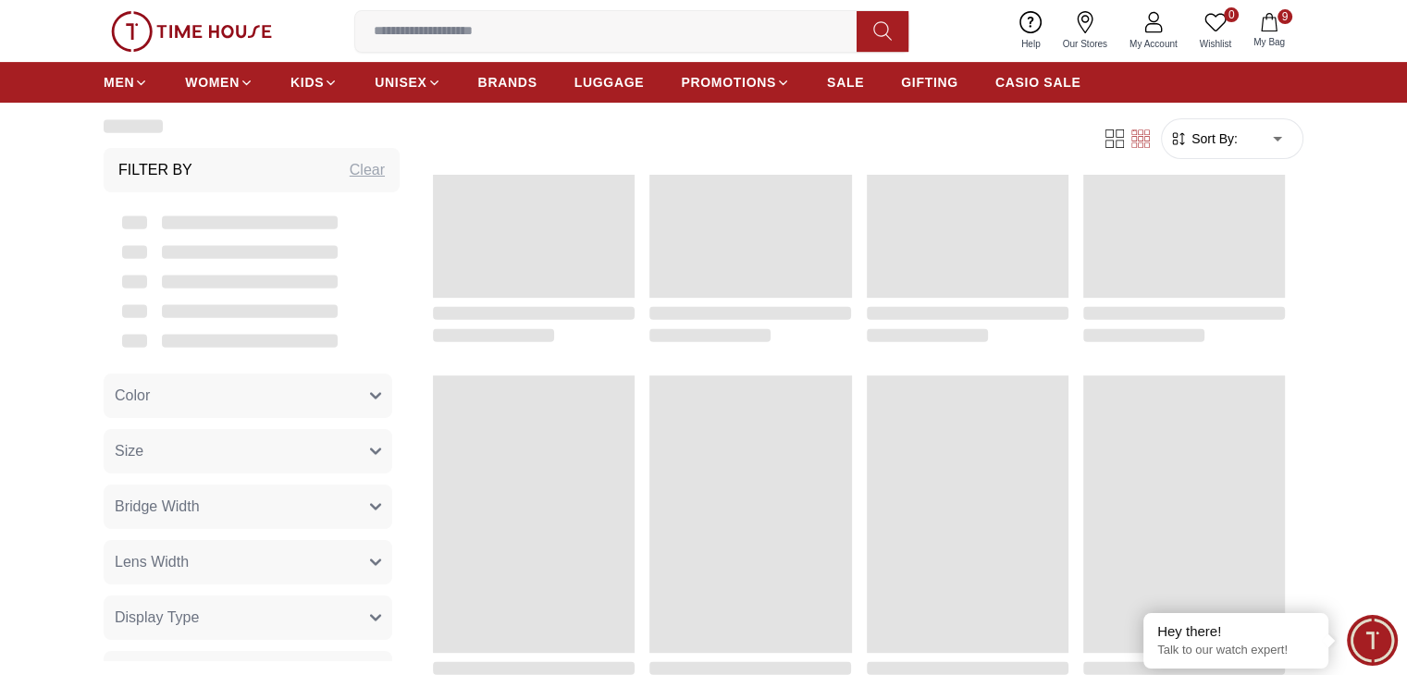
scroll to position [1944, 0]
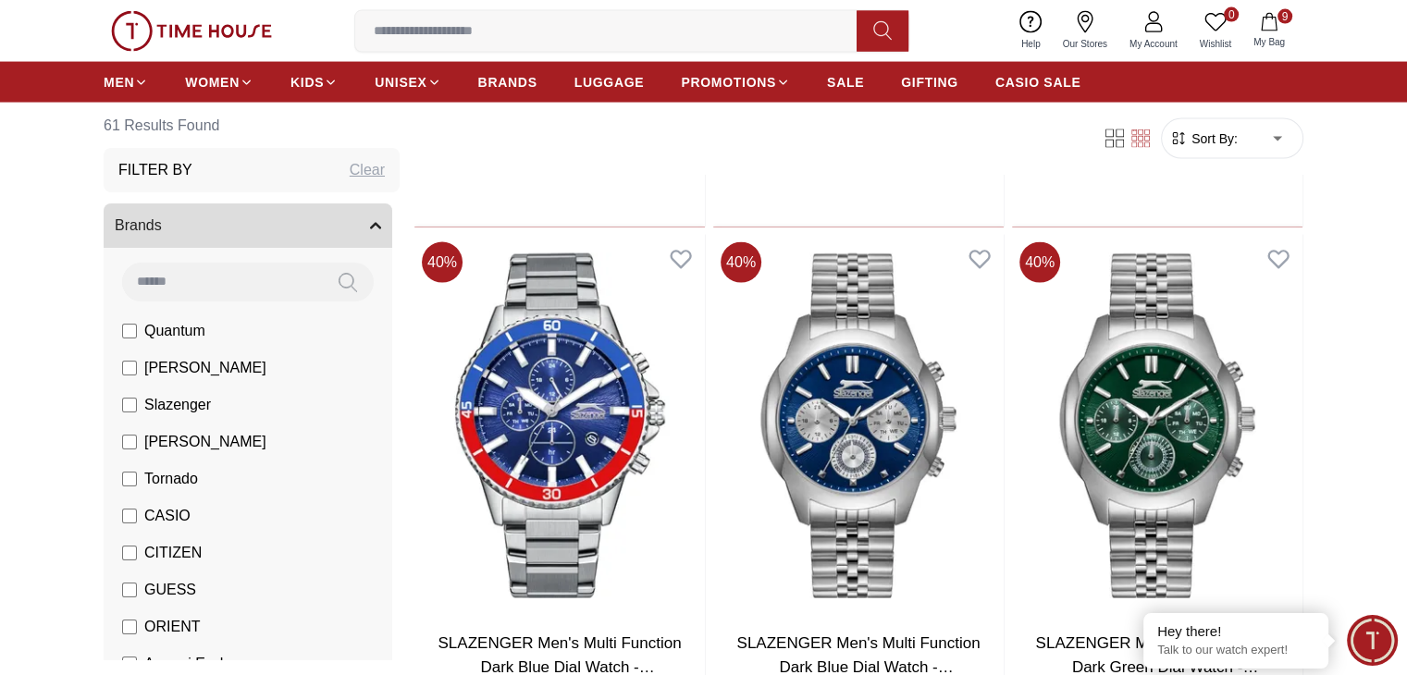
scroll to position [3852, 0]
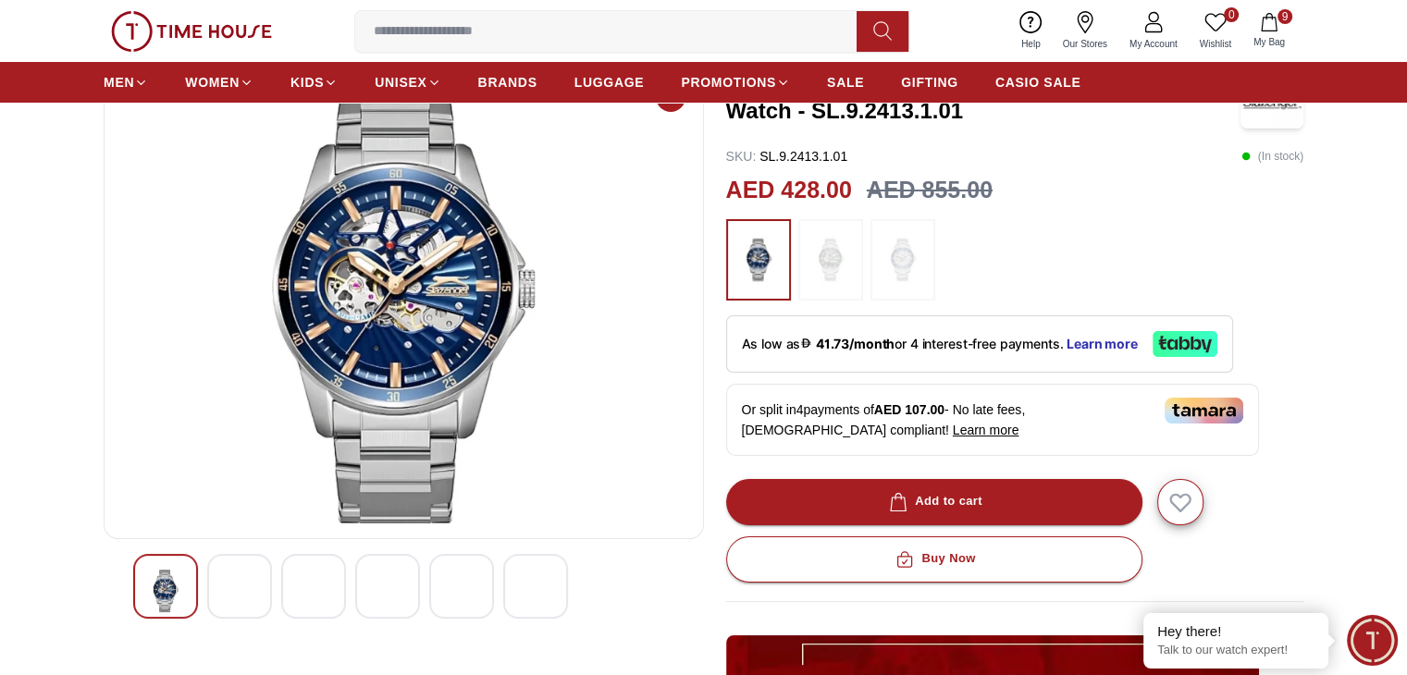
scroll to position [137, 0]
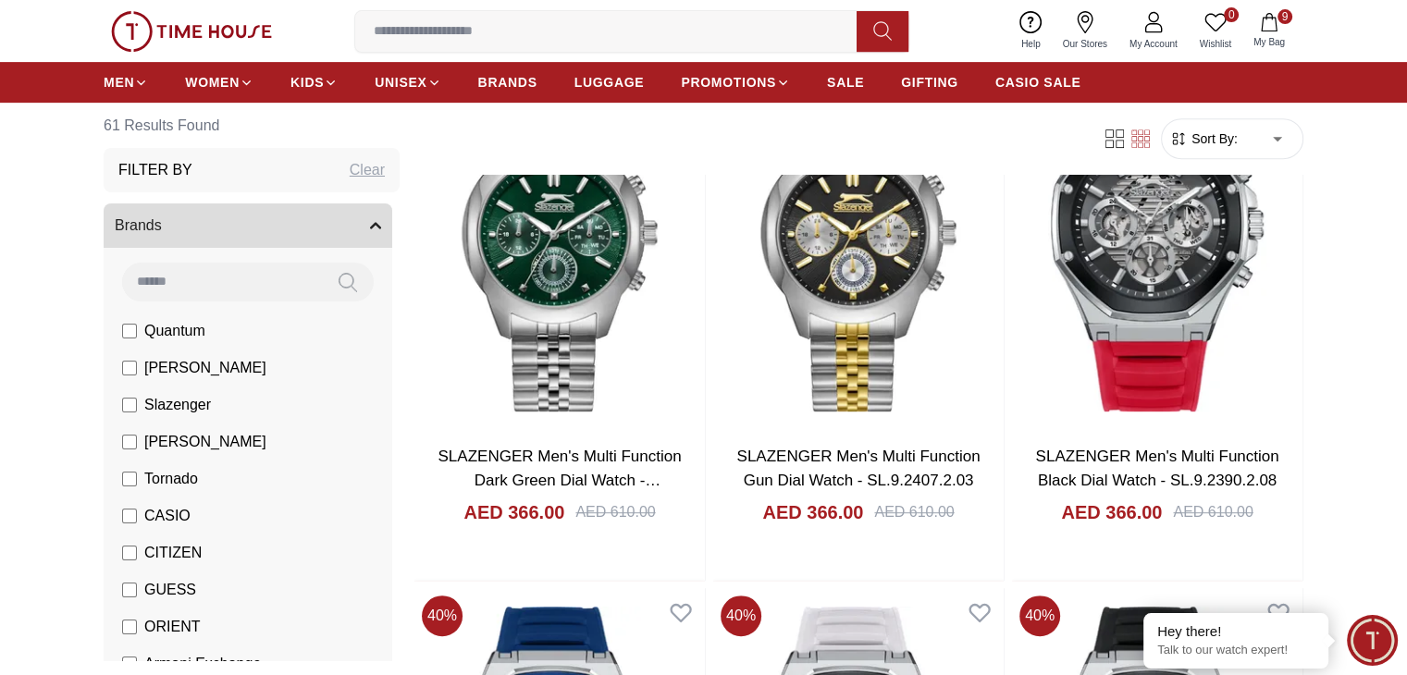
scroll to position [2715, 0]
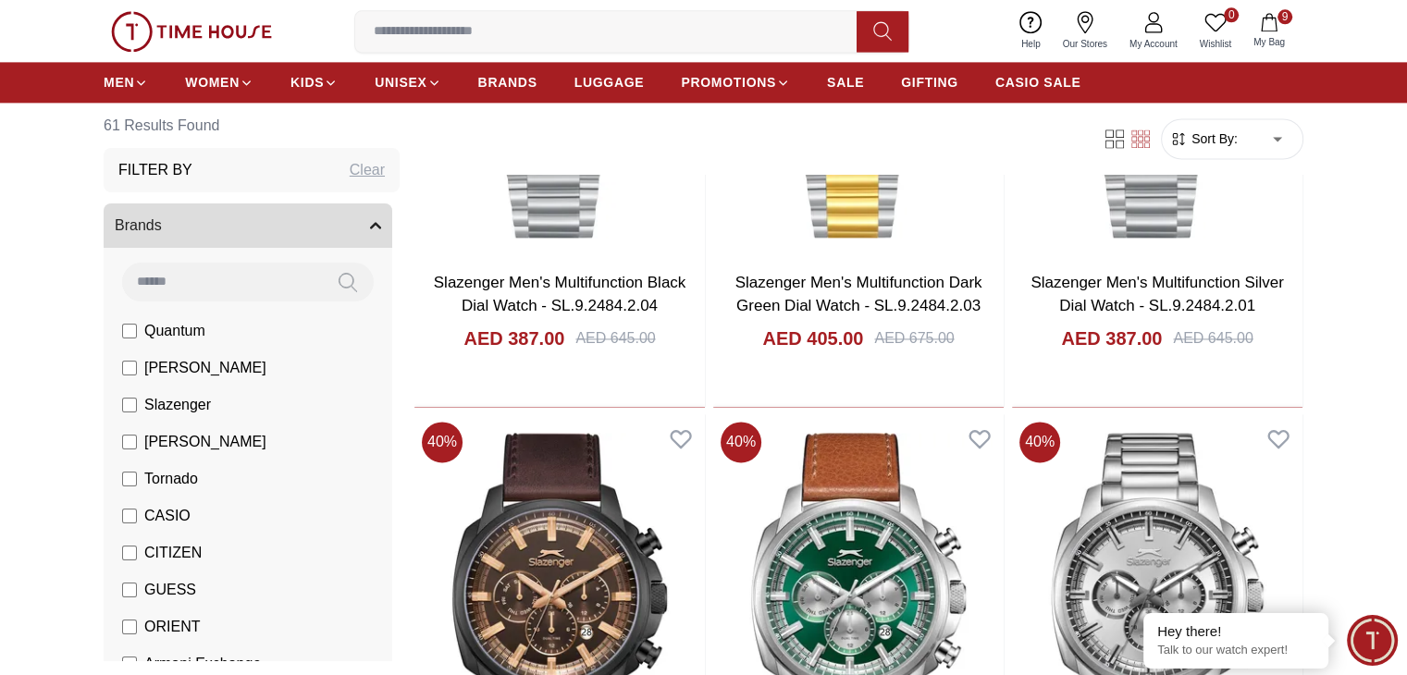
scroll to position [2590, 0]
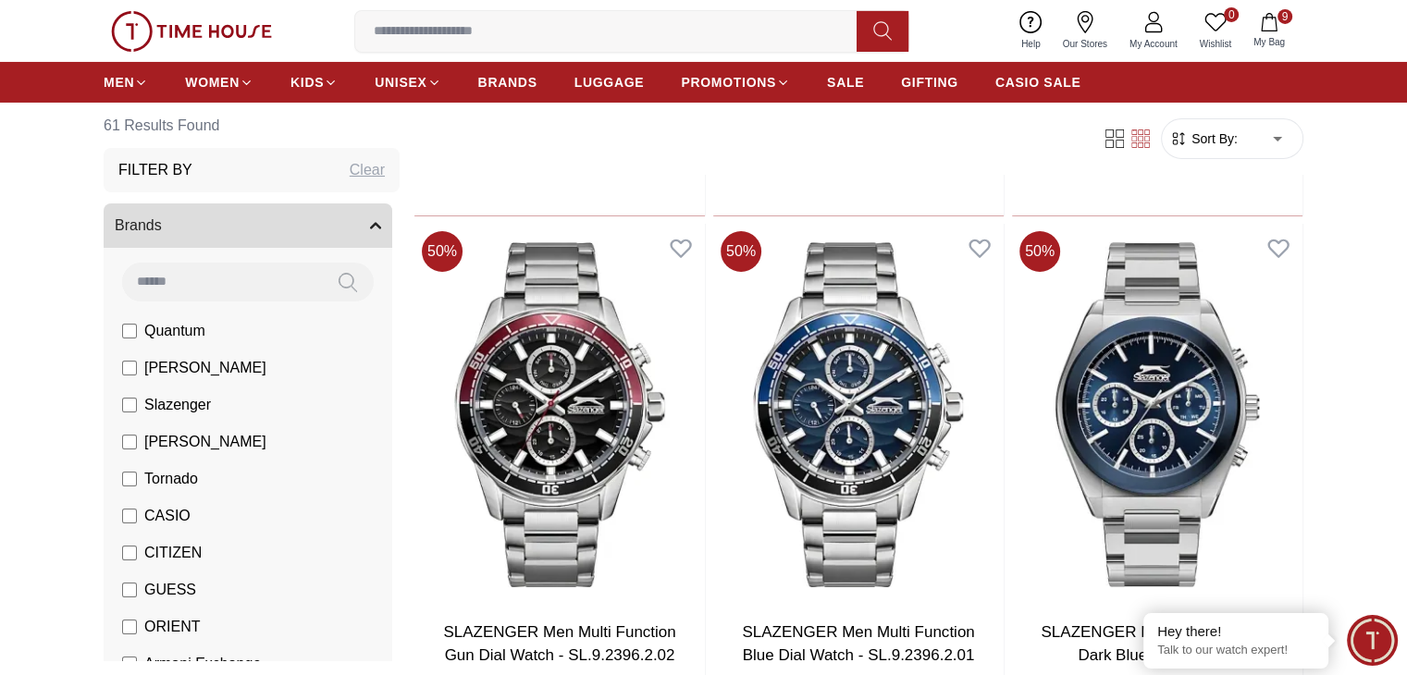
scroll to position [6565, 0]
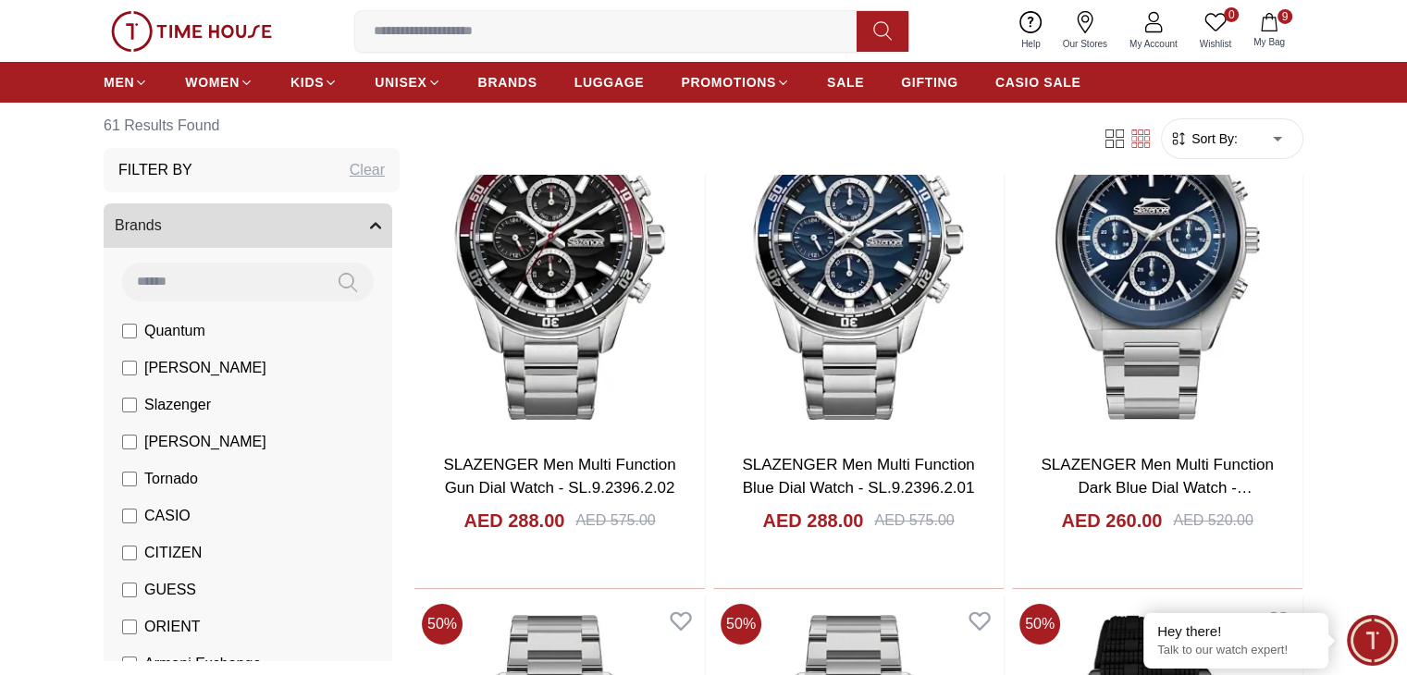
scroll to position [6729, 0]
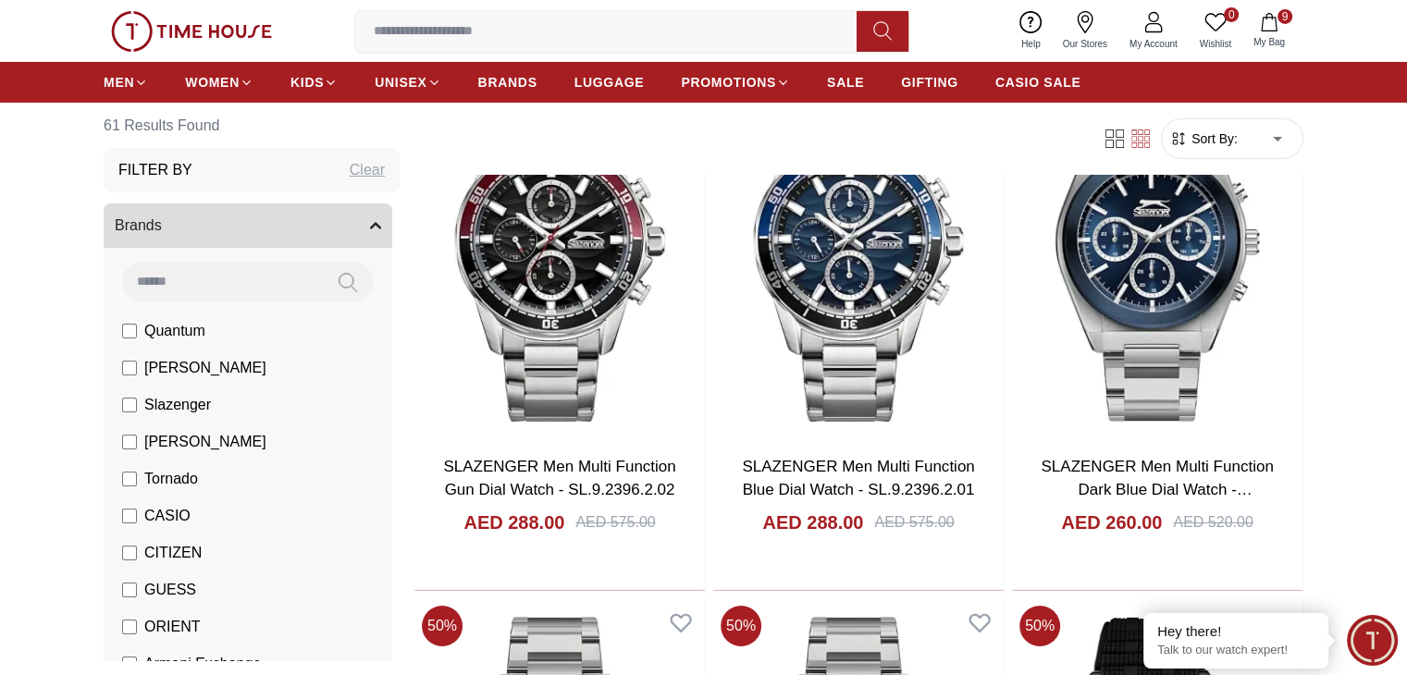
scroll to position [795, 0]
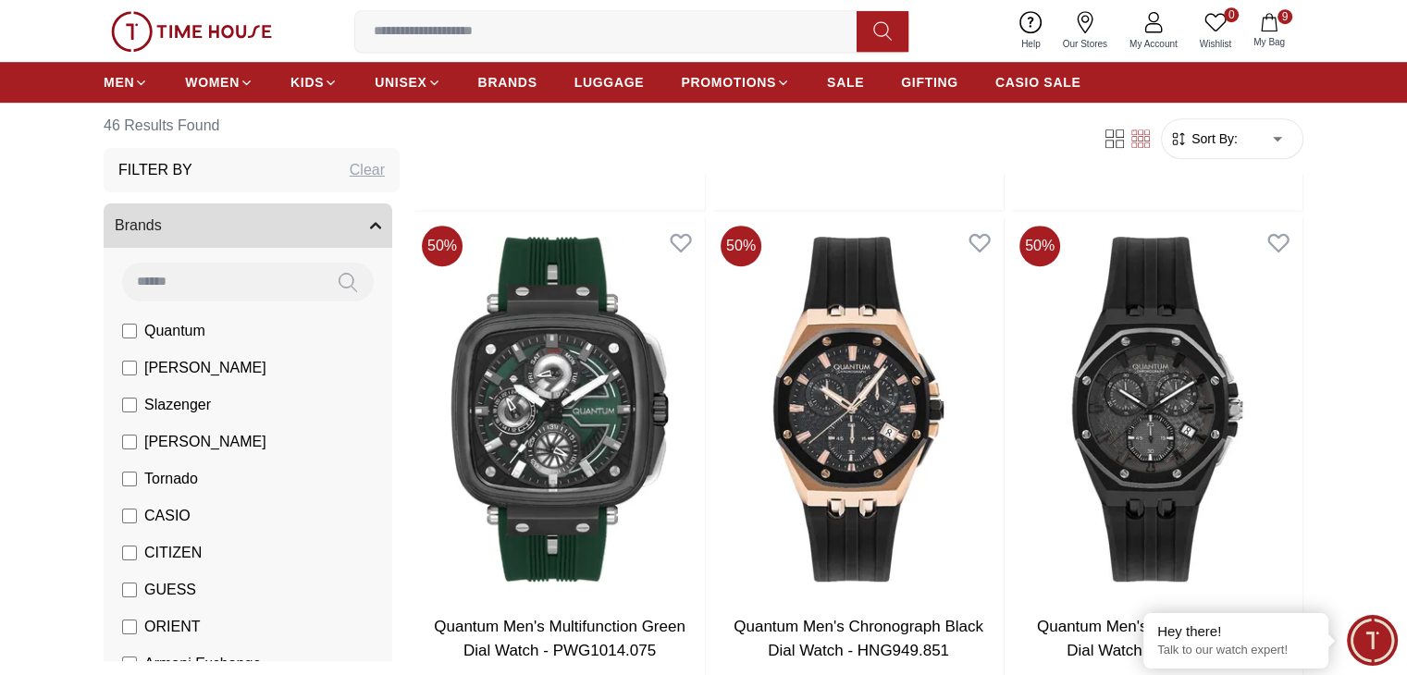
scroll to position [1165, 0]
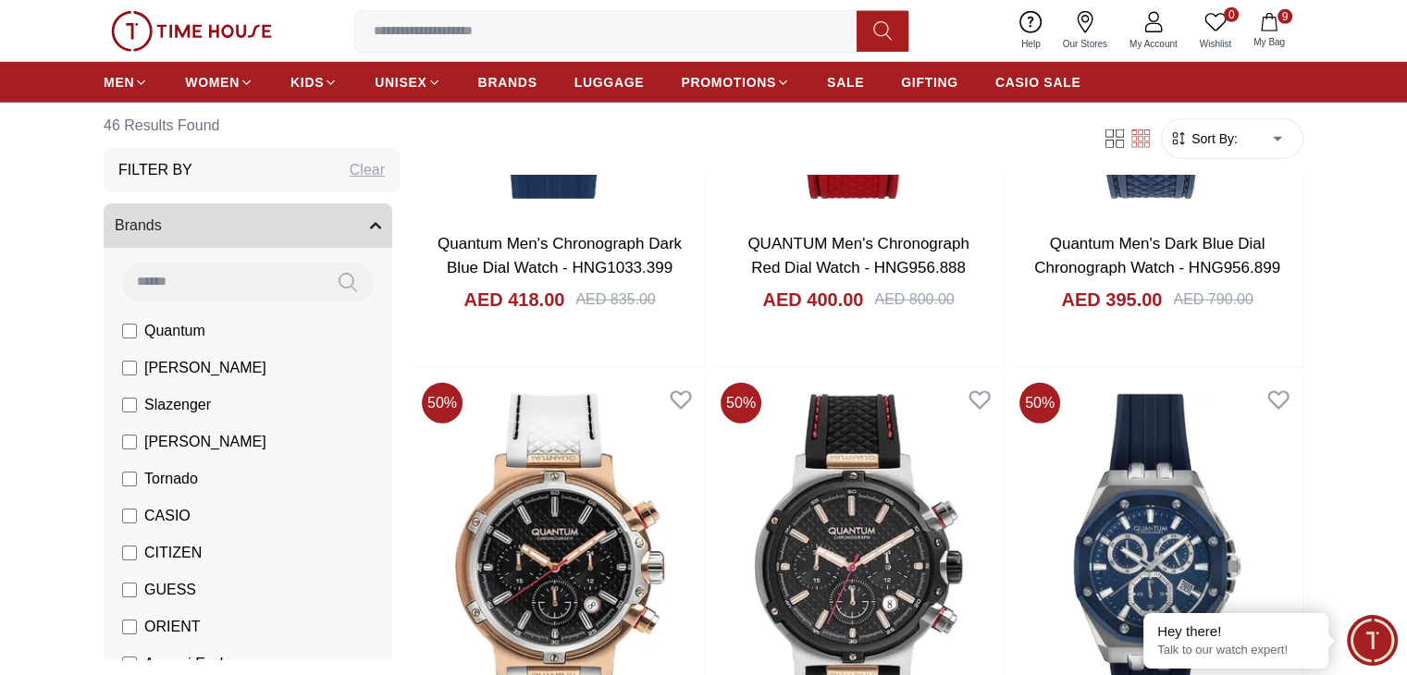
scroll to position [5332, 0]
click at [137, 320] on label "Quantum" at bounding box center [163, 331] width 83 height 22
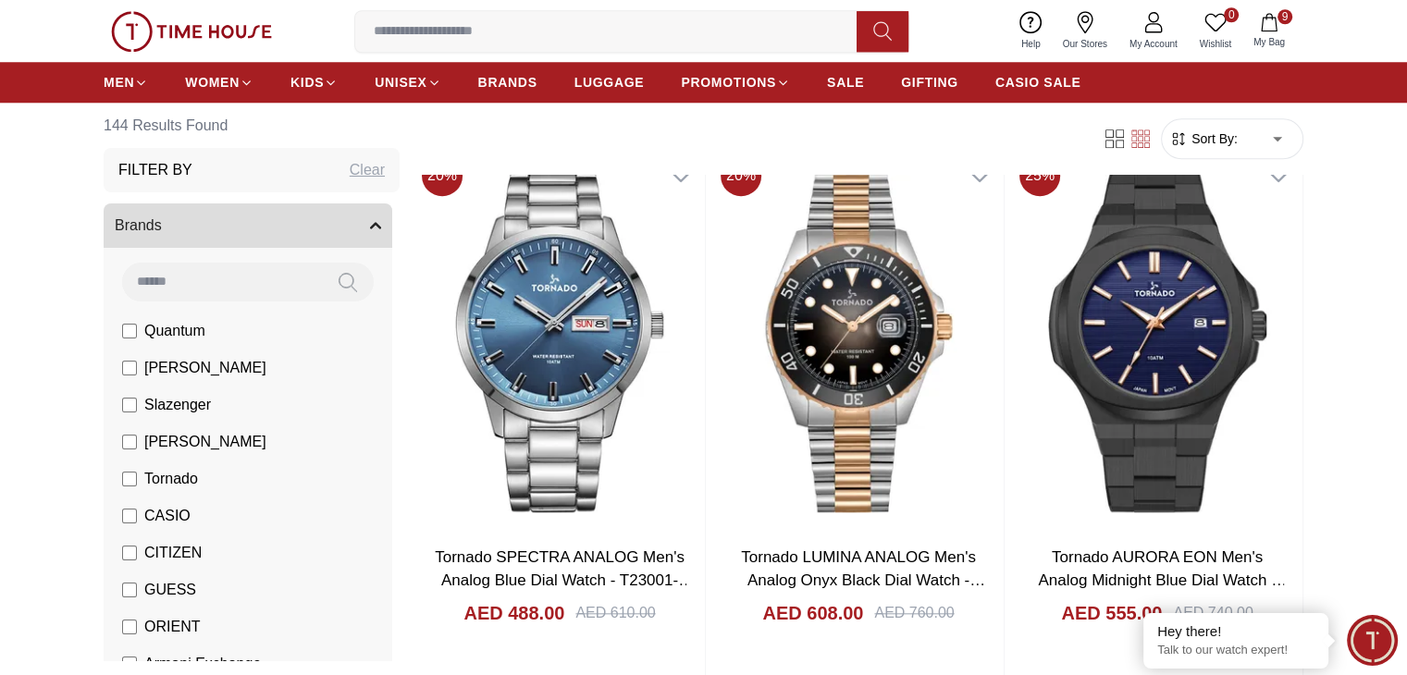
scroll to position [1779, 0]
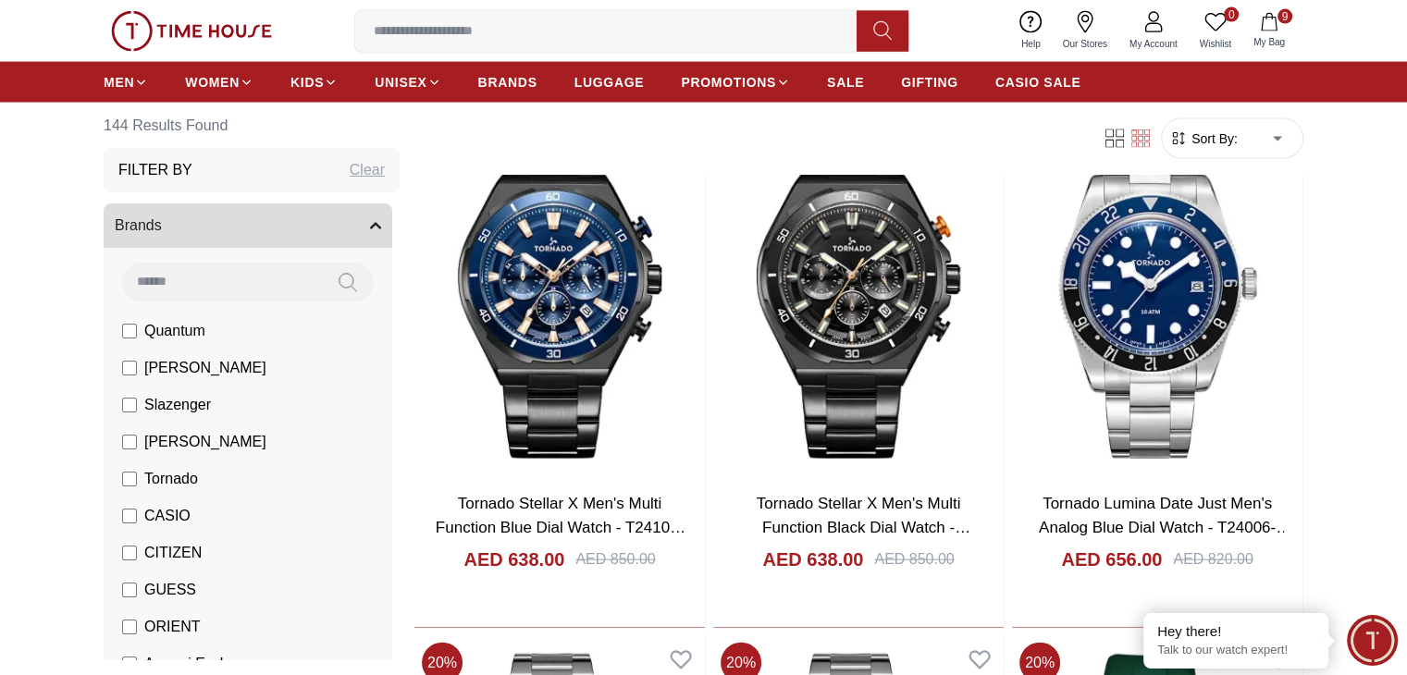
scroll to position [4003, 0]
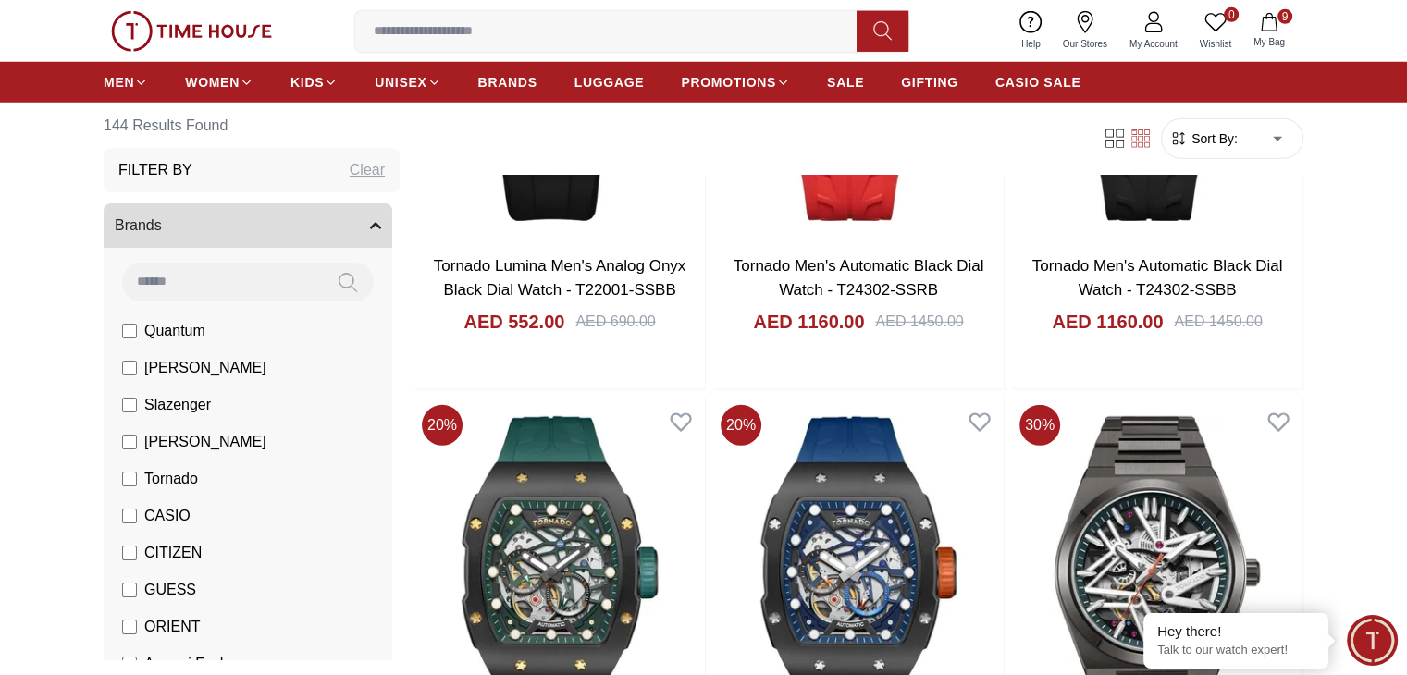
scroll to position [5309, 0]
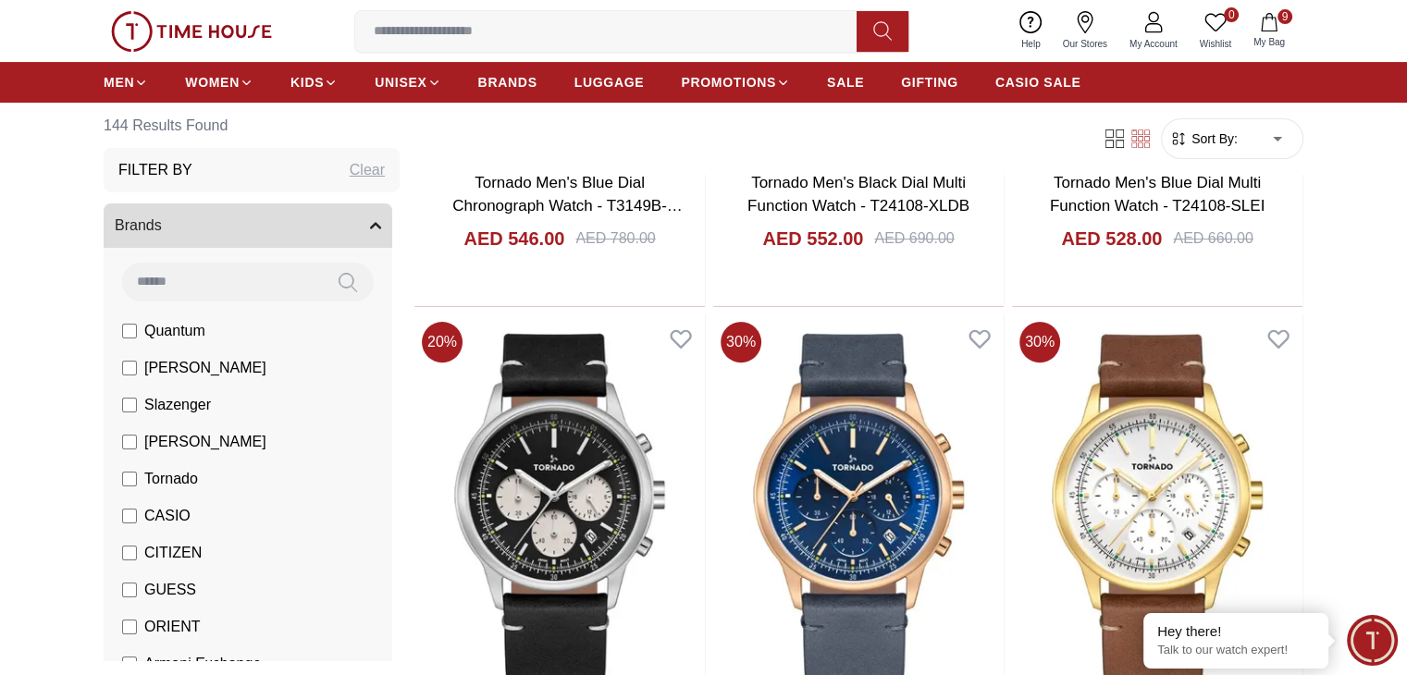
scroll to position [7554, 0]
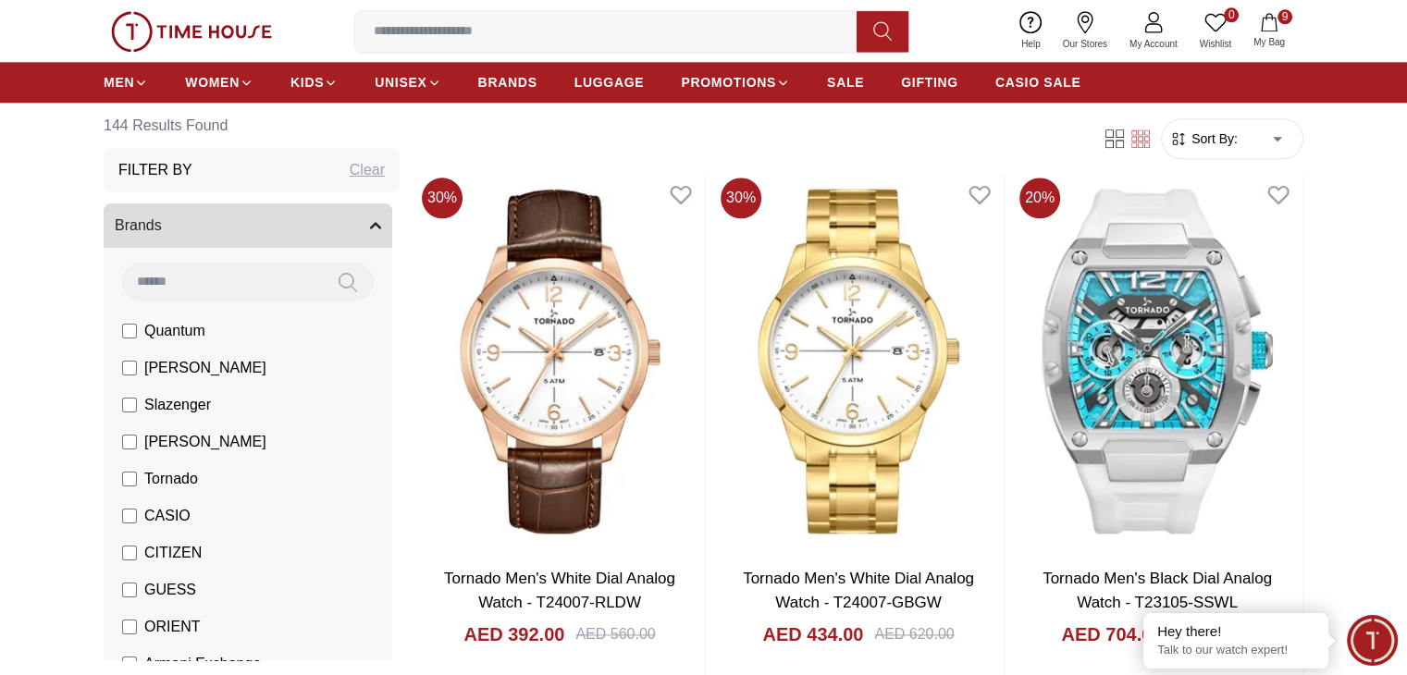
scroll to position [9319, 0]
